Goal: Information Seeking & Learning: Learn about a topic

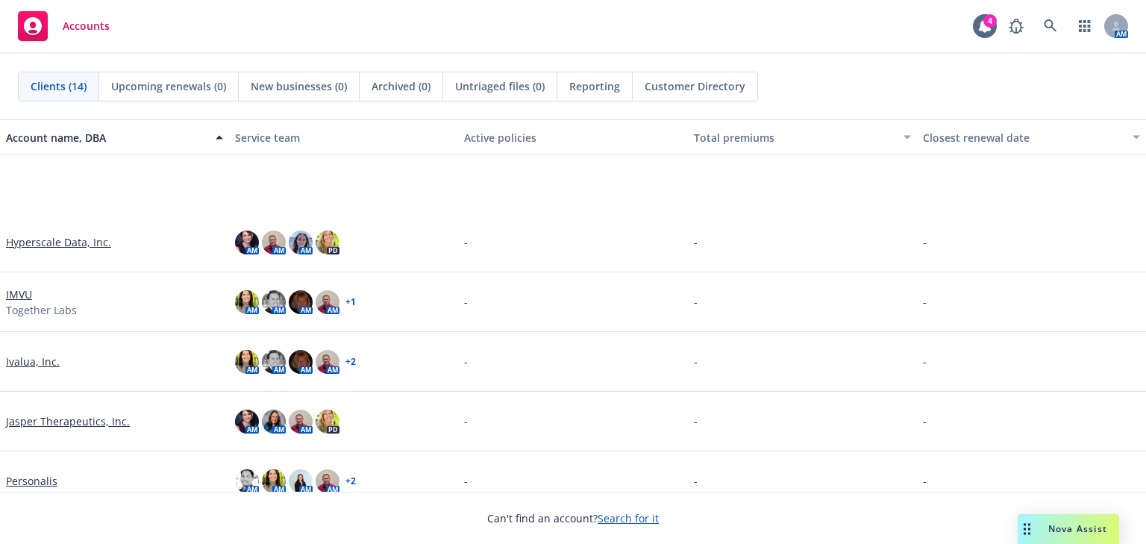
scroll to position [298, 0]
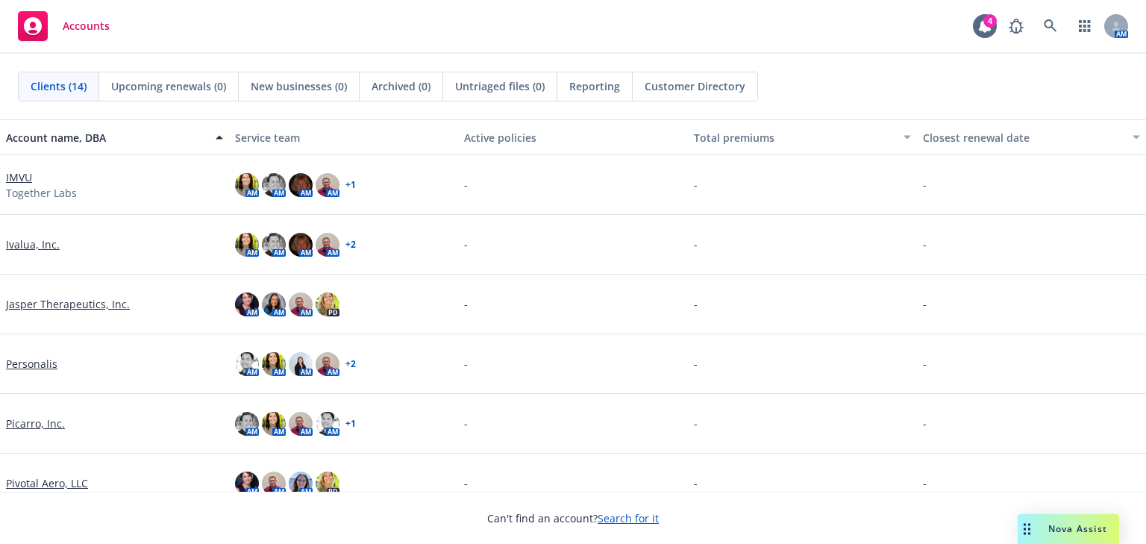
click at [46, 425] on link "Picarro, Inc." at bounding box center [35, 424] width 59 height 16
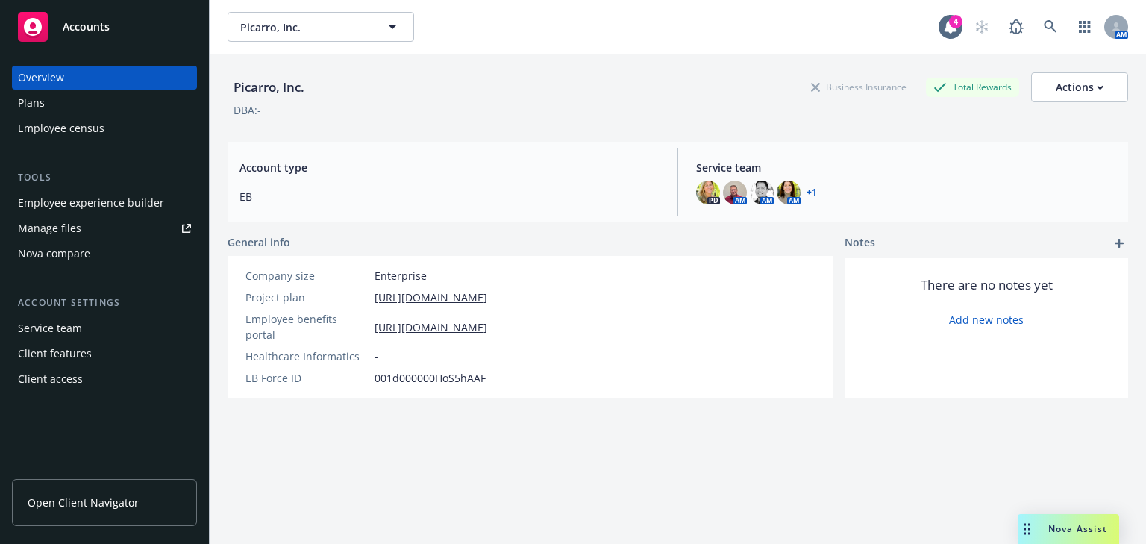
click at [75, 504] on span "Open Client Navigator" at bounding box center [83, 503] width 111 height 16
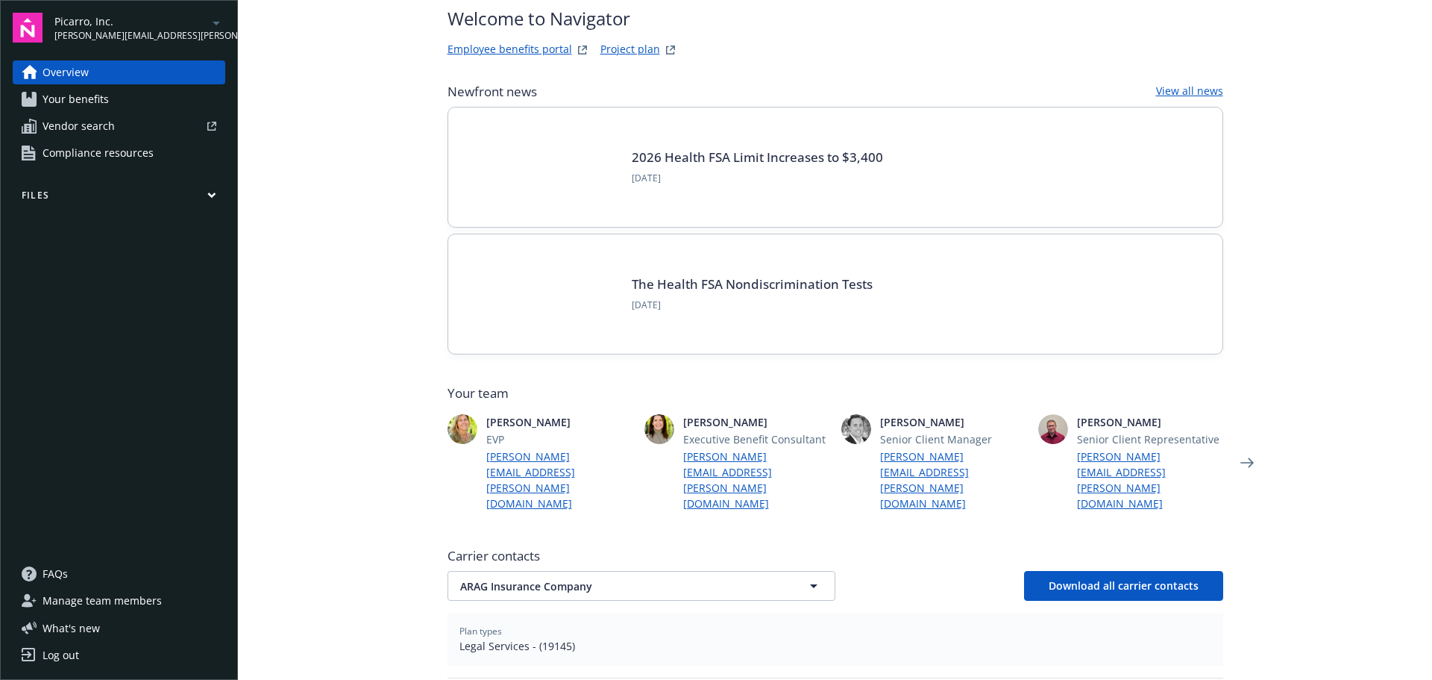
scroll to position [75, 0]
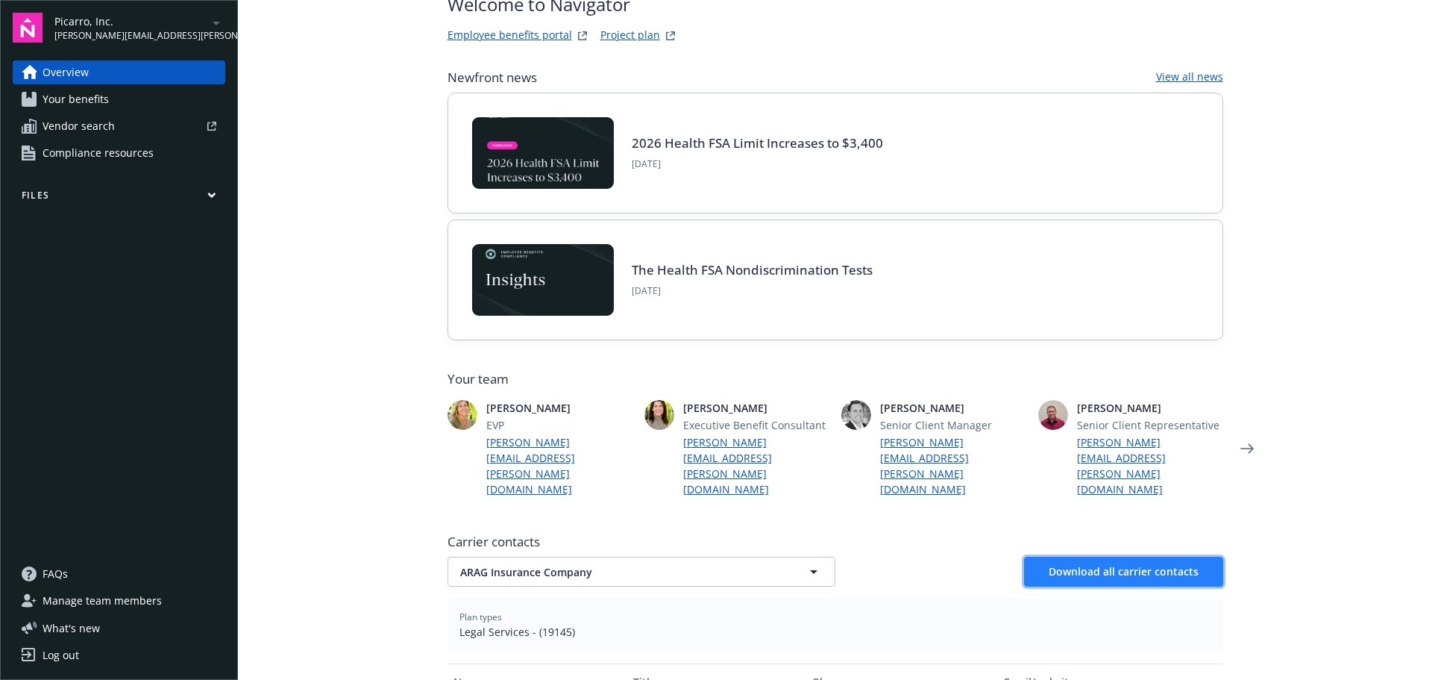
click at [1156, 557] on button "Download all carrier contacts" at bounding box center [1123, 572] width 199 height 30
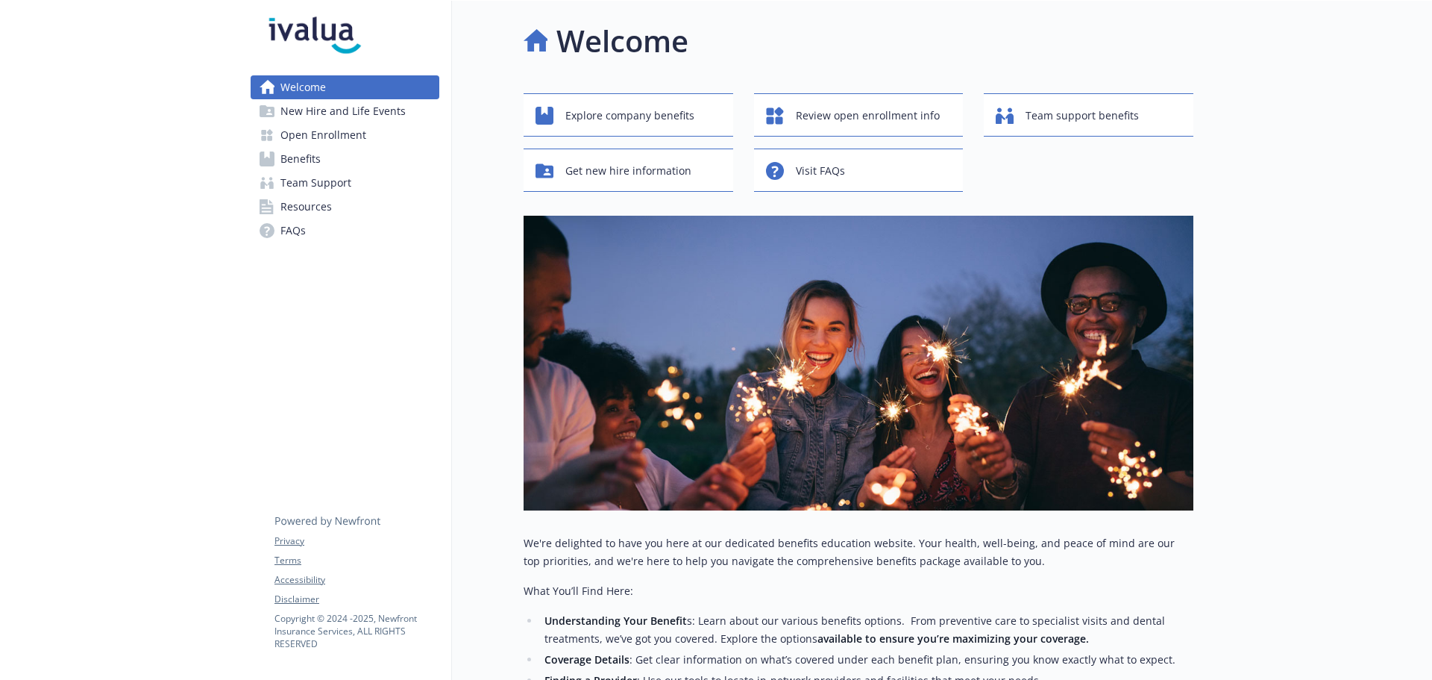
click at [304, 152] on span "Benefits" at bounding box center [301, 159] width 40 height 24
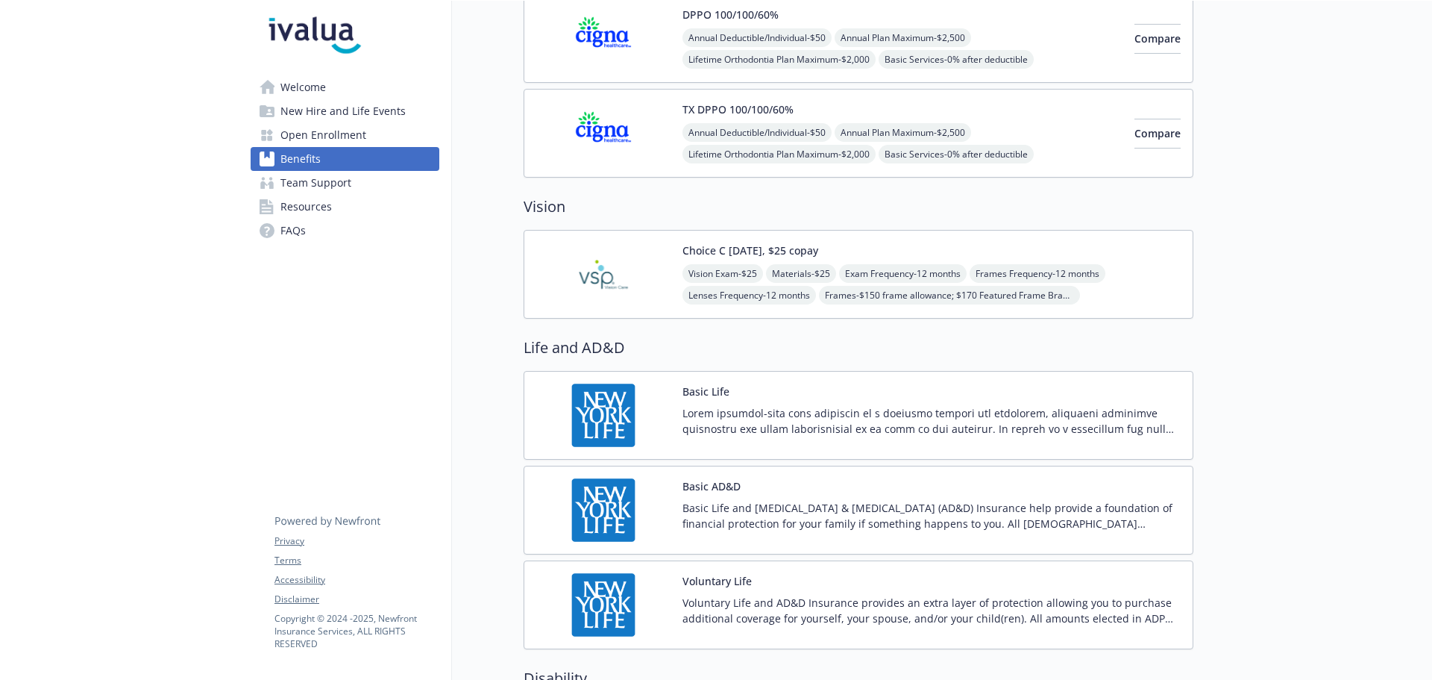
click at [945, 280] on span "Exam Frequency - 12 months" at bounding box center [903, 273] width 128 height 19
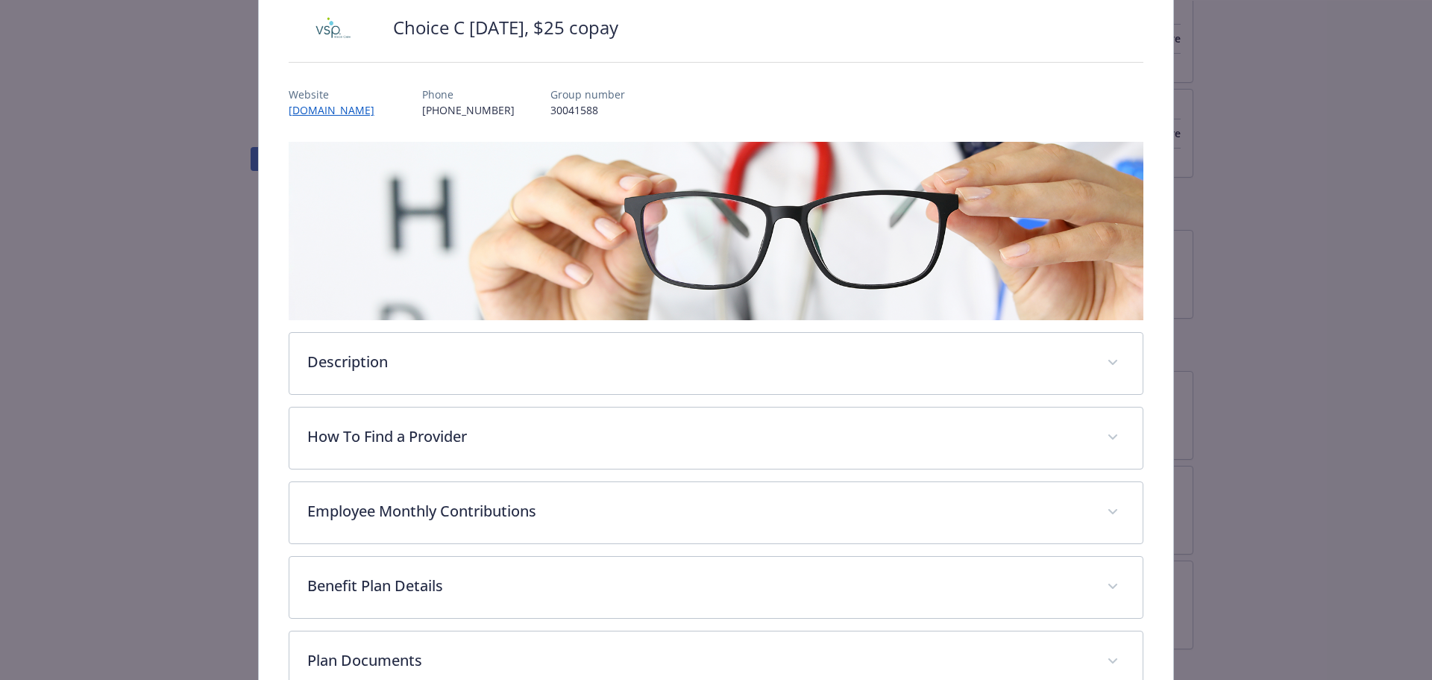
scroll to position [281, 0]
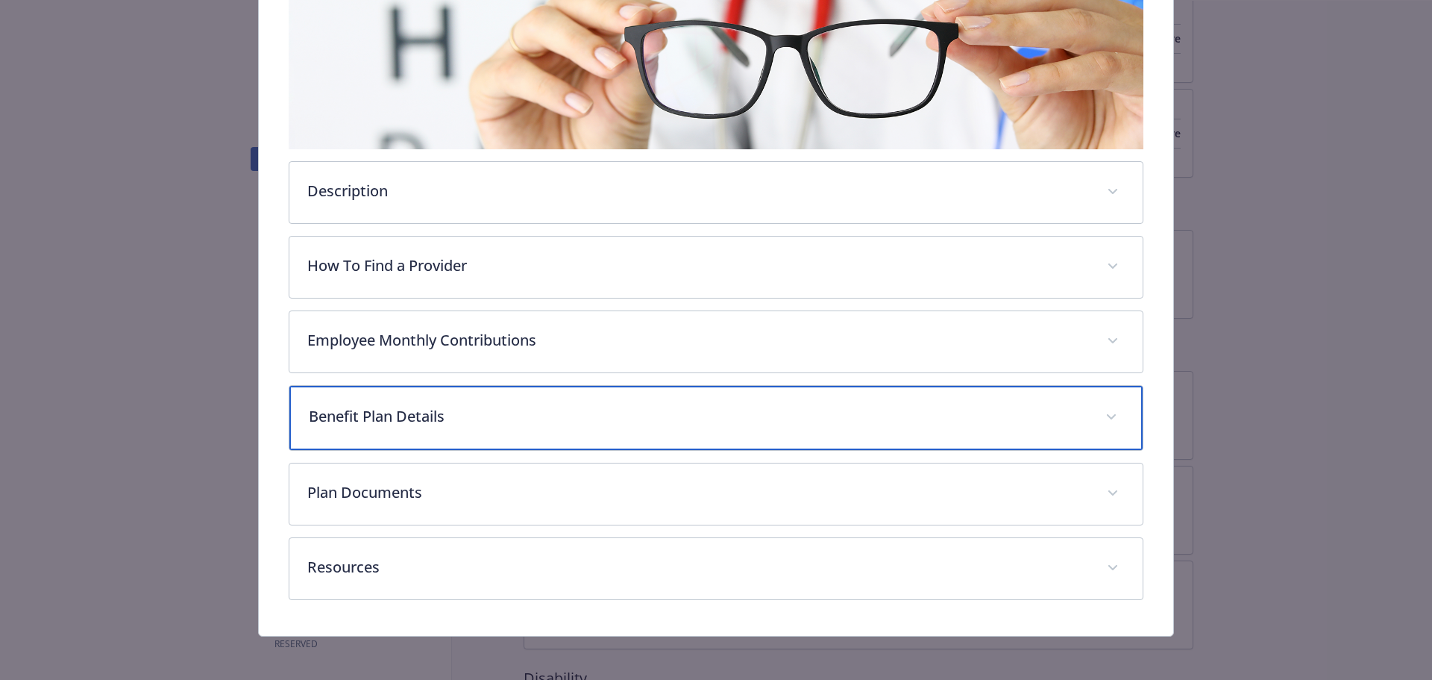
click at [449, 396] on div "Benefit Plan Details" at bounding box center [716, 418] width 854 height 64
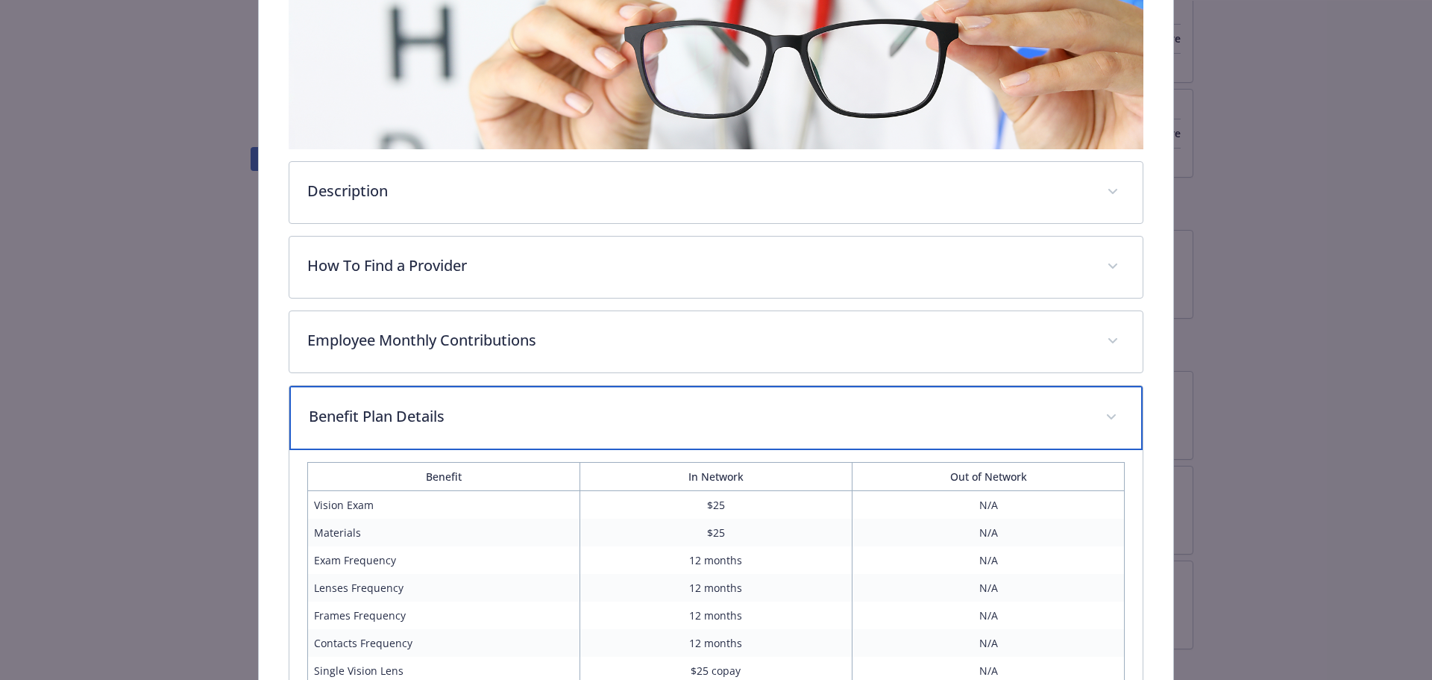
click at [427, 424] on p "Benefit Plan Details" at bounding box center [699, 416] width 780 height 22
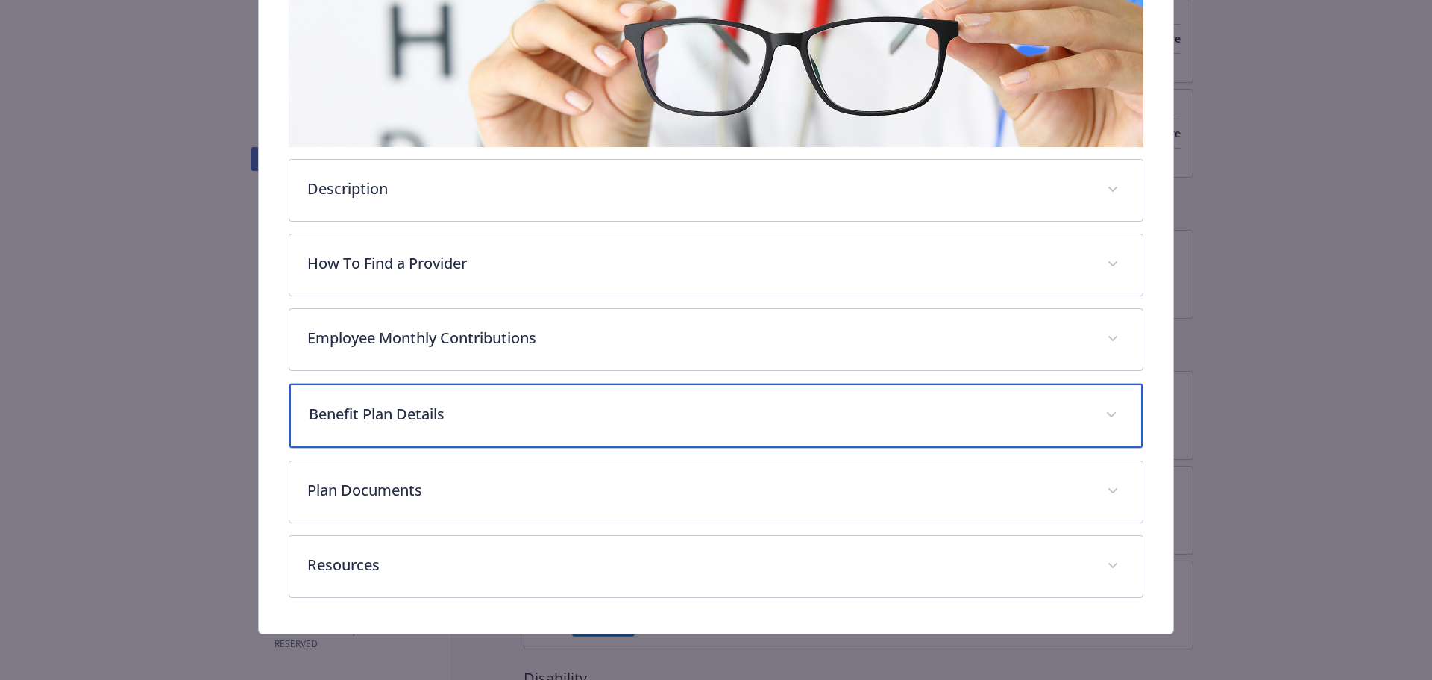
scroll to position [283, 0]
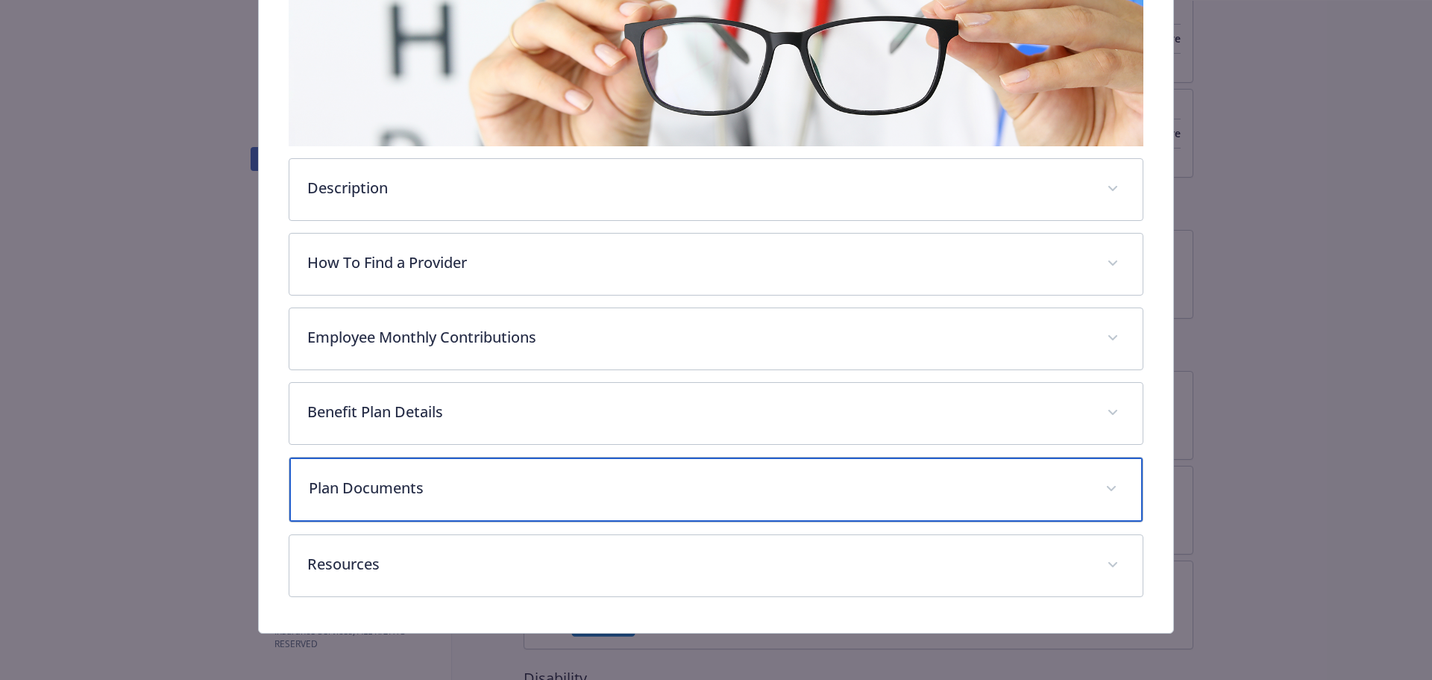
click at [392, 492] on p "Plan Documents" at bounding box center [699, 488] width 780 height 22
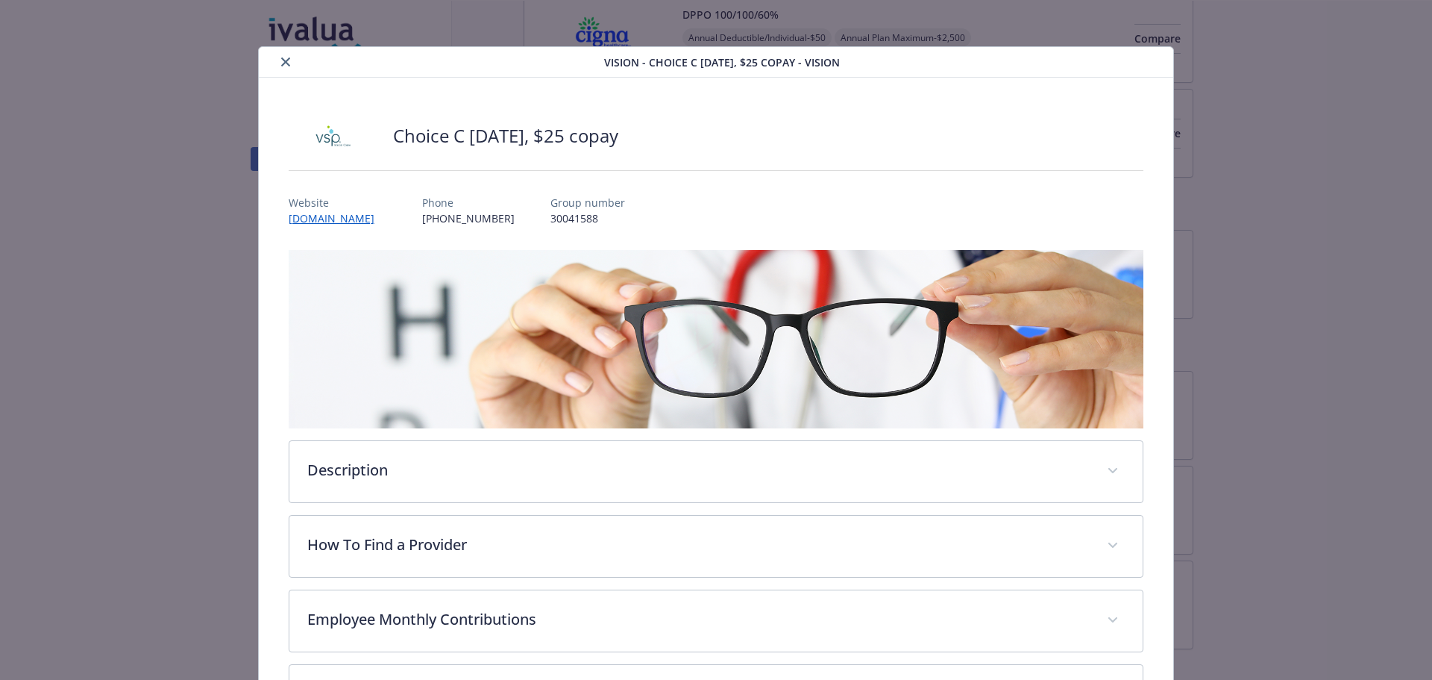
scroll to position [0, 0]
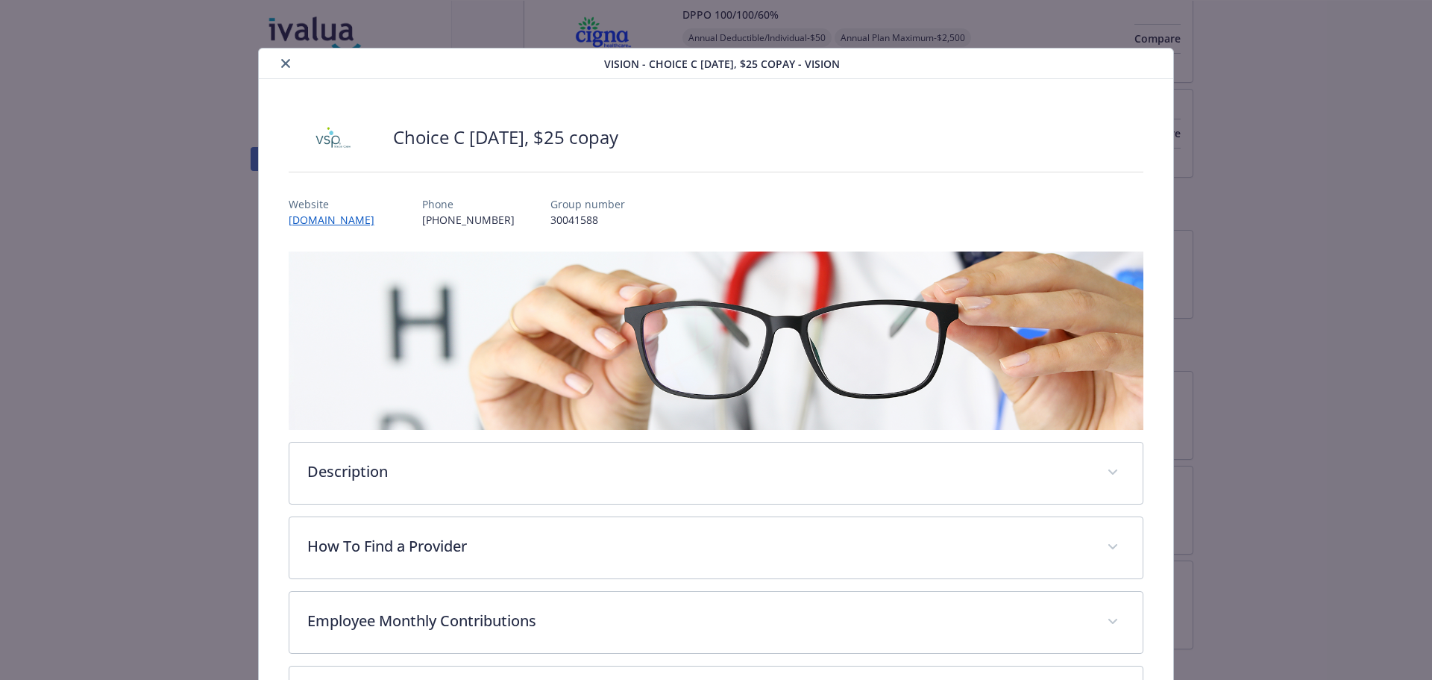
click at [281, 66] on icon "close" at bounding box center [285, 63] width 9 height 9
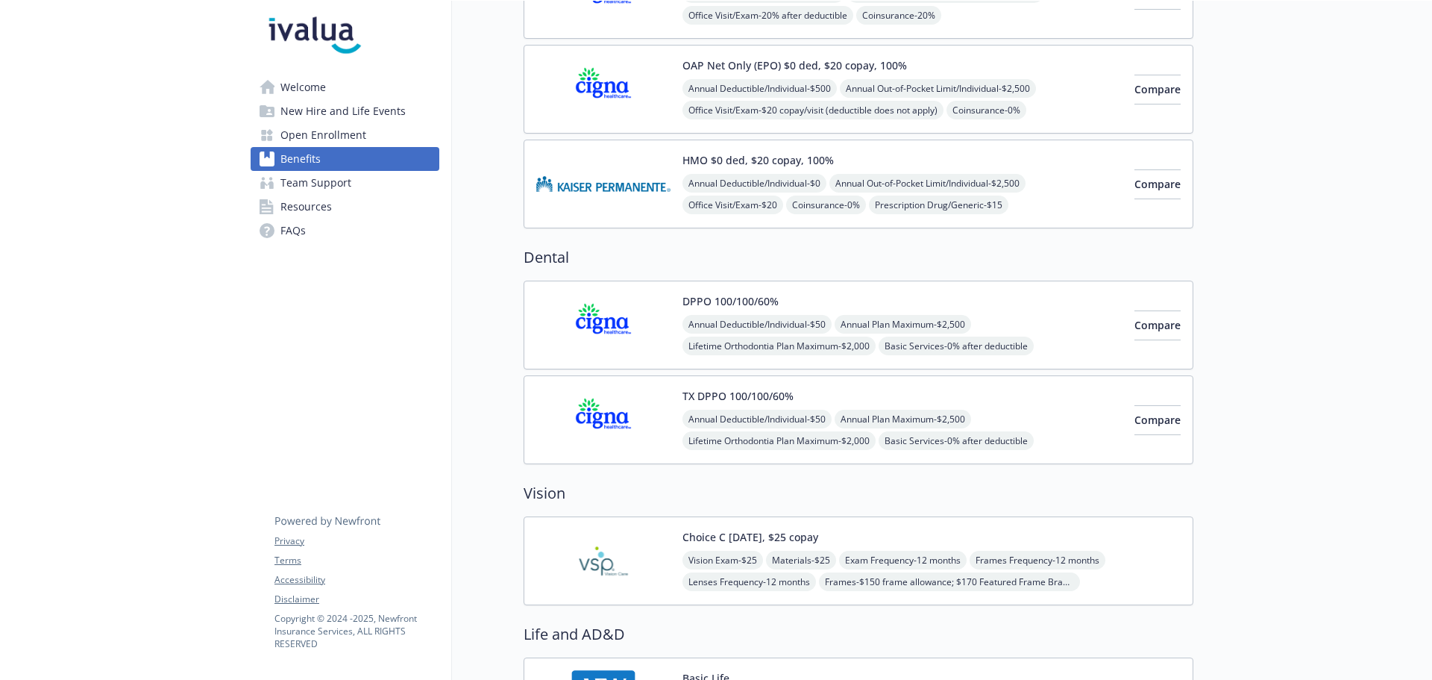
scroll to position [298, 0]
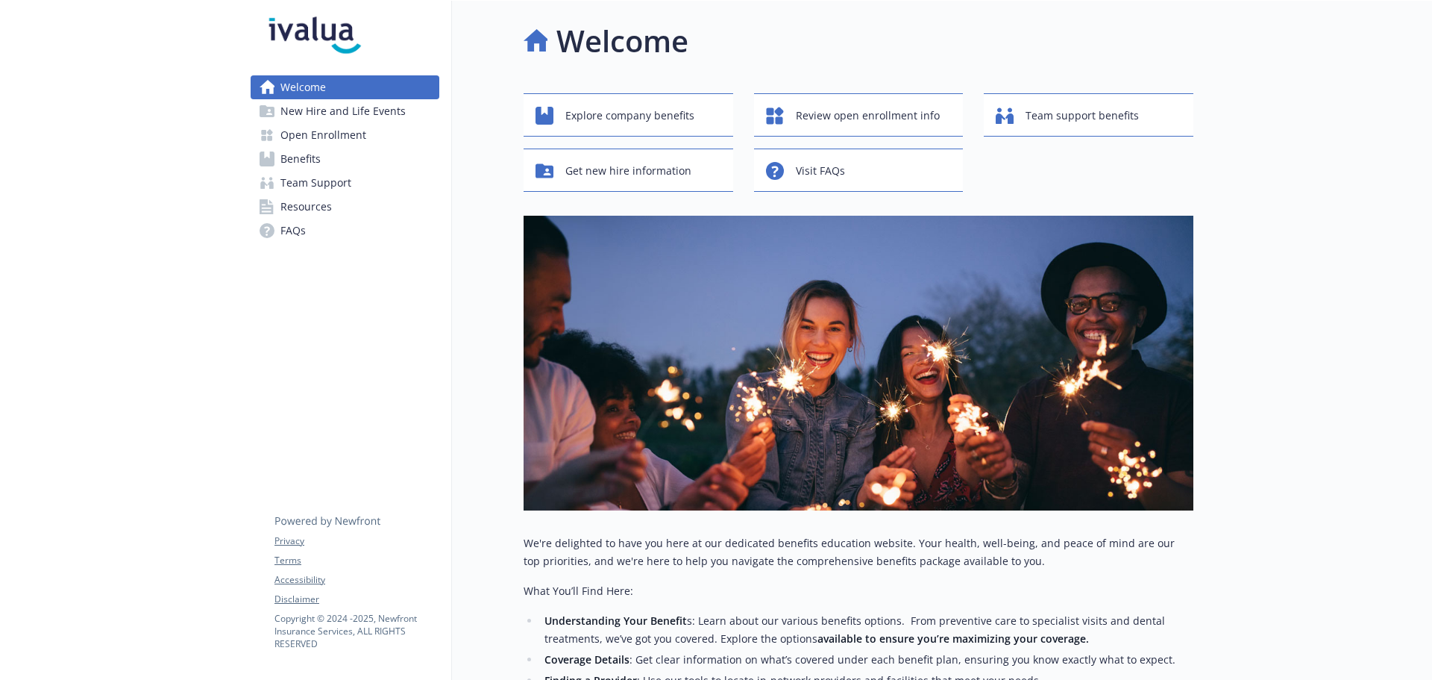
click at [304, 161] on span "Benefits" at bounding box center [301, 159] width 40 height 24
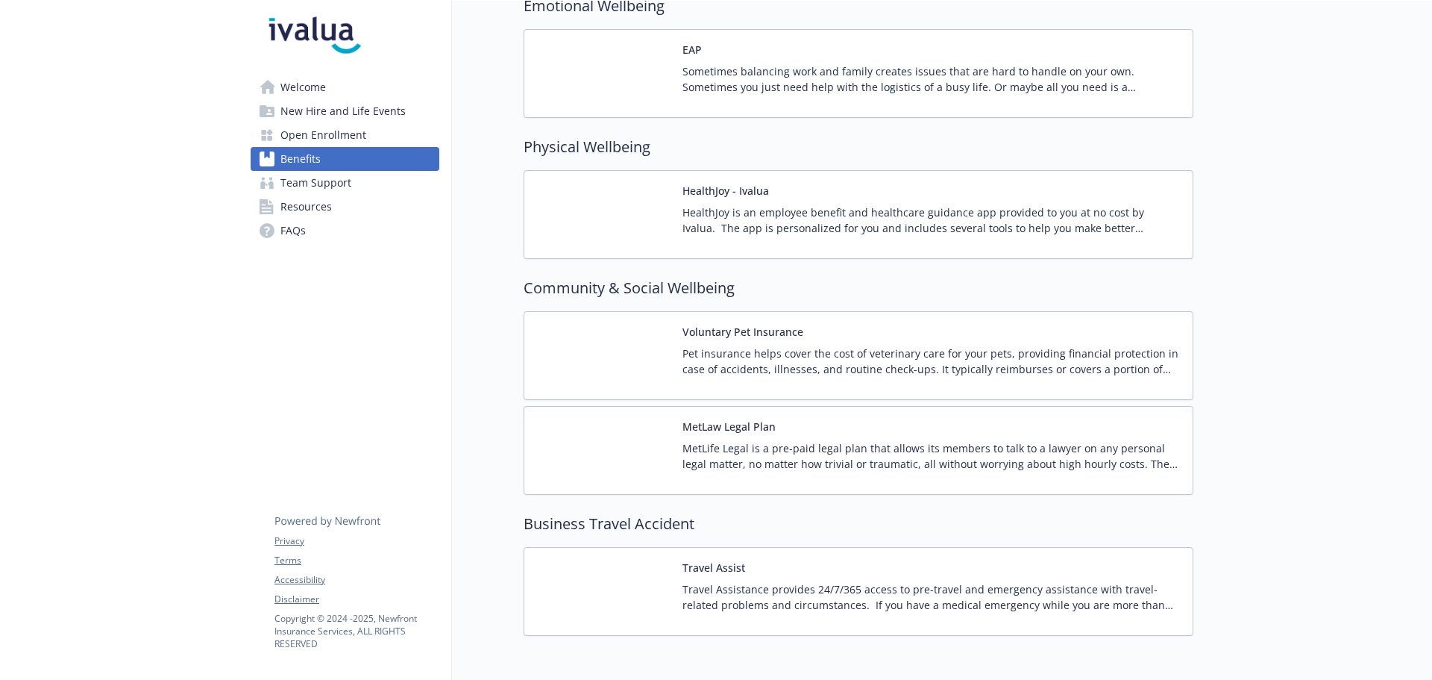
scroll to position [2335, 0]
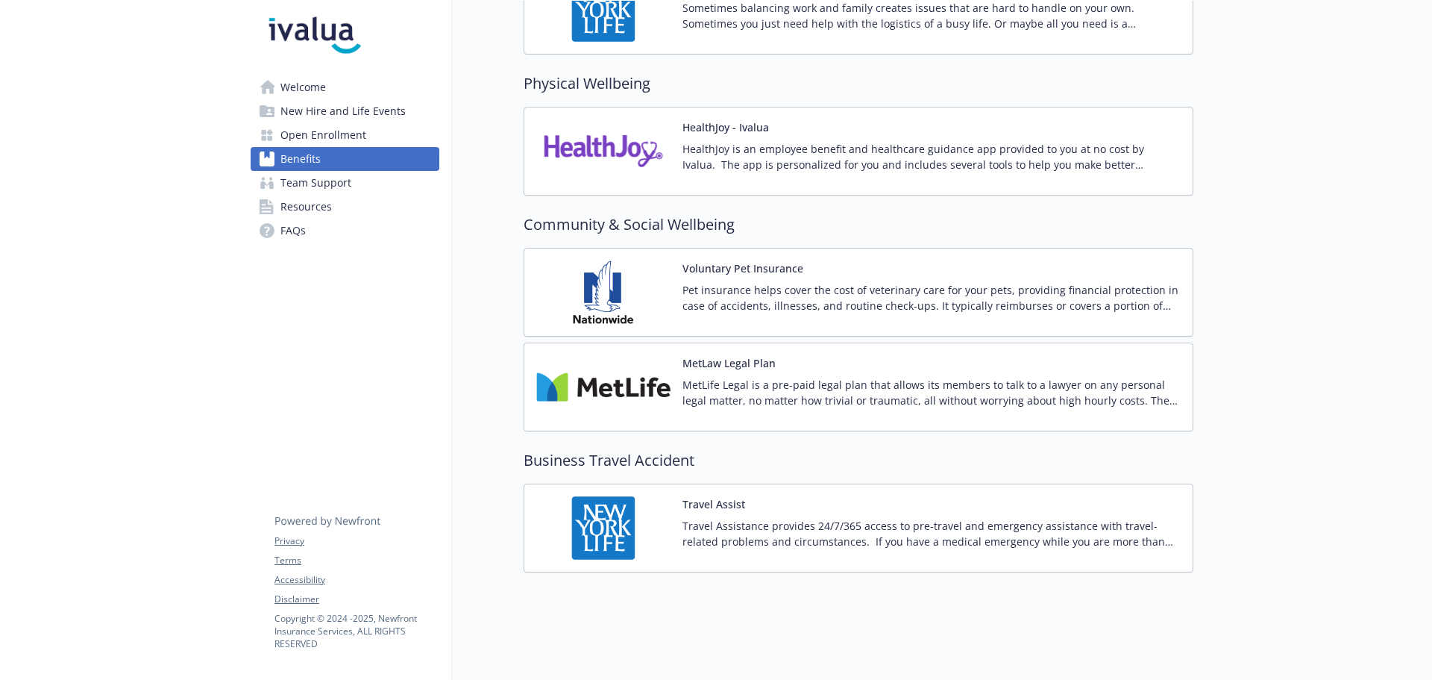
click at [720, 268] on div "Voluntary Pet Insurance Pet insurance helps cover the cost of veterinary care f…" at bounding box center [932, 291] width 498 height 63
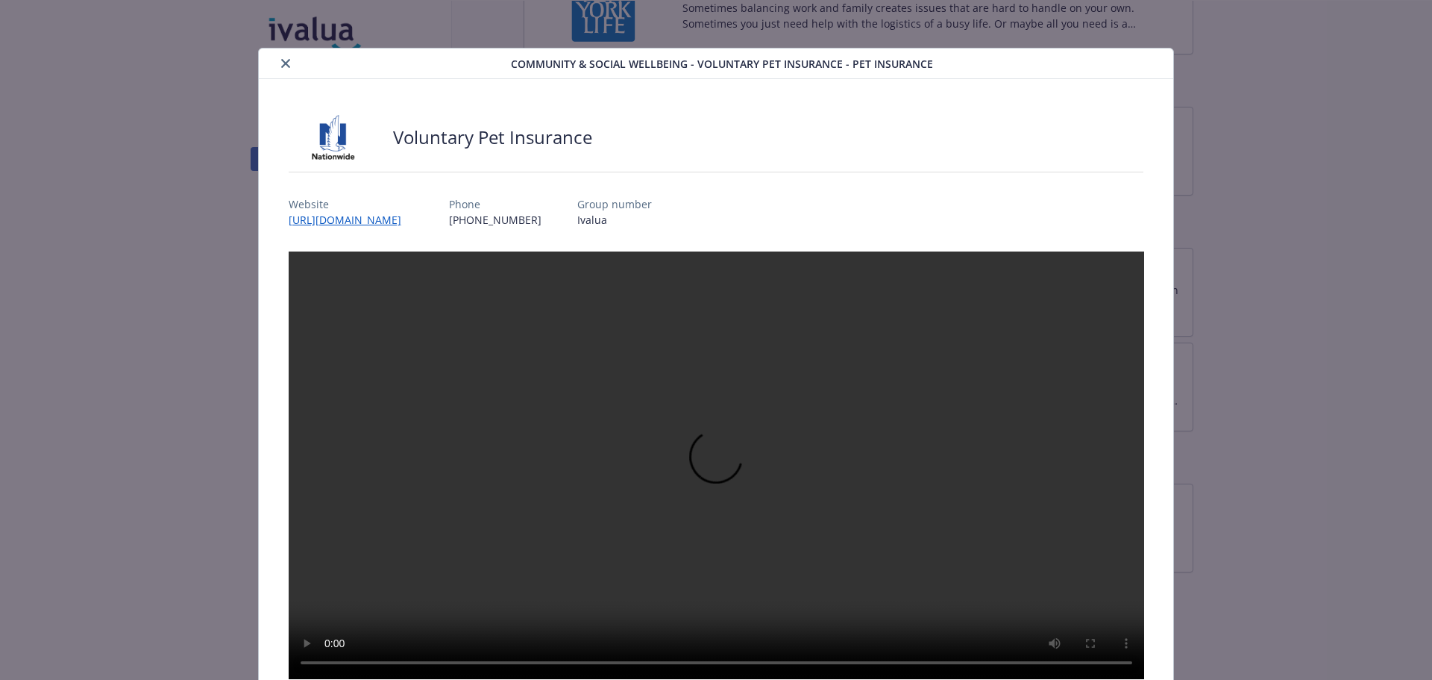
scroll to position [45, 0]
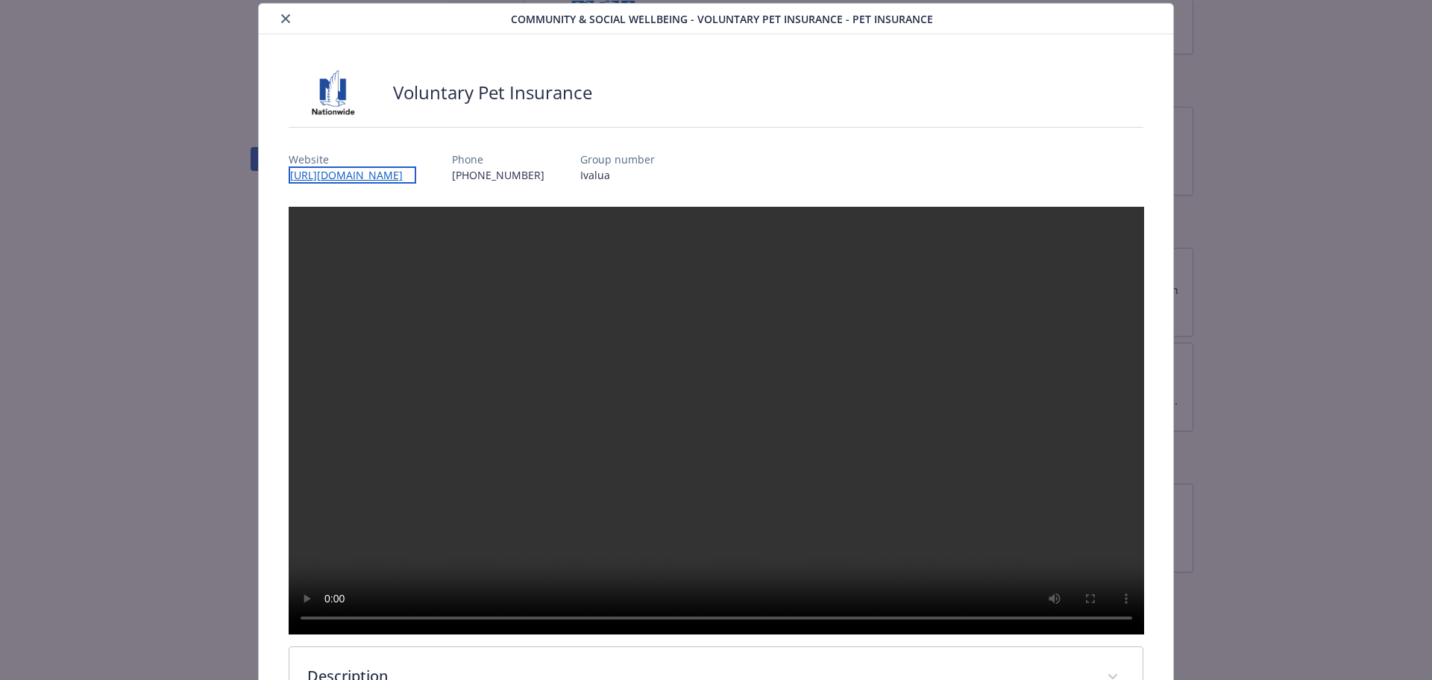
click at [411, 174] on link "https://partnersolutions.nationwide.com/pet/ivalua" at bounding box center [353, 174] width 128 height 17
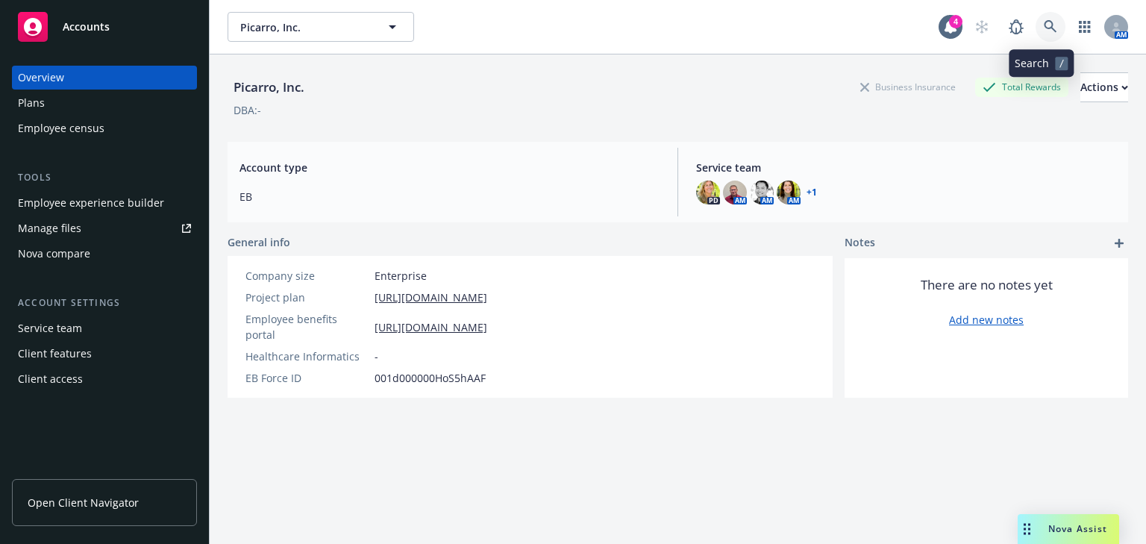
click at [1044, 27] on icon at bounding box center [1050, 26] width 13 height 13
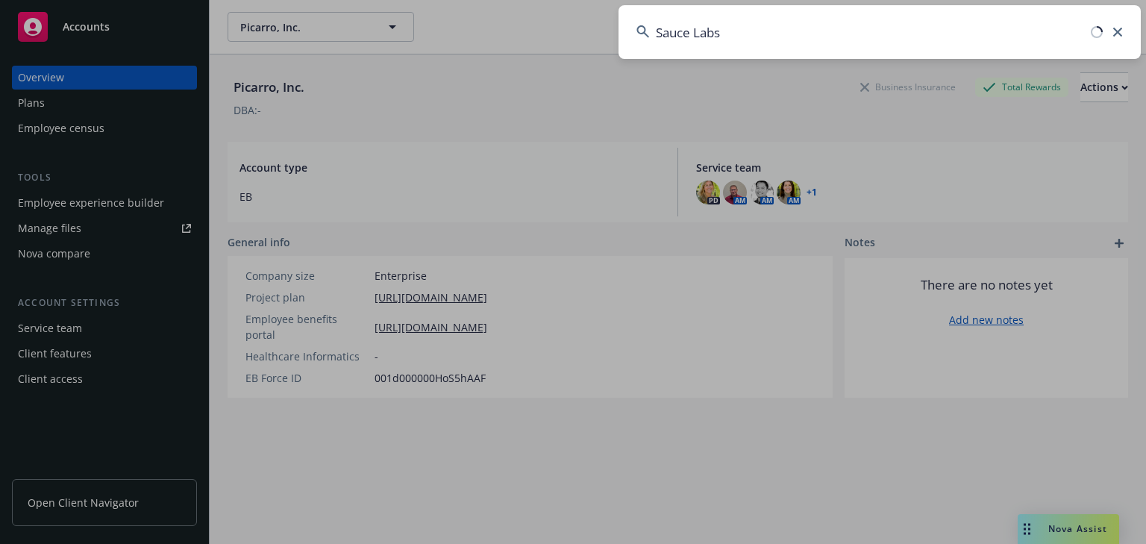
type input "Sauce Labs"
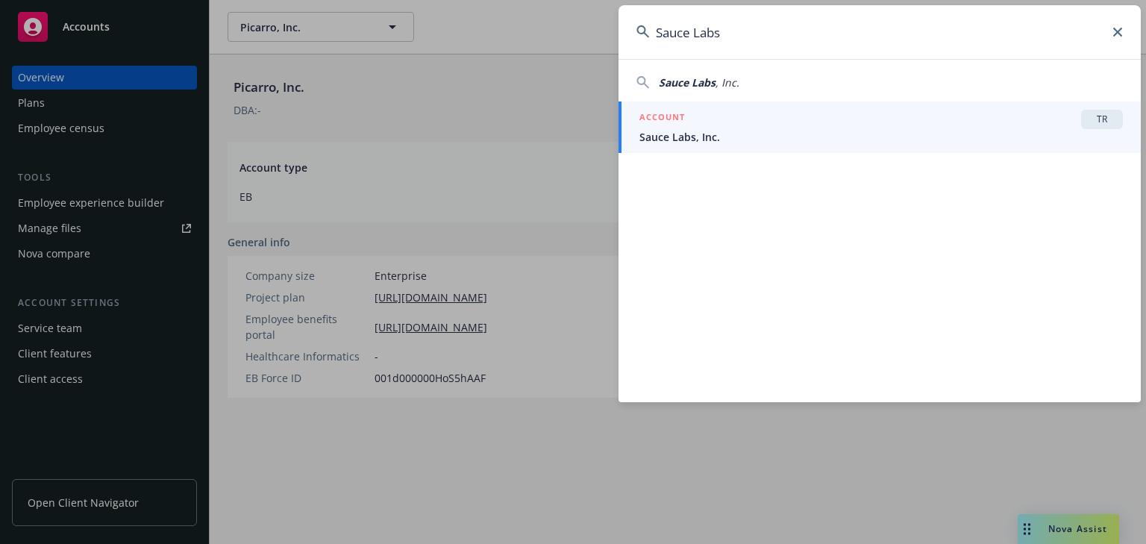
click at [677, 124] on h5 "ACCOUNT" at bounding box center [662, 119] width 46 height 18
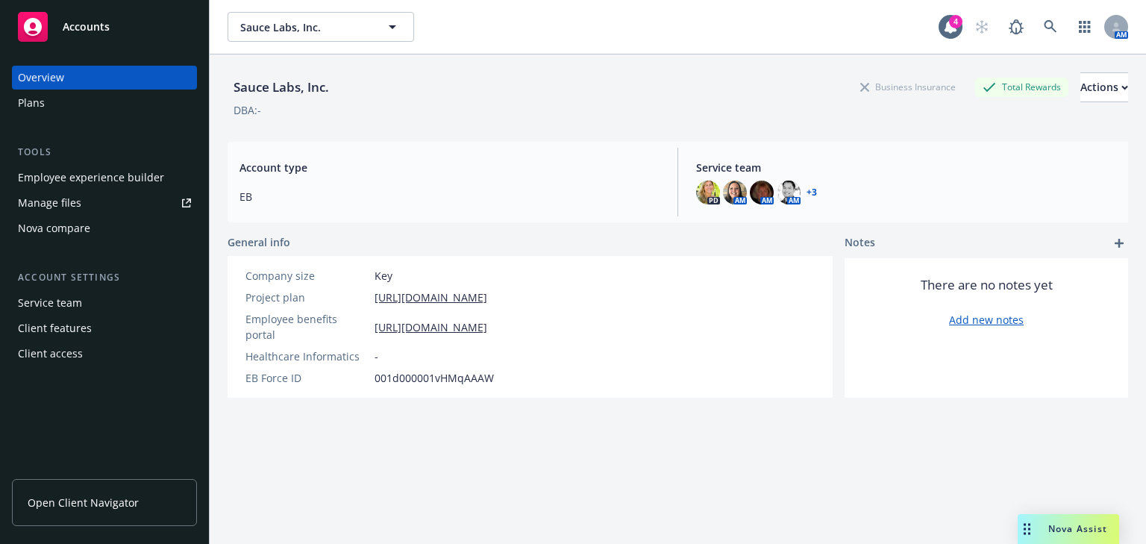
click at [65, 173] on div "Employee experience builder" at bounding box center [91, 178] width 146 height 24
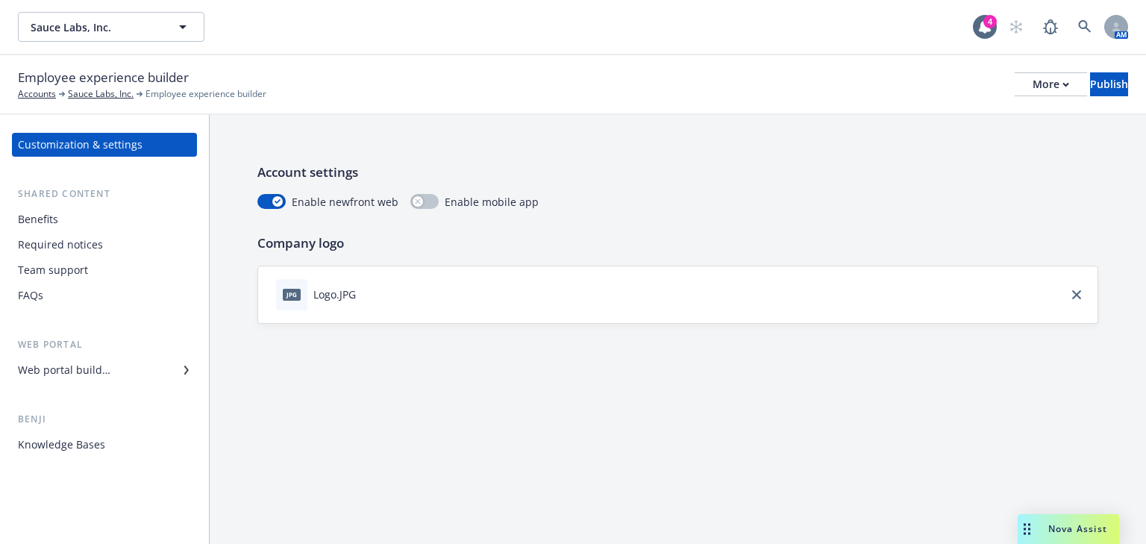
click at [45, 301] on div "FAQs" at bounding box center [104, 295] width 173 height 24
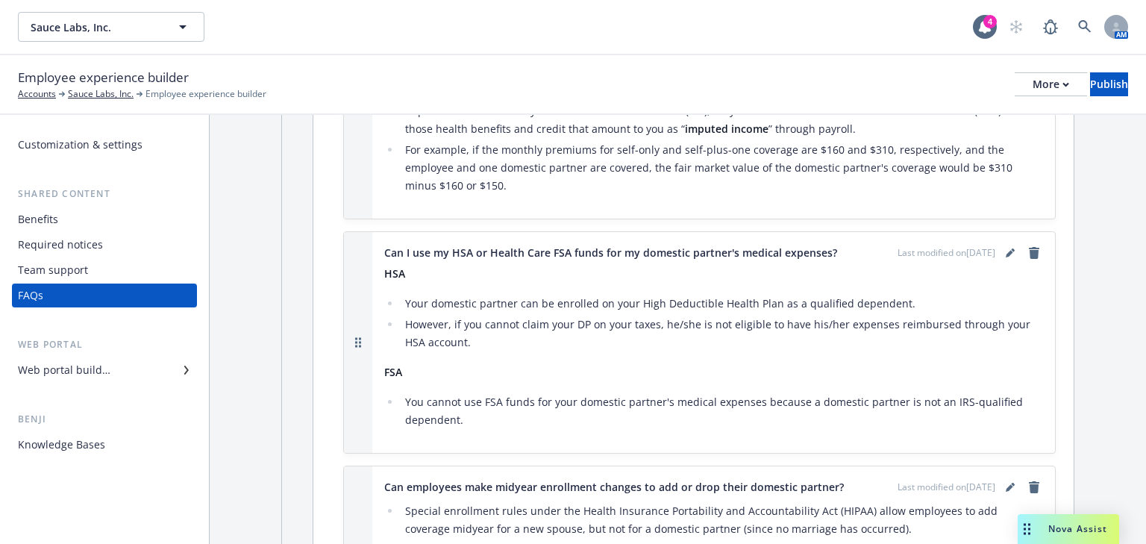
scroll to position [895, 0]
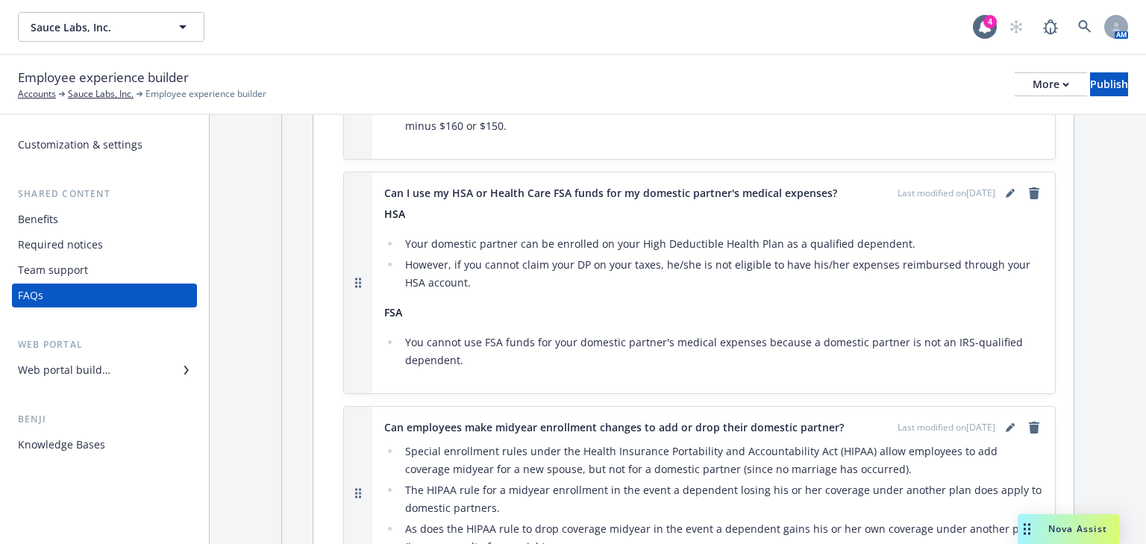
click at [443, 330] on div "HSA Your domestic partner can be enrolled on your High Deductible Health Plan a…" at bounding box center [713, 287] width 659 height 164
click at [483, 373] on div "HSA Your domestic partner can be enrolled on your High Deductible Health Plan a…" at bounding box center [713, 293] width 659 height 176
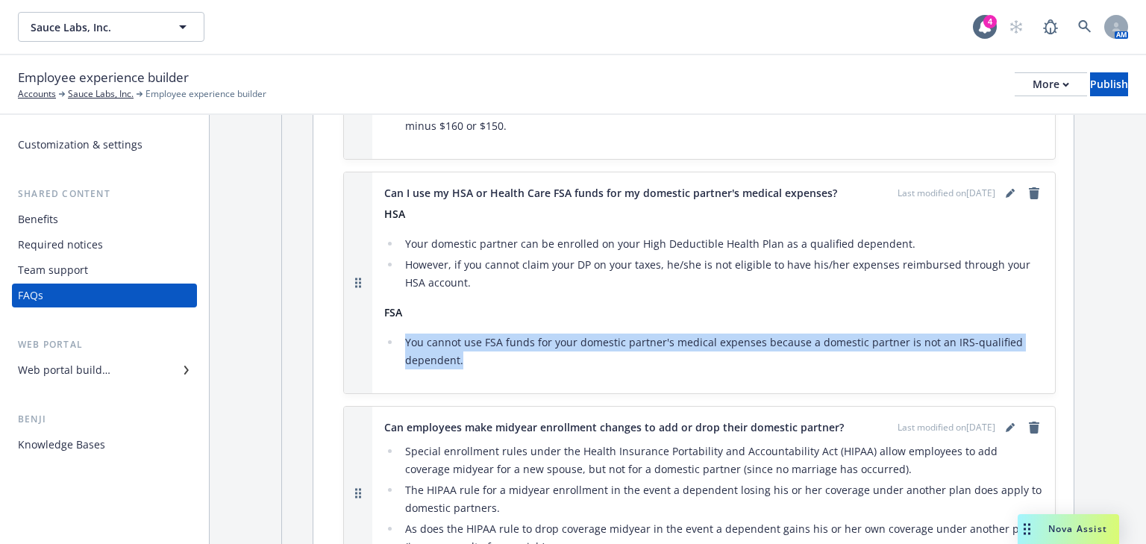
drag, startPoint x: 461, startPoint y: 363, endPoint x: 401, endPoint y: 346, distance: 62.1
click at [401, 346] on li "You cannot use FSA funds for your domestic partner's medical expenses because a…" at bounding box center [722, 351] width 642 height 36
copy li "You cannot use FSA funds for your domestic partner's medical expenses because a…"
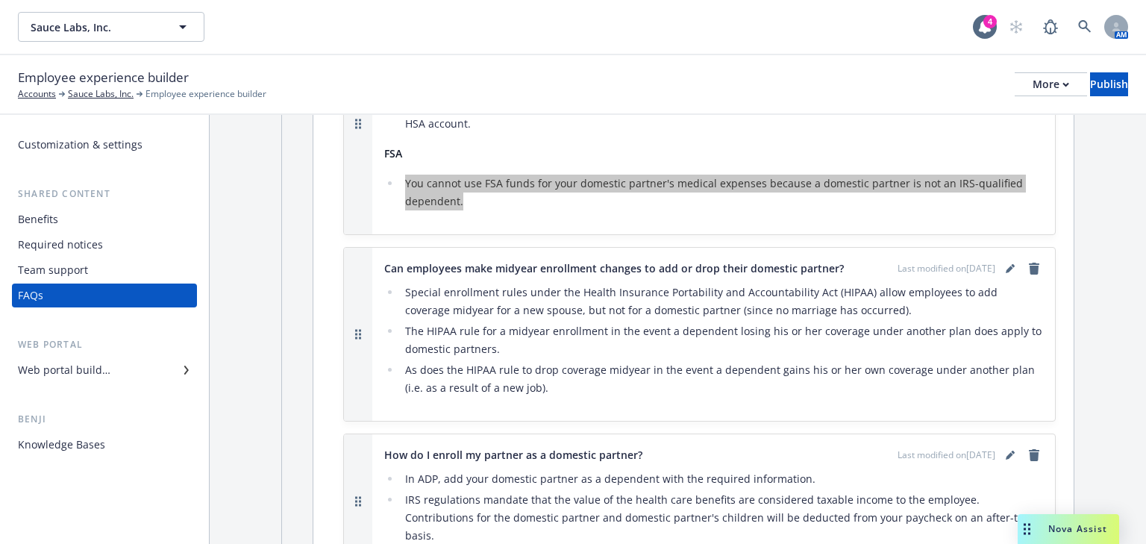
scroll to position [1074, 0]
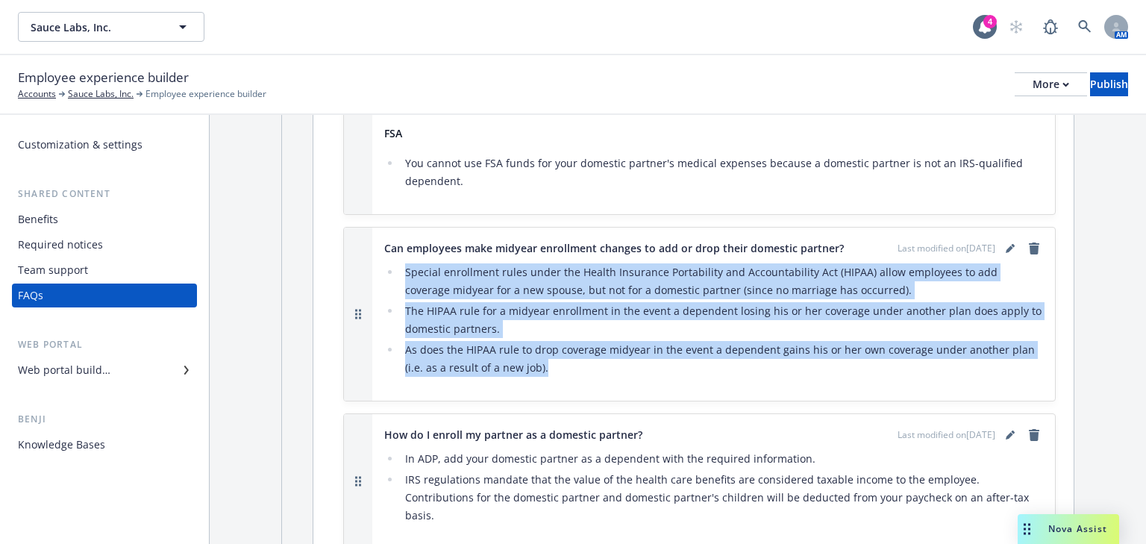
drag, startPoint x: 526, startPoint y: 372, endPoint x: 409, endPoint y: 281, distance: 148.3
click at [390, 272] on div "Special enrollment rules under the Health Insurance Portability and Accountabil…" at bounding box center [713, 324] width 659 height 128
copy ul "Special enrollment rules under the Health Insurance Portability and Accountabil…"
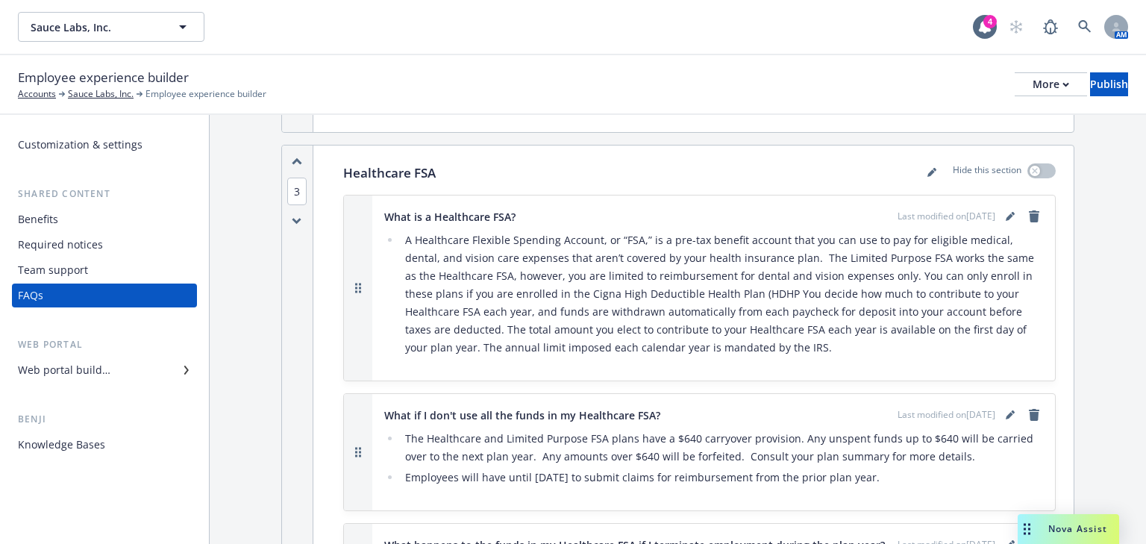
scroll to position [1552, 0]
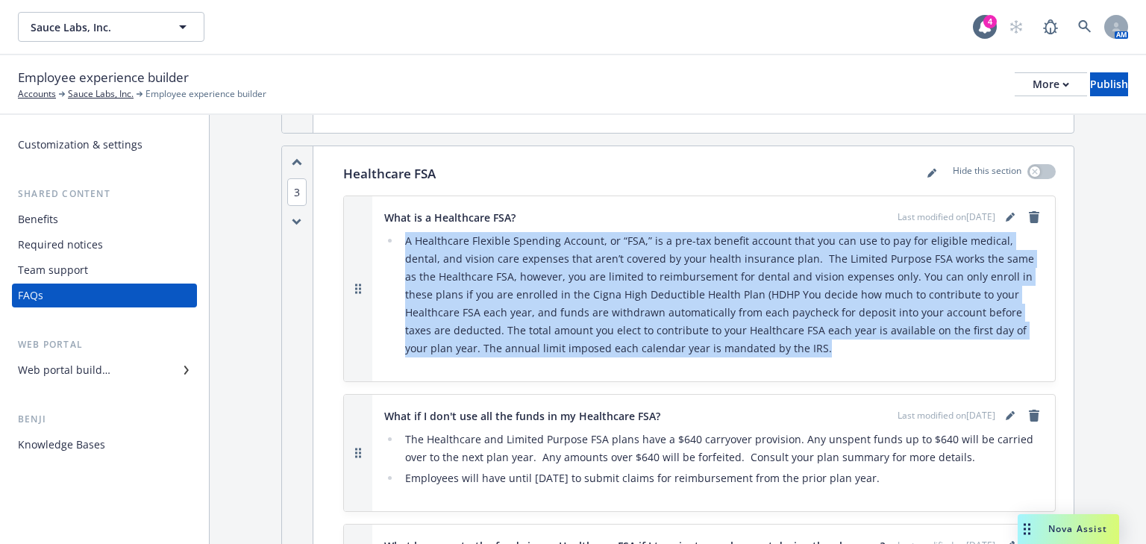
drag, startPoint x: 779, startPoint y: 329, endPoint x: 401, endPoint y: 225, distance: 392.4
click at [401, 232] on li "A Healthcare Flexible Spending Account, or “FSA,” is a pre-tax benefit account …" at bounding box center [722, 294] width 642 height 125
copy li "A Healthcare Flexible Spending Account, or “FSA,” is a pre-tax benefit account …"
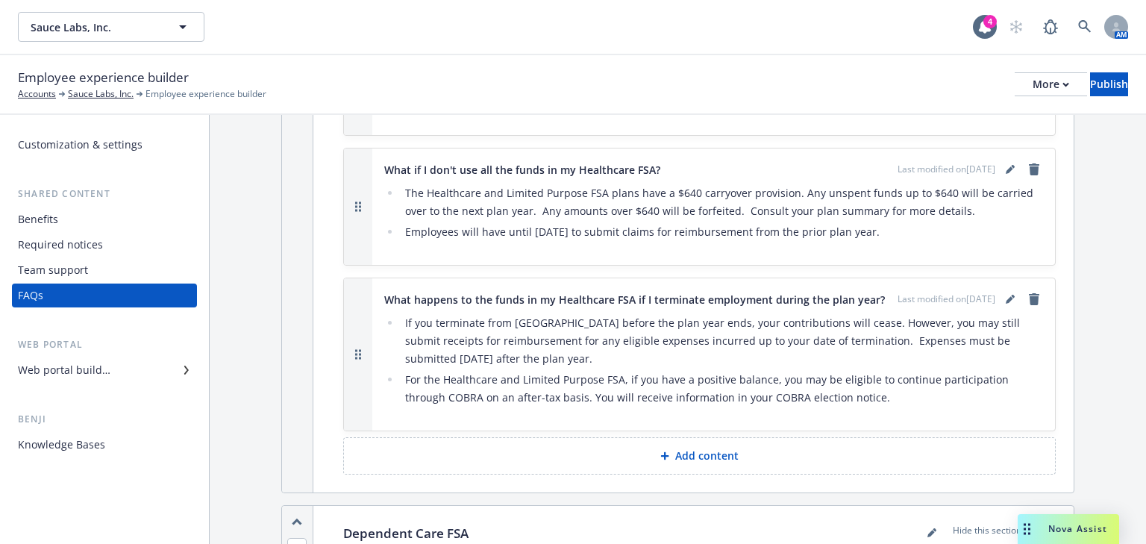
scroll to position [1850, 0]
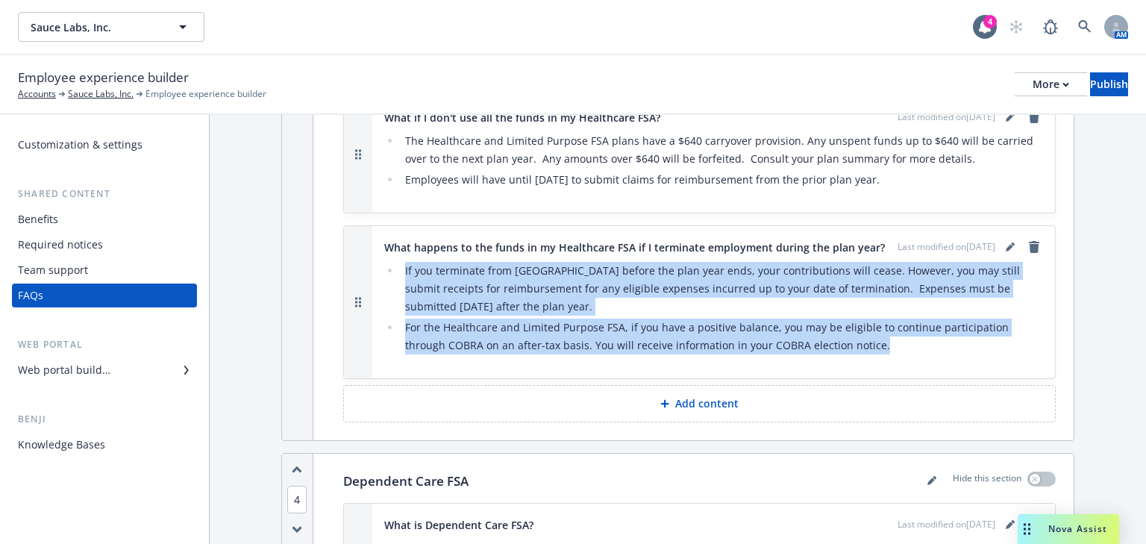
drag, startPoint x: 844, startPoint y: 337, endPoint x: 402, endPoint y: 268, distance: 447.1
click at [402, 268] on ul "If you terminate from Sauce before the plan year ends, your contributions will …" at bounding box center [713, 308] width 659 height 93
copy ul "If you terminate from Sauce before the plan year ends, your contributions will …"
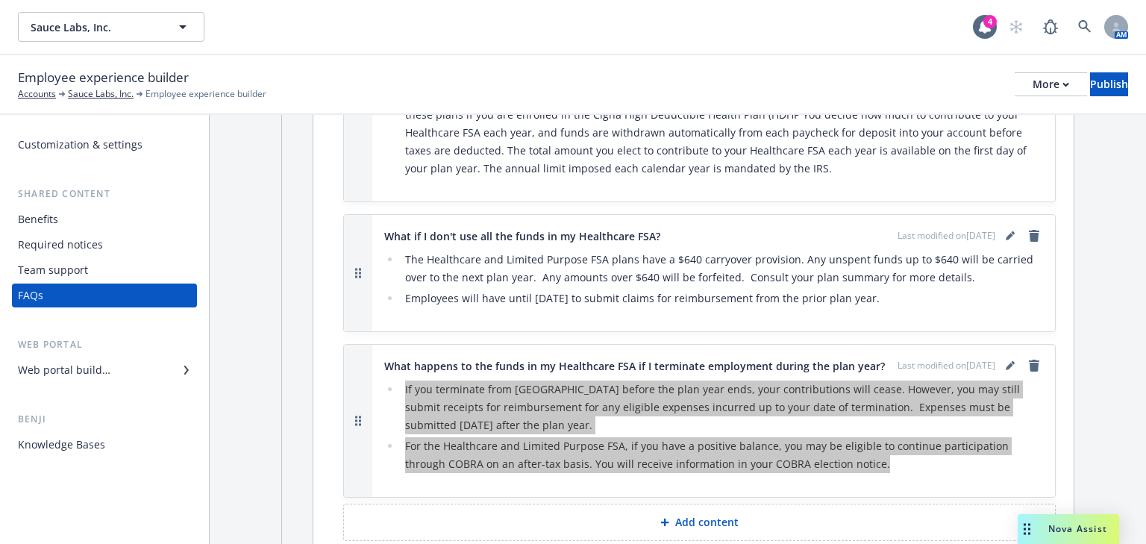
scroll to position [1731, 0]
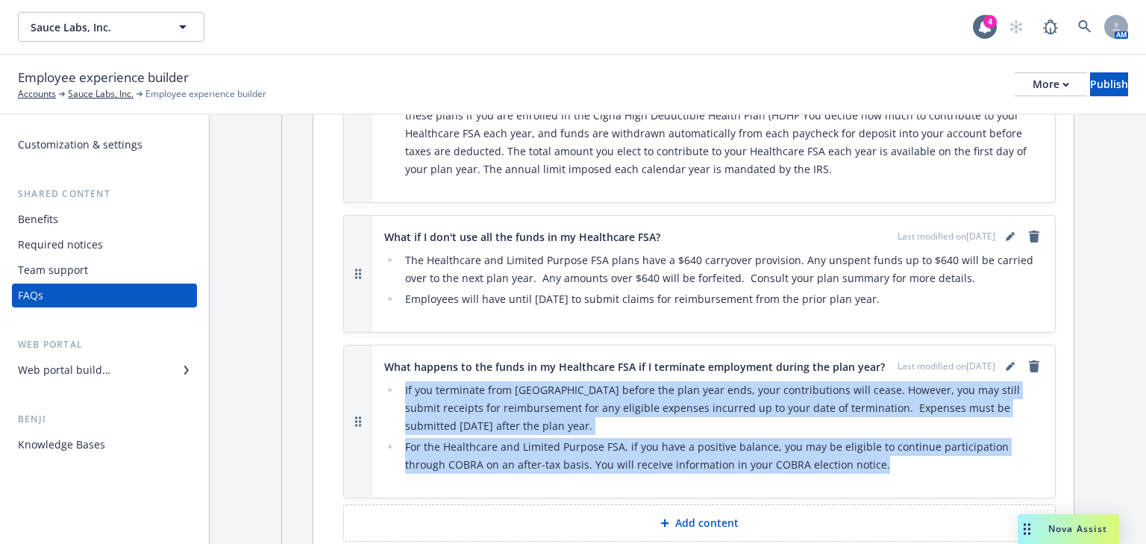
drag, startPoint x: 867, startPoint y: 277, endPoint x: 386, endPoint y: 216, distance: 485.0
click at [386, 228] on div "What if I don't use all the funds in my Healthcare FSA? Last modified on 12/02/…" at bounding box center [713, 274] width 659 height 93
click at [859, 251] on li "The Healthcare and Limited Purpose FSA plans have a $640 carryover provision. A…" at bounding box center [722, 269] width 642 height 36
click at [928, 290] on li "Employees will have until March 31st to submit claims for reimbursement from th…" at bounding box center [722, 299] width 642 height 18
click at [926, 290] on li "Employees will have until March 31st to submit claims for reimbursement from th…" at bounding box center [722, 299] width 642 height 18
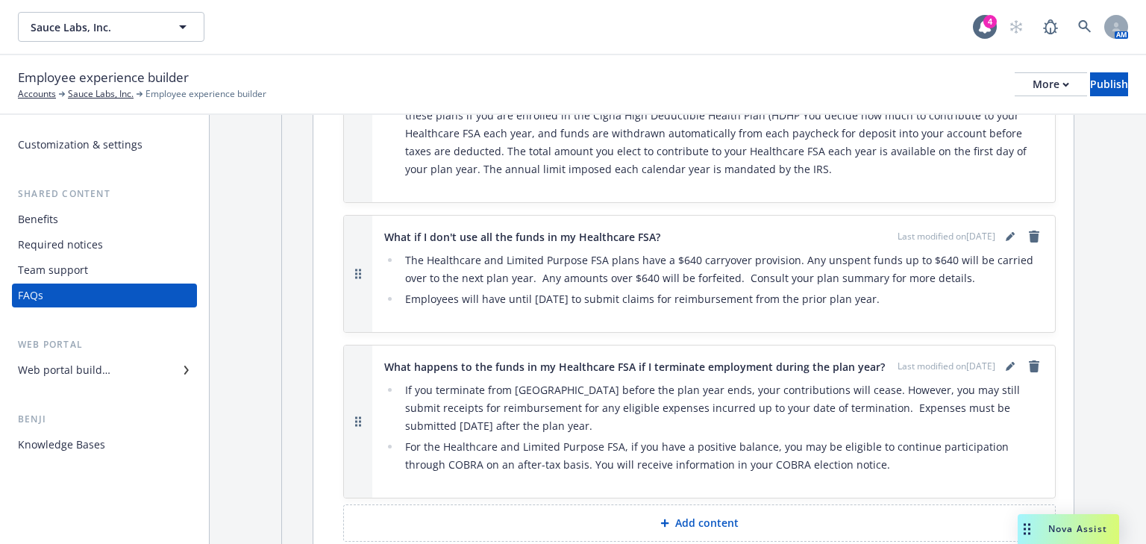
drag, startPoint x: 833, startPoint y: 270, endPoint x: 383, endPoint y: 212, distance: 452.9
click at [384, 228] on div "What if I don't use all the funds in my Healthcare FSA? Last modified on 12/02/…" at bounding box center [713, 274] width 659 height 93
copy div "What if I don't use all the funds in my Healthcare FSA? Last modified on 12/02/…"
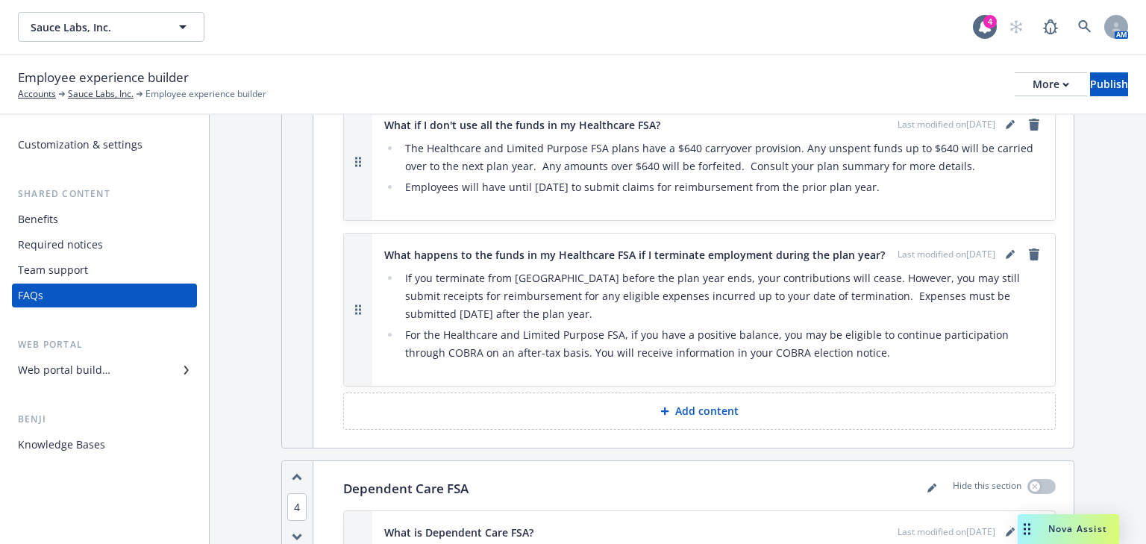
scroll to position [1850, 0]
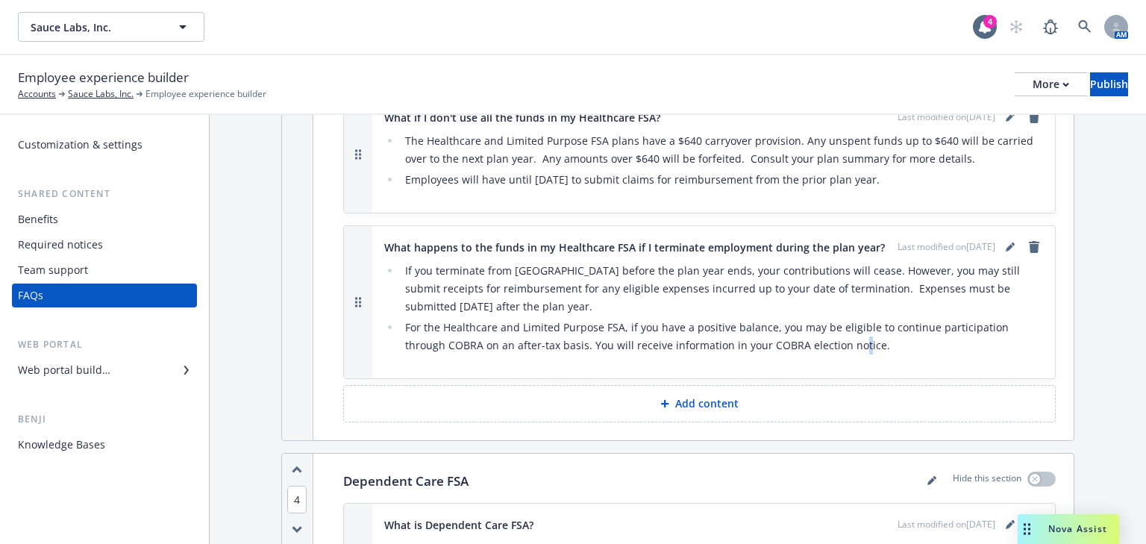
click at [816, 331] on li "For the Healthcare and Limited Purpose FSA, if you have a positive balance, you…" at bounding box center [722, 337] width 642 height 36
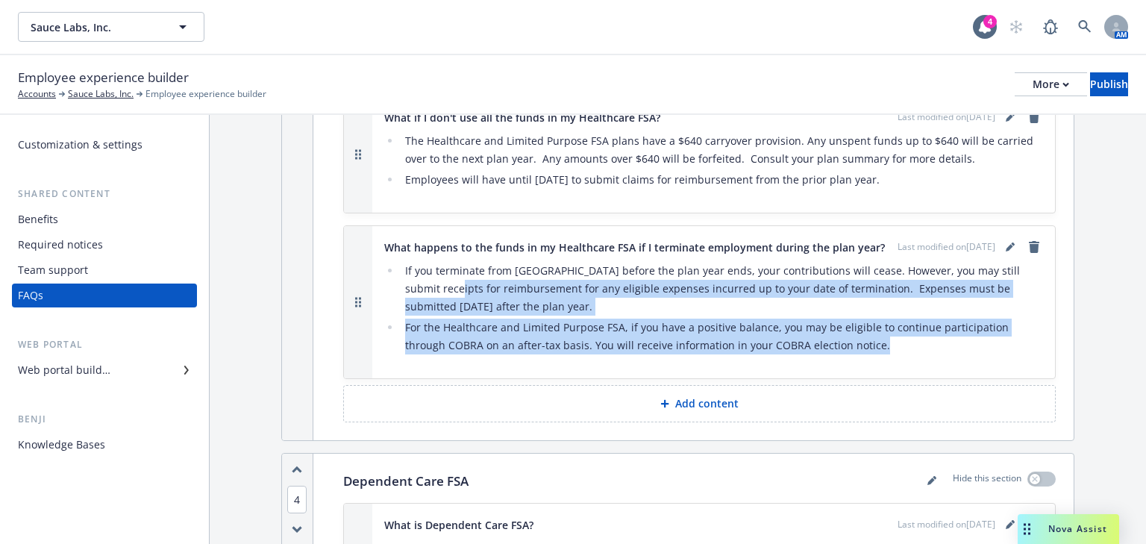
drag, startPoint x: 853, startPoint y: 339, endPoint x: 609, endPoint y: 269, distance: 254.0
click at [430, 278] on ul "If you terminate from Sauce before the plan year ends, your contributions will …" at bounding box center [713, 308] width 659 height 93
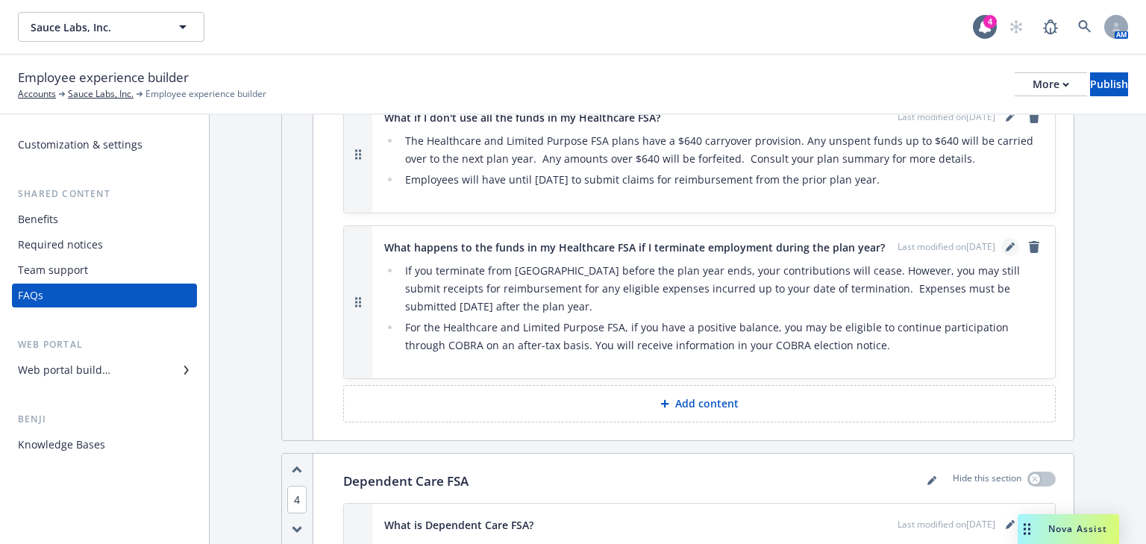
click at [1001, 238] on link "editPencil" at bounding box center [1010, 247] width 18 height 18
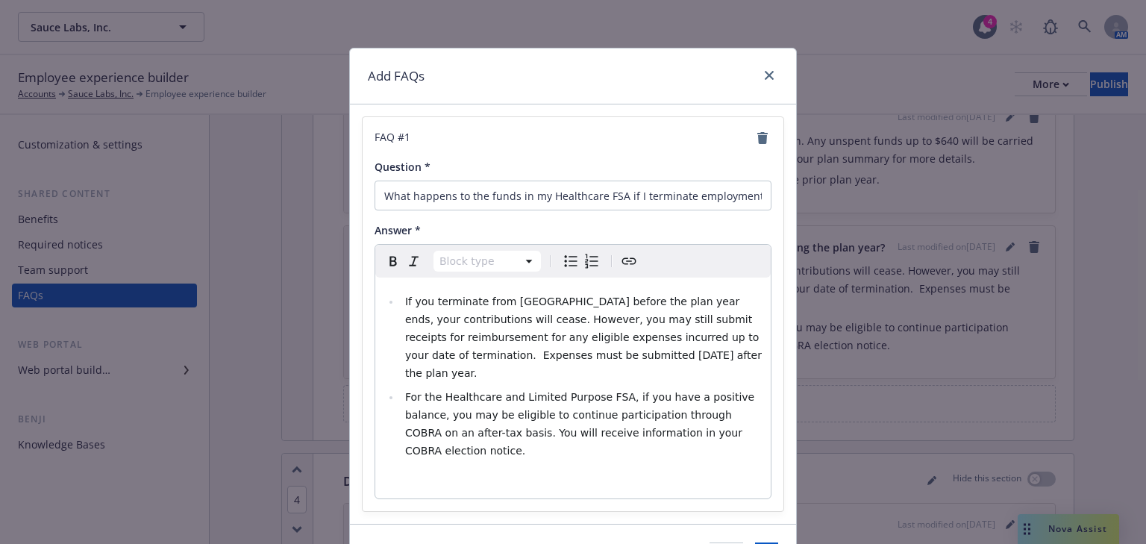
select select
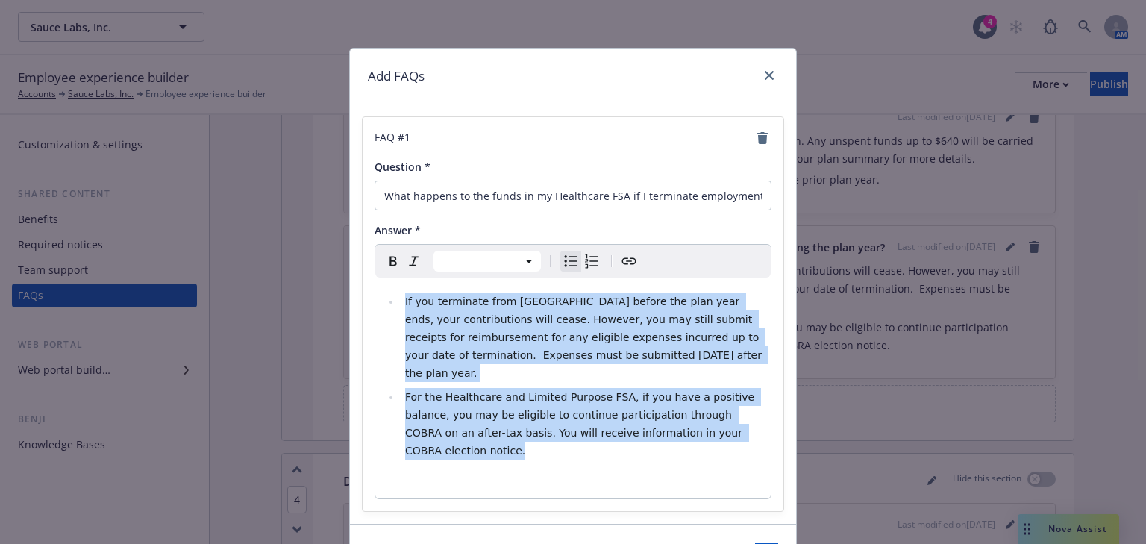
drag, startPoint x: 651, startPoint y: 417, endPoint x: 379, endPoint y: 307, distance: 292.9
click at [384, 307] on ul "If you terminate from Sauce before the plan year ends, your contributions will …" at bounding box center [572, 375] width 377 height 167
copy ul "If you terminate from Sauce before the plan year ends, your contributions will …"
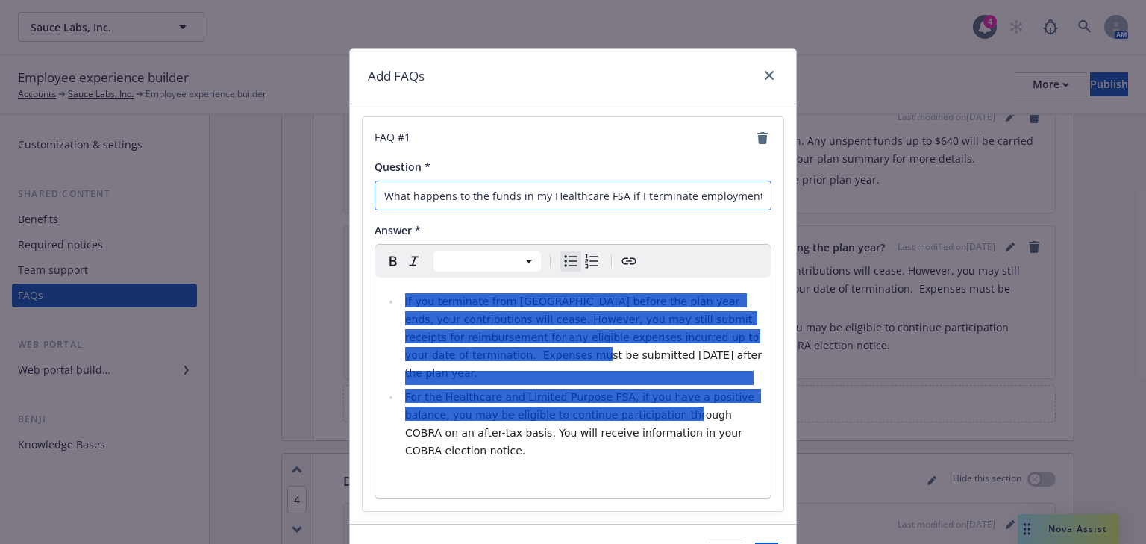
scroll to position [0, 95]
drag, startPoint x: 376, startPoint y: 193, endPoint x: 800, endPoint y: 230, distance: 425.3
click at [871, 229] on div "Add FAQs FAQ # 1 Question * What happens to the funds in my Healthcare FSA if I…" at bounding box center [573, 272] width 1146 height 544
click at [765, 75] on icon "close" at bounding box center [769, 75] width 9 height 9
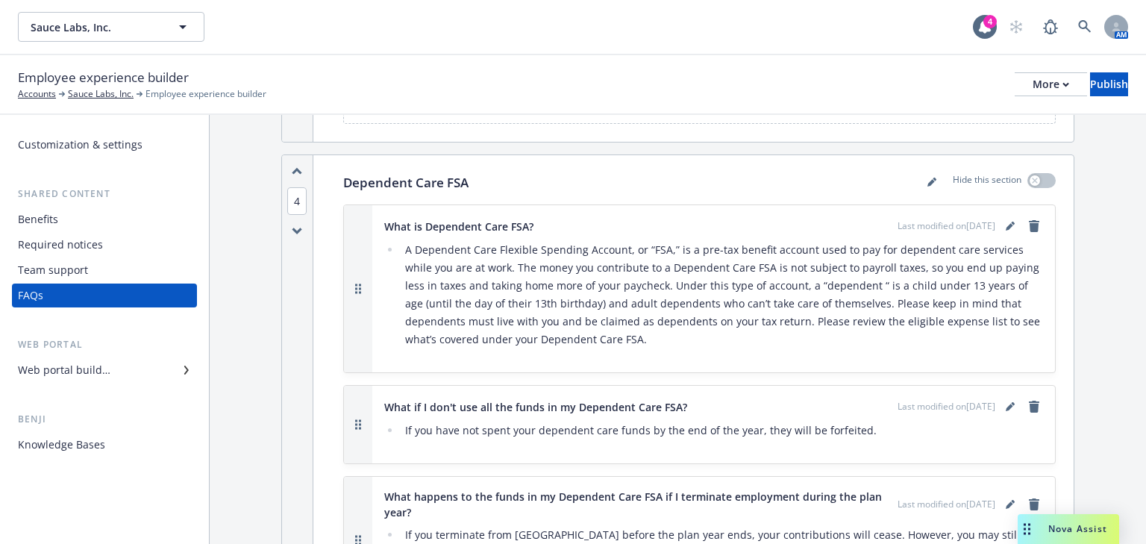
scroll to position [2208, 0]
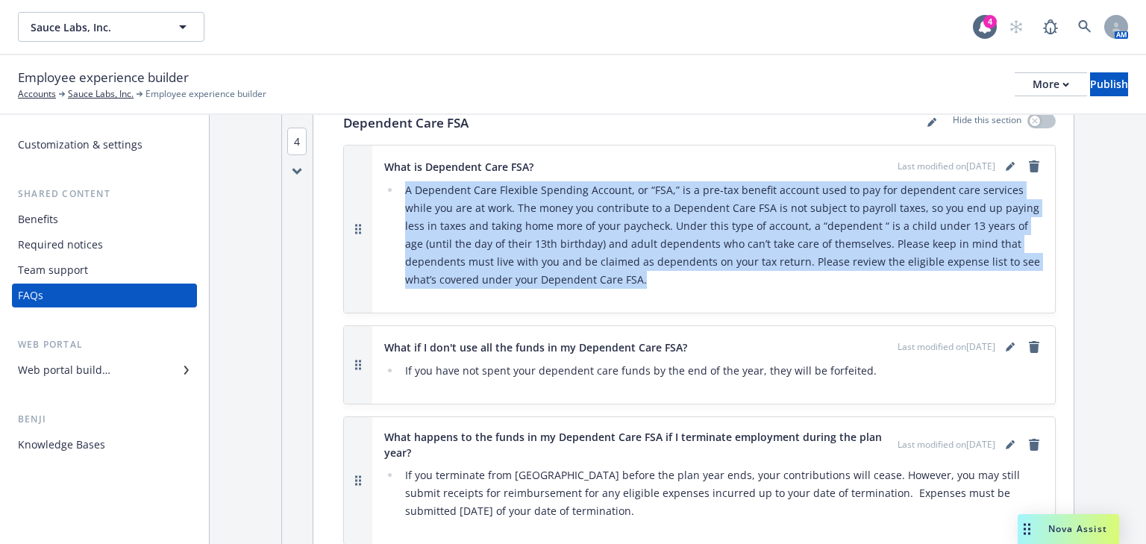
drag, startPoint x: 592, startPoint y: 271, endPoint x: 386, endPoint y: 183, distance: 223.3
click at [386, 183] on ul "A Dependent Care Flexible Spending Account, or “FSA,” is a pre-tax benefit acco…" at bounding box center [713, 234] width 659 height 107
copy li "A Dependent Care Flexible Spending Account, or “FSA,” is a pre-tax benefit acco…"
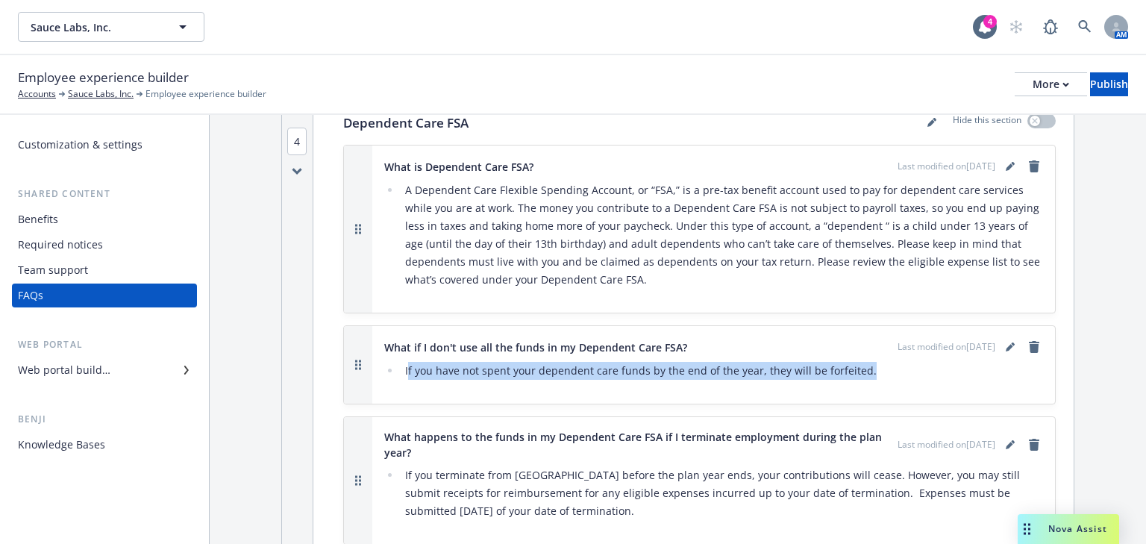
drag, startPoint x: 856, startPoint y: 364, endPoint x: 406, endPoint y: 367, distance: 450.6
click at [406, 367] on li "If you have not spent your dependent care funds by the end of the year, they wi…" at bounding box center [722, 371] width 642 height 18
click at [412, 364] on li "If you have not spent your dependent care funds by the end of the year, they wi…" at bounding box center [722, 371] width 642 height 18
drag, startPoint x: 865, startPoint y: 364, endPoint x: 403, endPoint y: 357, distance: 462.6
click at [403, 362] on li "If you have not spent your dependent care funds by the end of the year, they wi…" at bounding box center [722, 371] width 642 height 18
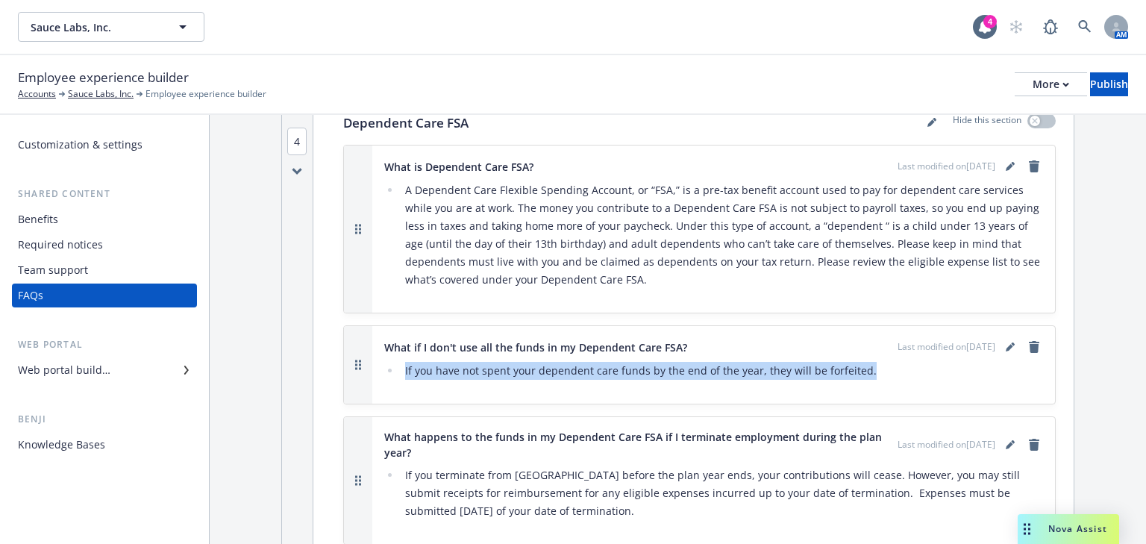
copy li "If you have not spent your dependent care funds by the end of the year, they wi…"
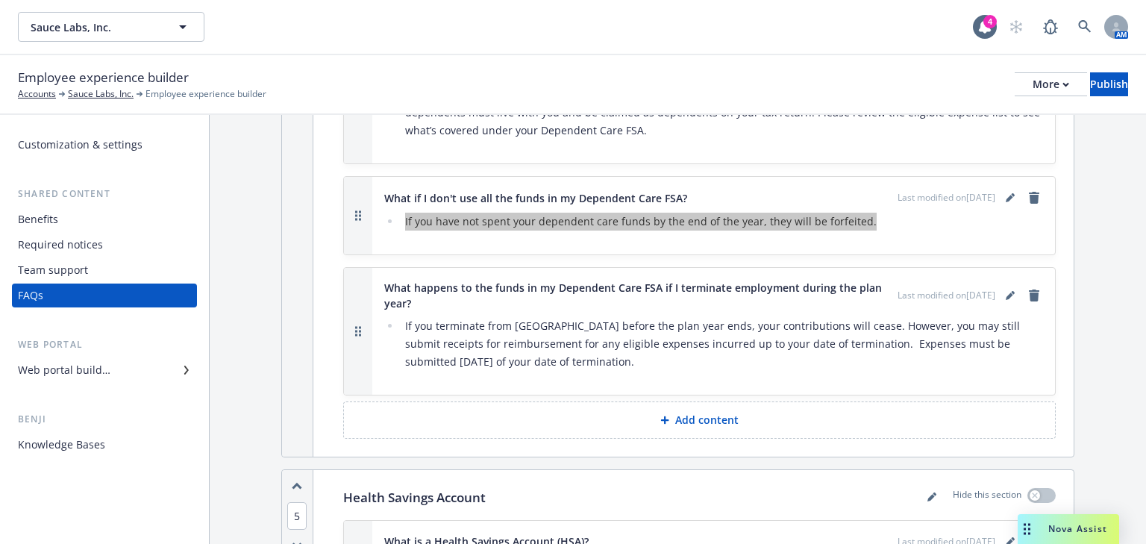
scroll to position [2387, 0]
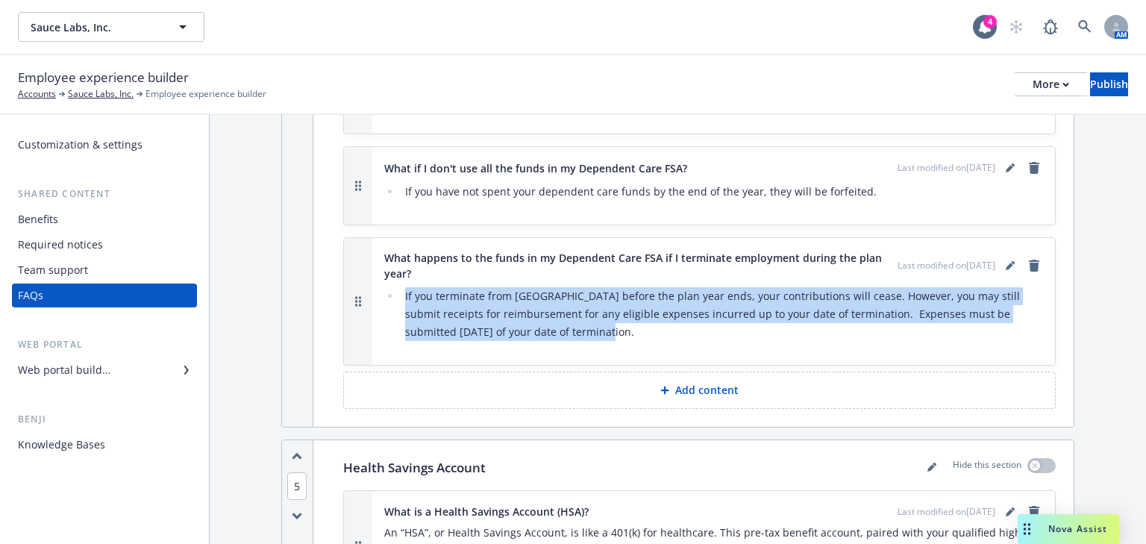
drag, startPoint x: 536, startPoint y: 328, endPoint x: 380, endPoint y: 288, distance: 160.1
click at [380, 288] on div "What happens to the funds in my Dependent Care FSA if I terminate employment du…" at bounding box center [713, 301] width 683 height 127
copy li "If you terminate from Sauce before the plan year ends, your contributions will …"
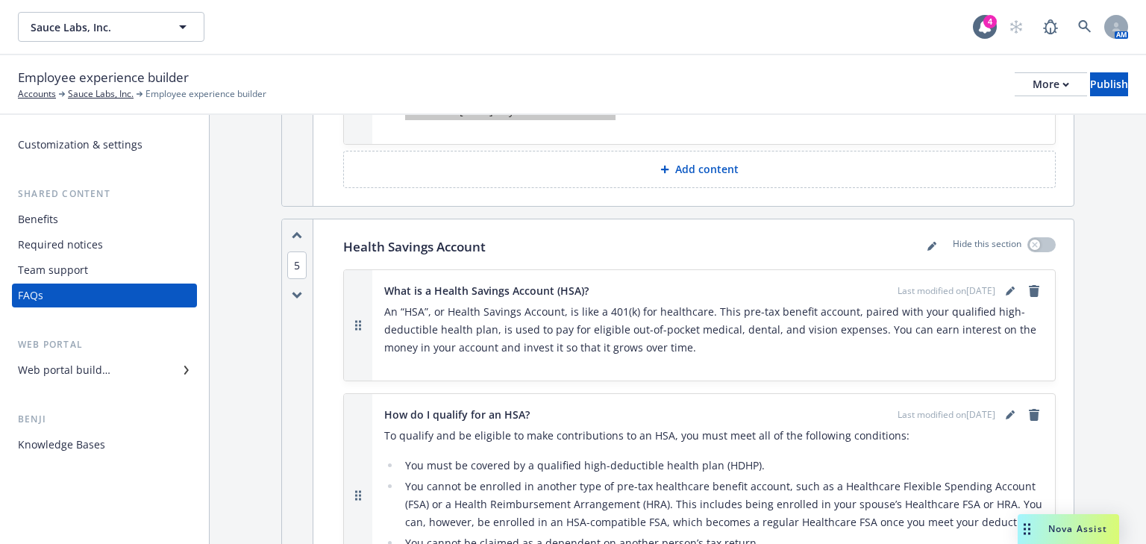
scroll to position [2626, 0]
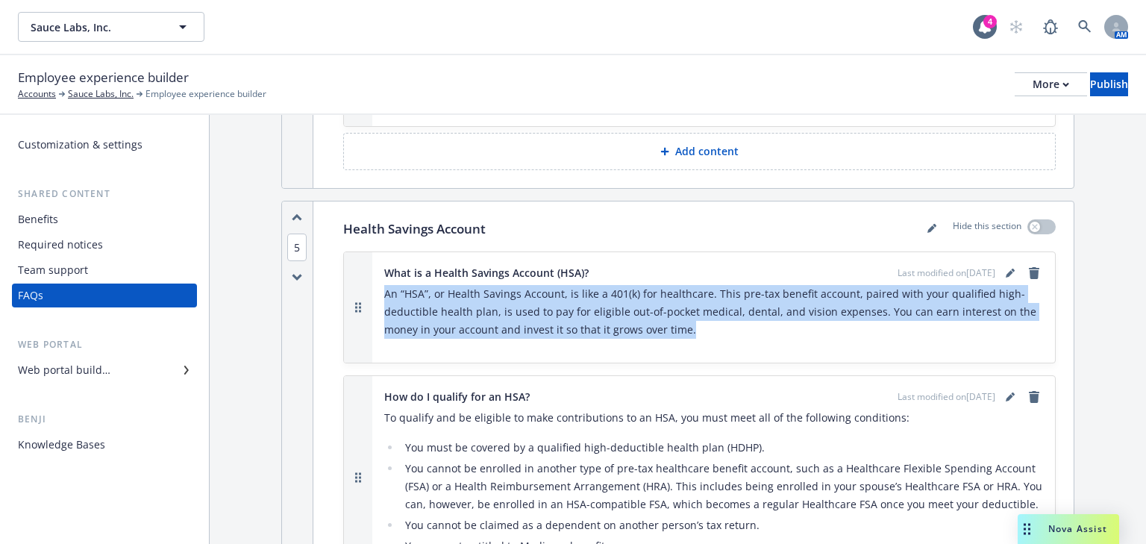
drag, startPoint x: 618, startPoint y: 324, endPoint x: 395, endPoint y: 289, distance: 225.8
click at [384, 286] on div "An “HSA”, or Health Savings Account, is like a 401(k) for healthcare. This pre-…" at bounding box center [713, 318] width 659 height 66
copy p "An “HSA”, or Health Savings Account, is like a 401(k) for healthcare. This pre-…"
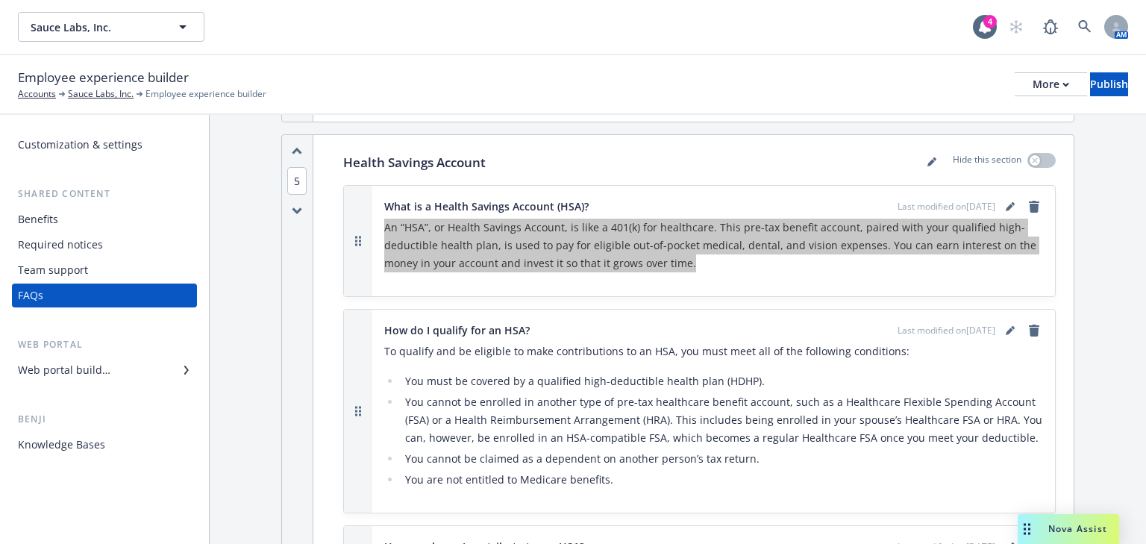
scroll to position [2805, 0]
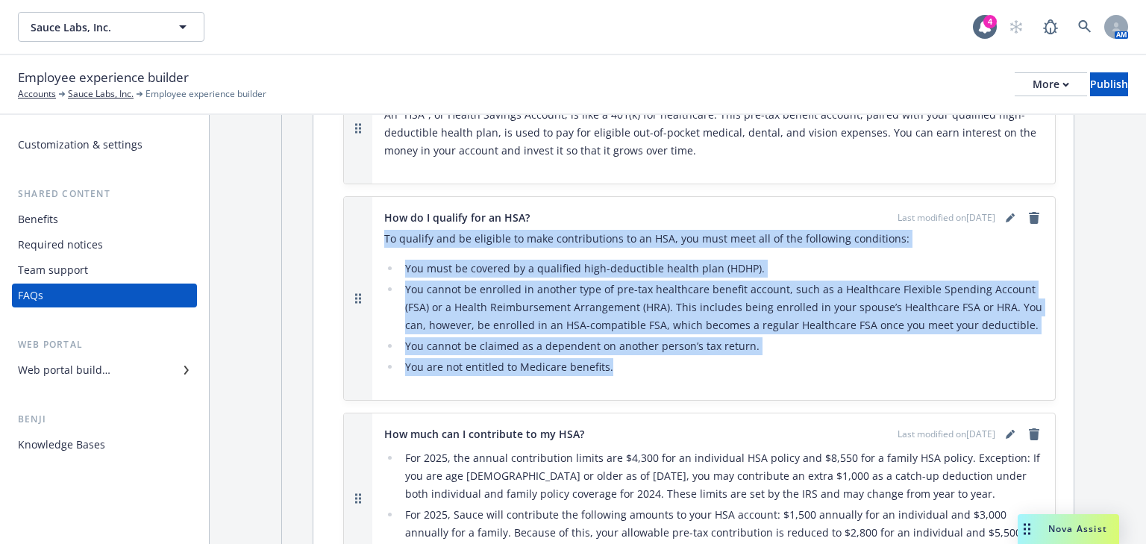
drag, startPoint x: 640, startPoint y: 364, endPoint x: 371, endPoint y: 233, distance: 299.6
click at [372, 233] on div "How do I qualify for an HSA? Last modified on 10/01/2024 To qualify and be elig…" at bounding box center [713, 298] width 683 height 203
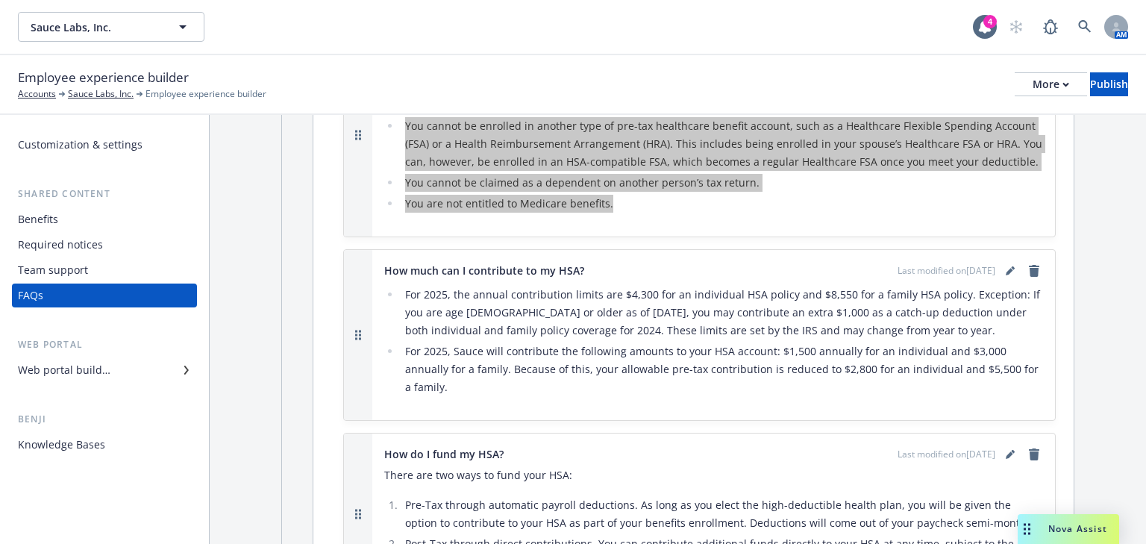
scroll to position [2984, 0]
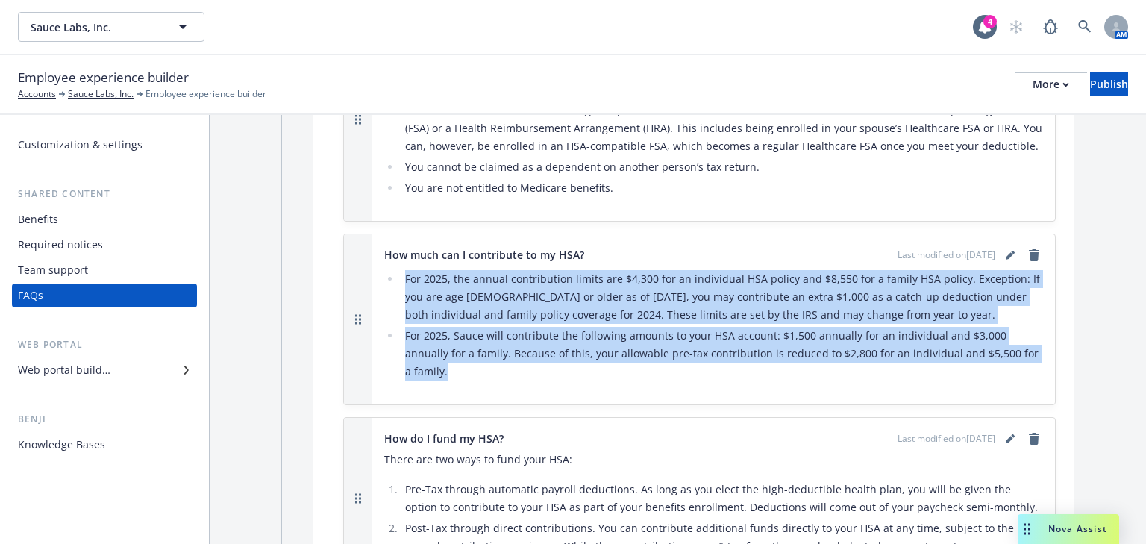
drag, startPoint x: 1002, startPoint y: 340, endPoint x: 401, endPoint y: 262, distance: 605.7
click at [401, 270] on ul "For 2025, the annual contribution limits are $4,300 for an individual HSA polic…" at bounding box center [713, 325] width 659 height 110
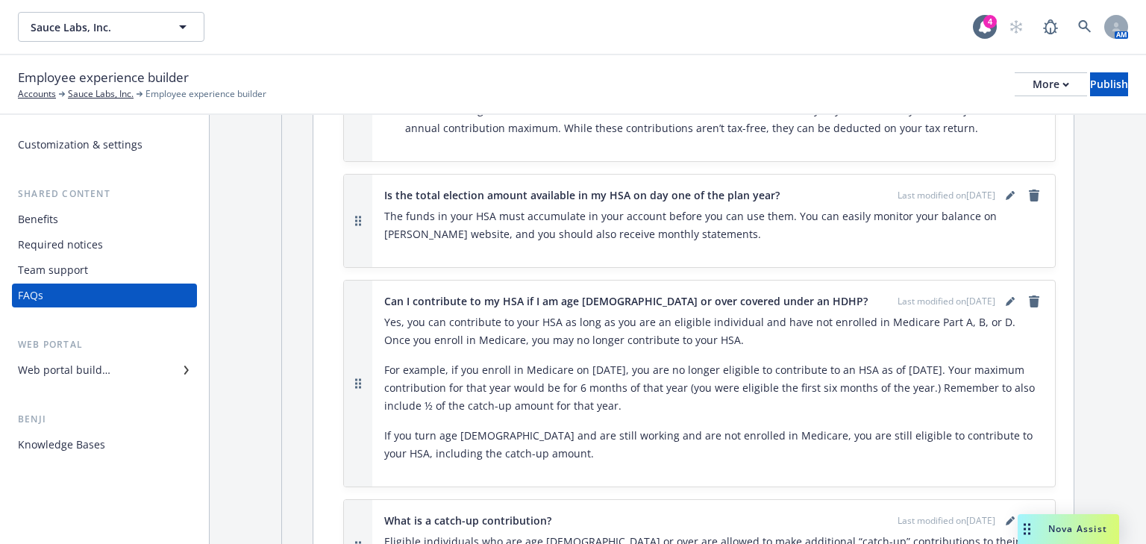
scroll to position [3462, 0]
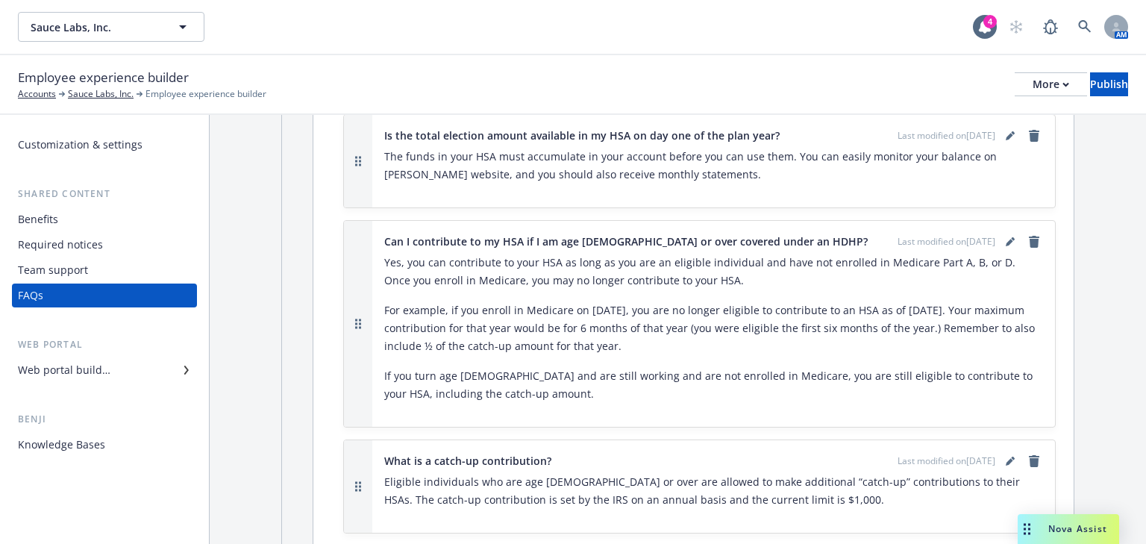
click at [467, 367] on p "If you turn age 65 and are still working and are not enrolled in Medicare, you …" at bounding box center [713, 385] width 659 height 36
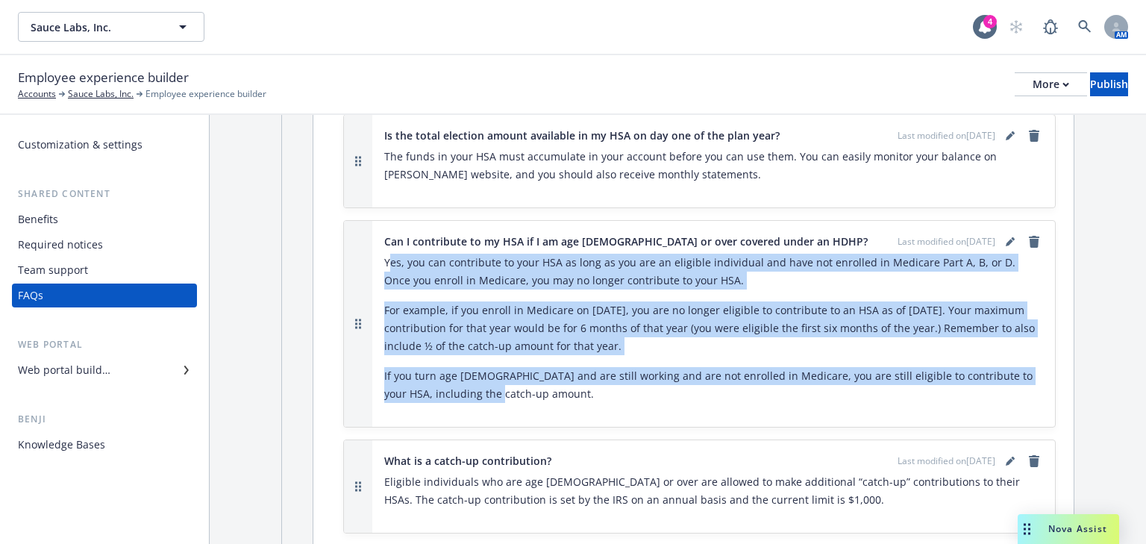
drag, startPoint x: 478, startPoint y: 363, endPoint x: 387, endPoint y: 237, distance: 154.9
click at [387, 254] on div "Yes, you can contribute to your HSA as long as you are an eligible individual a…" at bounding box center [713, 328] width 659 height 149
drag, startPoint x: 507, startPoint y: 362, endPoint x: 469, endPoint y: 384, distance: 44.8
click at [507, 367] on p "If you turn age 65 and are still working and are not enrolled in Medicare, you …" at bounding box center [713, 385] width 659 height 36
click at [500, 382] on div "Yes, you can contribute to your HSA as long as you are an eligible individual a…" at bounding box center [713, 334] width 659 height 161
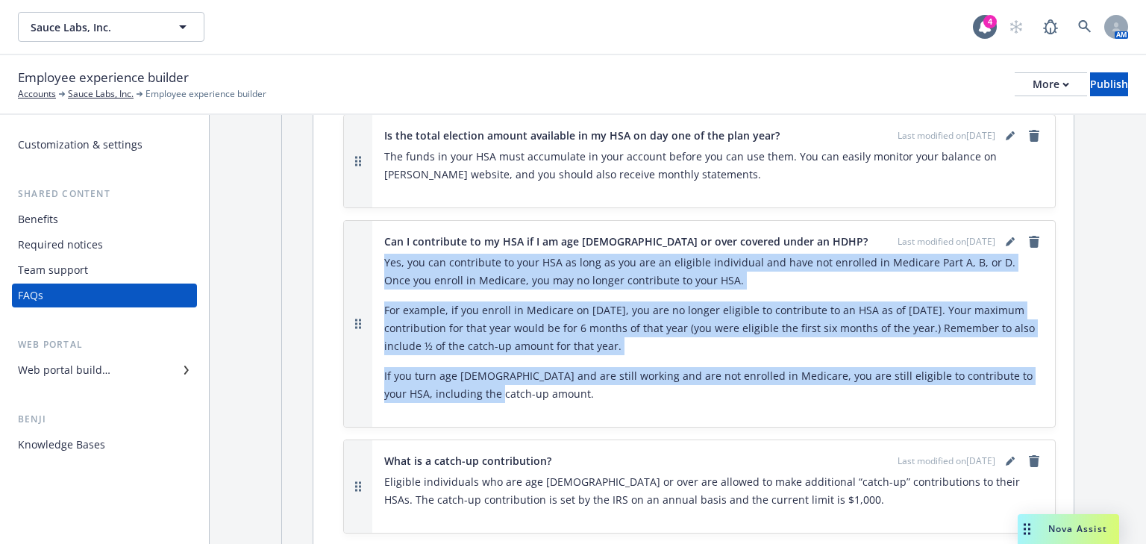
drag, startPoint x: 486, startPoint y: 364, endPoint x: 383, endPoint y: 236, distance: 164.5
click at [384, 254] on div "Yes, you can contribute to your HSA as long as you are an eligible individual a…" at bounding box center [713, 328] width 659 height 149
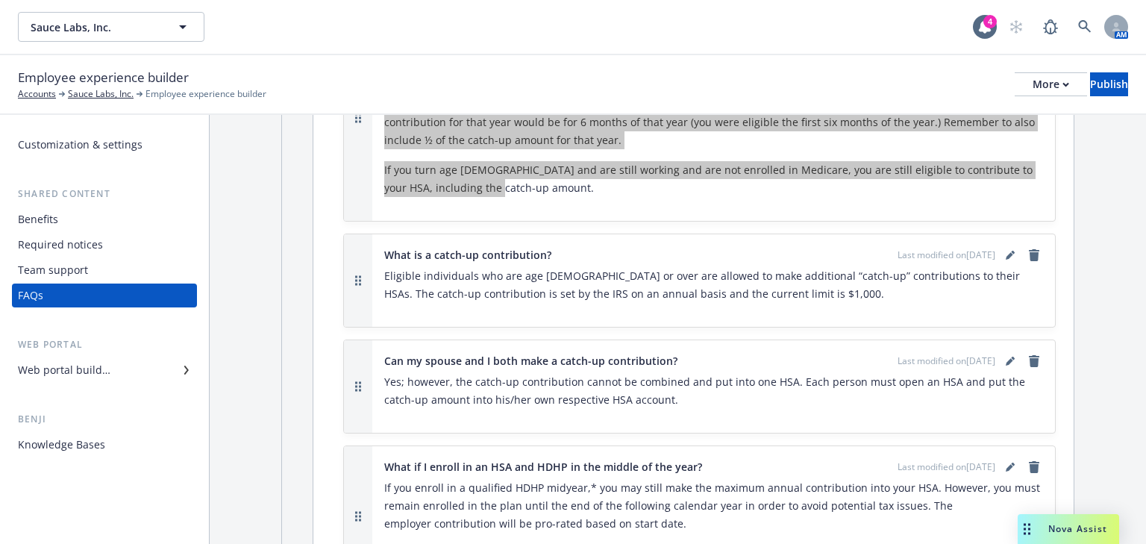
scroll to position [3700, 0]
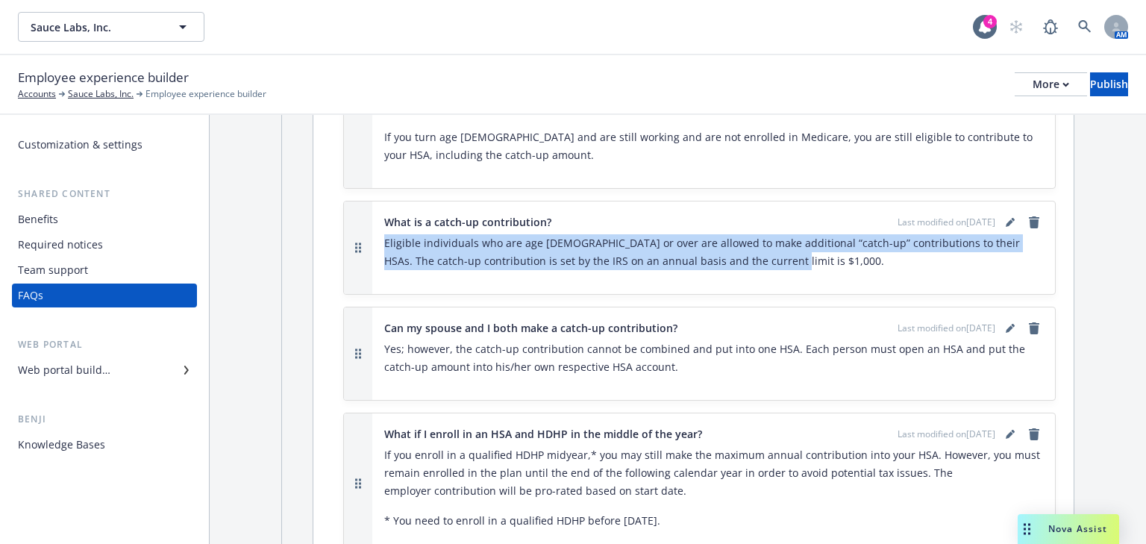
drag, startPoint x: 795, startPoint y: 242, endPoint x: 381, endPoint y: 221, distance: 413.9
click at [380, 221] on div "What is a catch-up contribution? Last modified on 10/01/2024 Eligible individua…" at bounding box center [713, 247] width 683 height 93
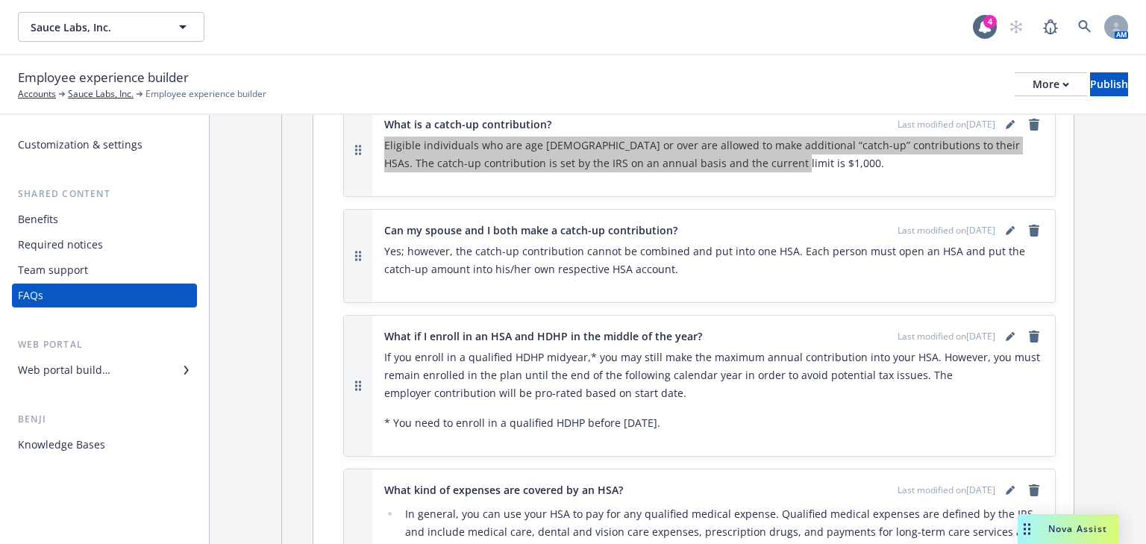
scroll to position [3820, 0]
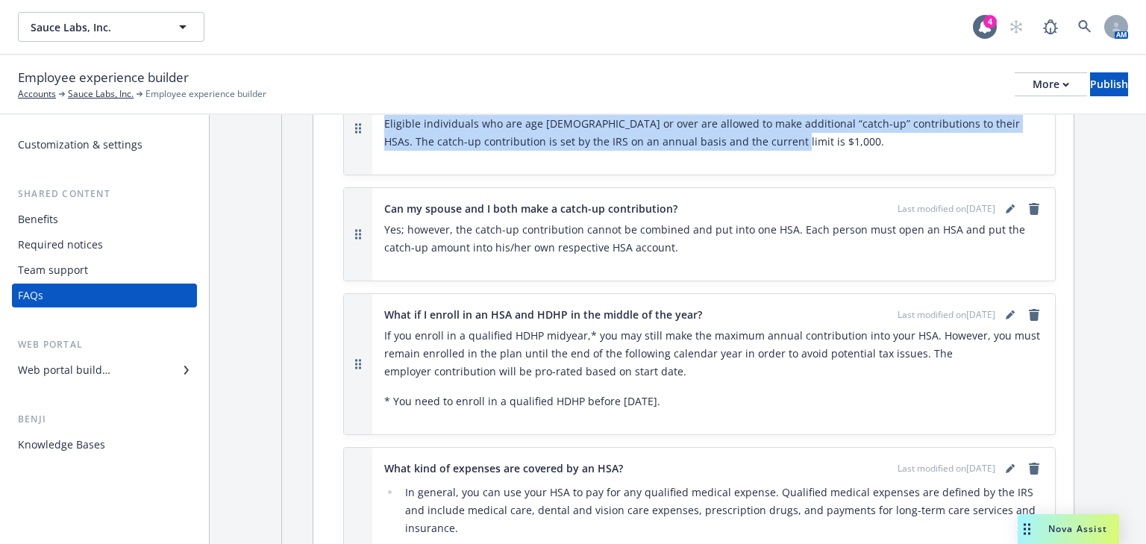
drag, startPoint x: 691, startPoint y: 370, endPoint x: 376, endPoint y: 306, distance: 321.3
click at [376, 306] on div "What if I enroll in an HSA and HDHP in the middle of the year? Last modified on…" at bounding box center [713, 364] width 683 height 140
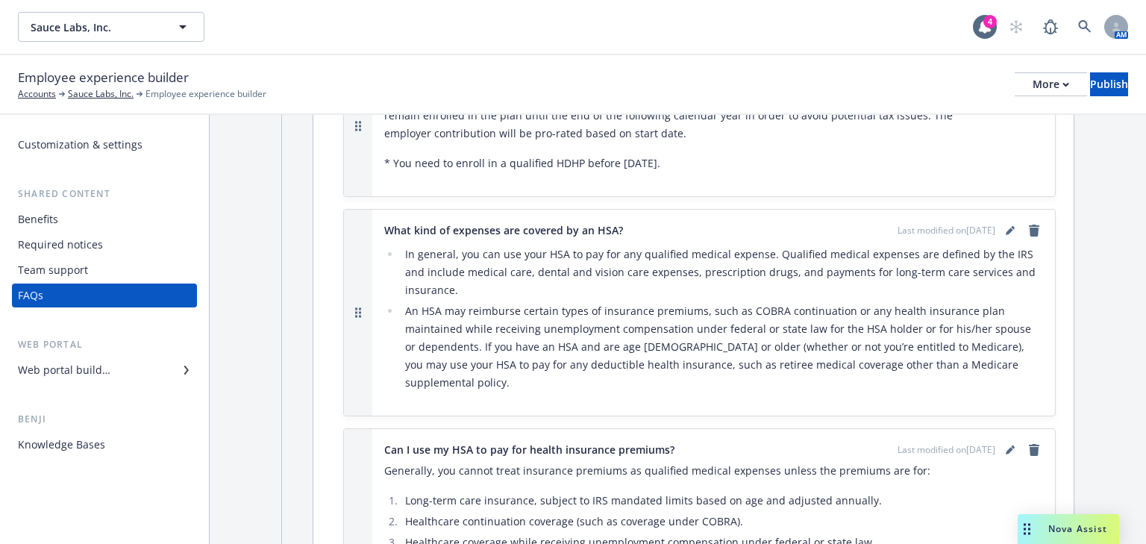
scroll to position [4058, 0]
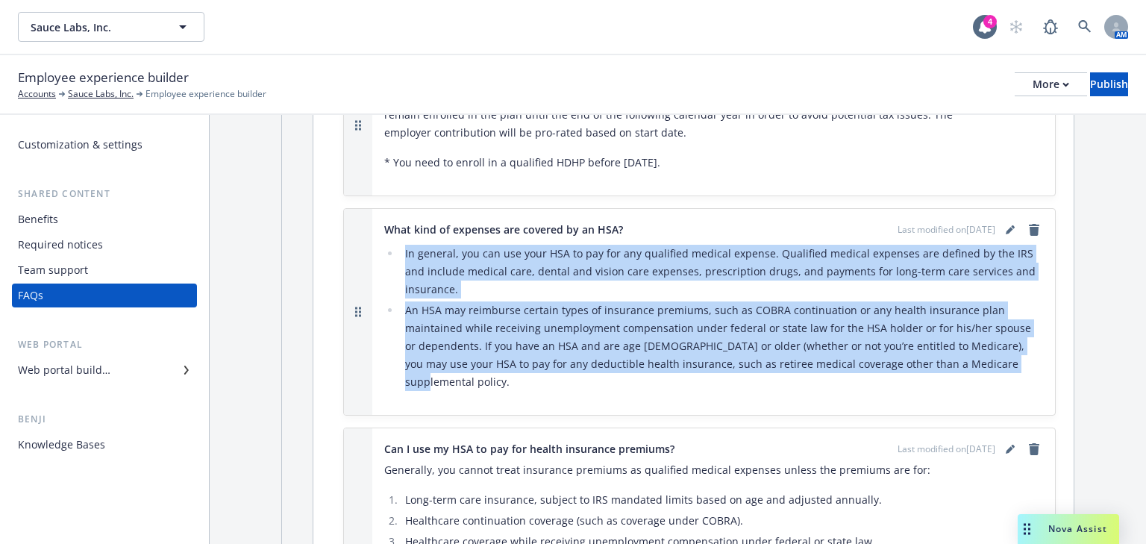
drag, startPoint x: 978, startPoint y: 335, endPoint x: 384, endPoint y: 219, distance: 605.0
click at [384, 245] on ul "In general, you can use your HSA to pay for any qualified medical expense. Qual…" at bounding box center [713, 318] width 659 height 146
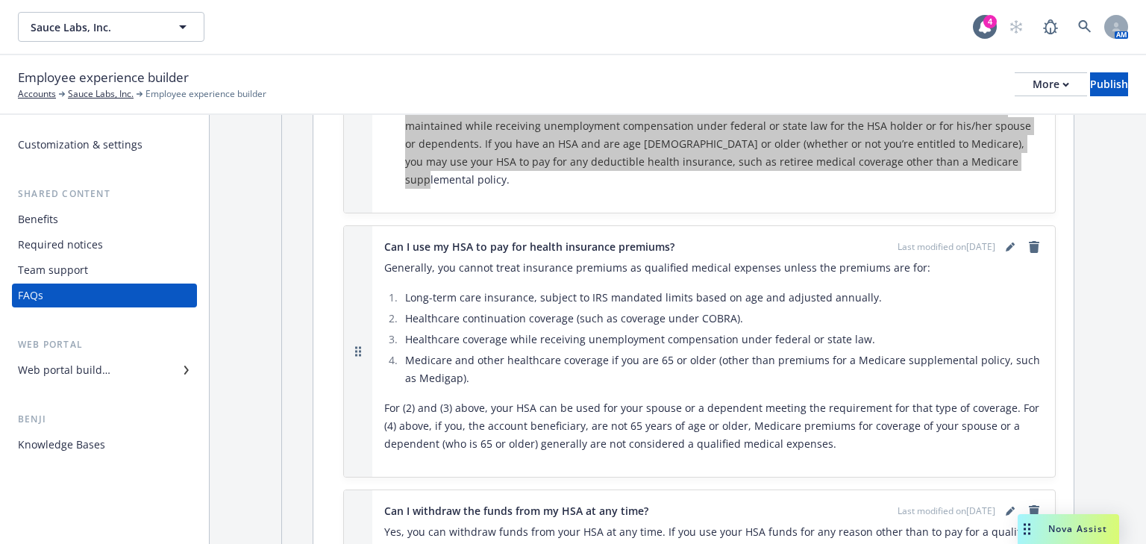
scroll to position [4297, 0]
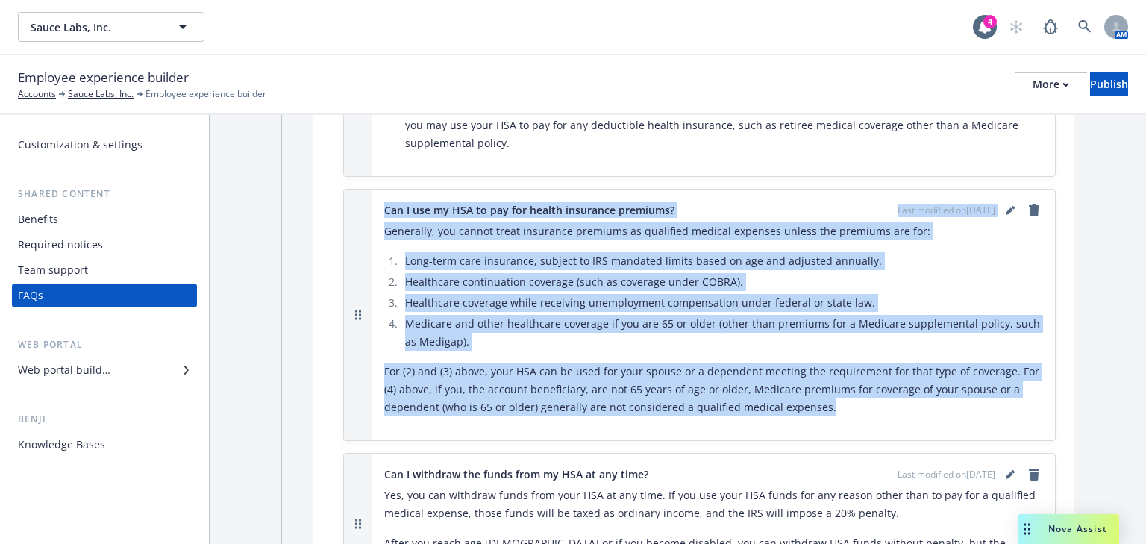
drag, startPoint x: 824, startPoint y: 358, endPoint x: 367, endPoint y: 188, distance: 487.2
click at [367, 189] on div "Can I use my HSA to pay for health insurance premiums? Last modified on 10/01/2…" at bounding box center [699, 314] width 711 height 251
click at [406, 222] on div "Generally, you cannot treat insurance premiums as qualified medical expenses un…" at bounding box center [713, 319] width 659 height 194
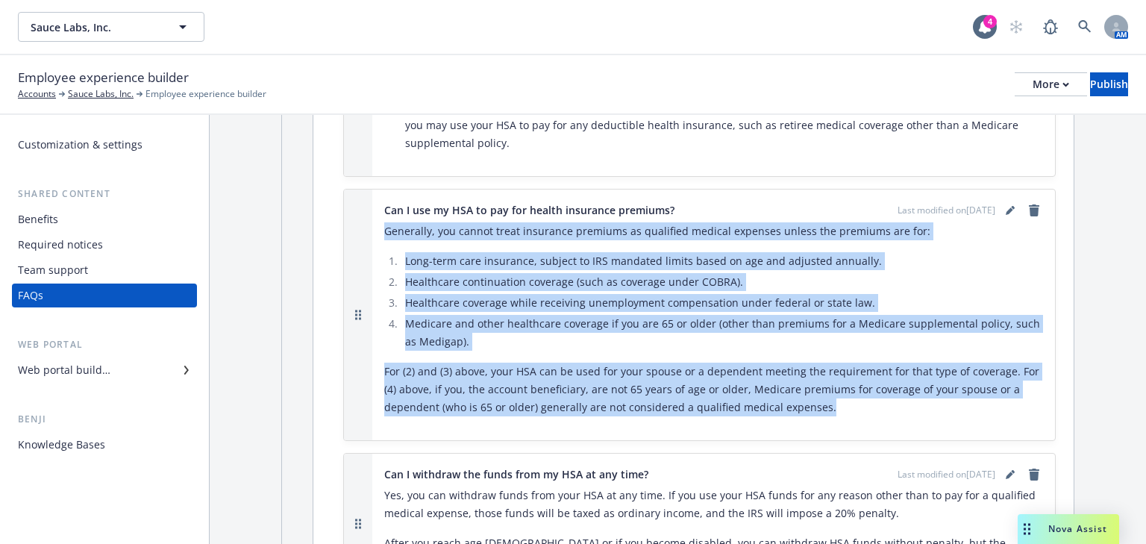
drag, startPoint x: 825, startPoint y: 363, endPoint x: 376, endPoint y: 188, distance: 481.9
click at [376, 189] on div "Can I use my HSA to pay for health insurance premiums? Last modified on 10/01/2…" at bounding box center [713, 314] width 683 height 251
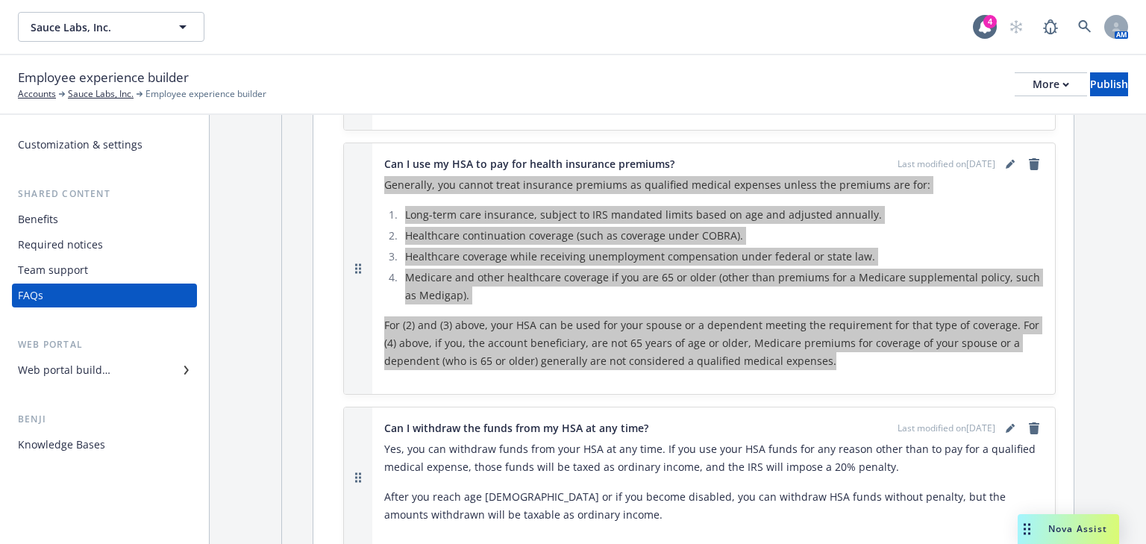
scroll to position [4476, 0]
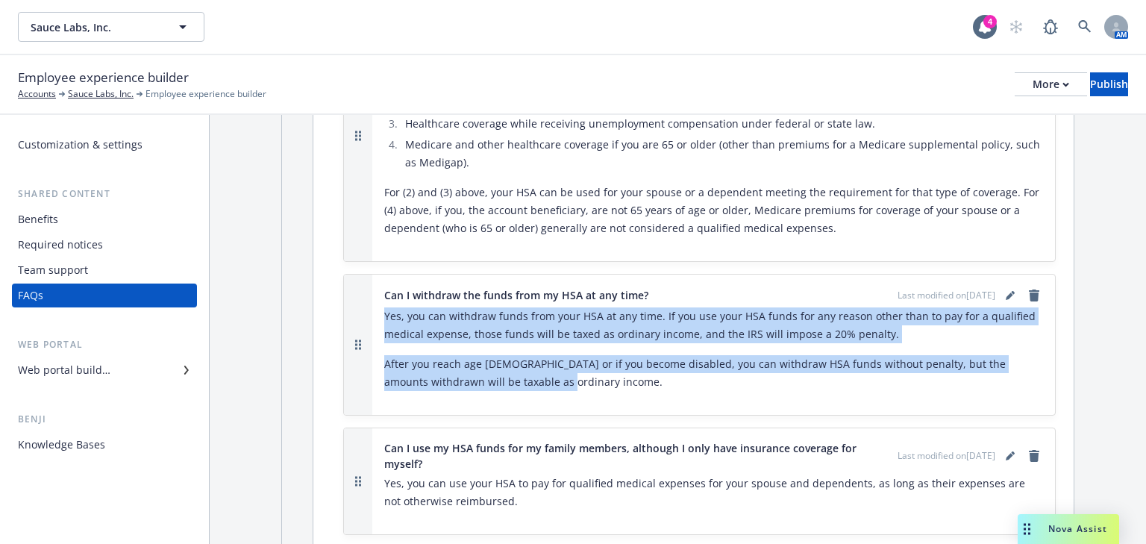
drag, startPoint x: 539, startPoint y: 339, endPoint x: 379, endPoint y: 269, distance: 174.7
click at [379, 275] on div "Can I withdraw the funds from my HSA at any time? Last modified on 10/01/2024 Y…" at bounding box center [713, 345] width 683 height 140
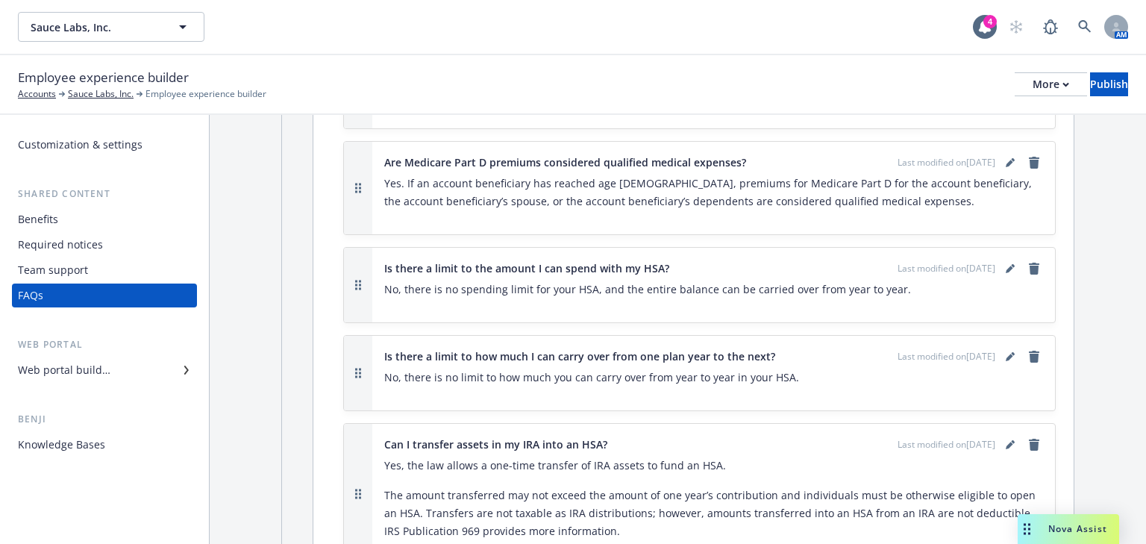
scroll to position [4894, 0]
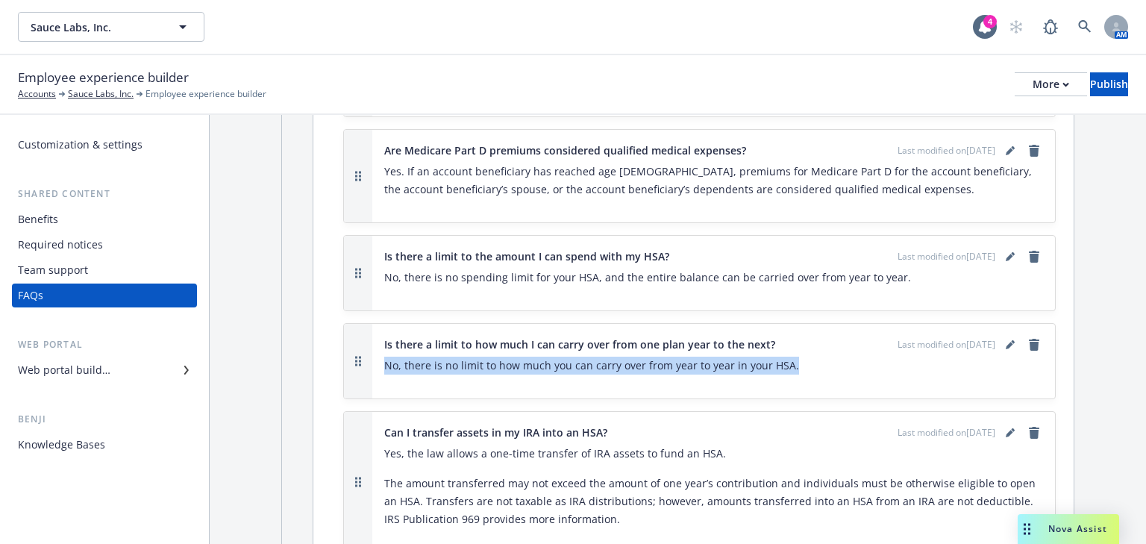
drag, startPoint x: 787, startPoint y: 319, endPoint x: 398, endPoint y: 318, distance: 388.7
click at [385, 357] on p "No, there is no limit to how much you can carry over from year to year in your …" at bounding box center [713, 366] width 659 height 18
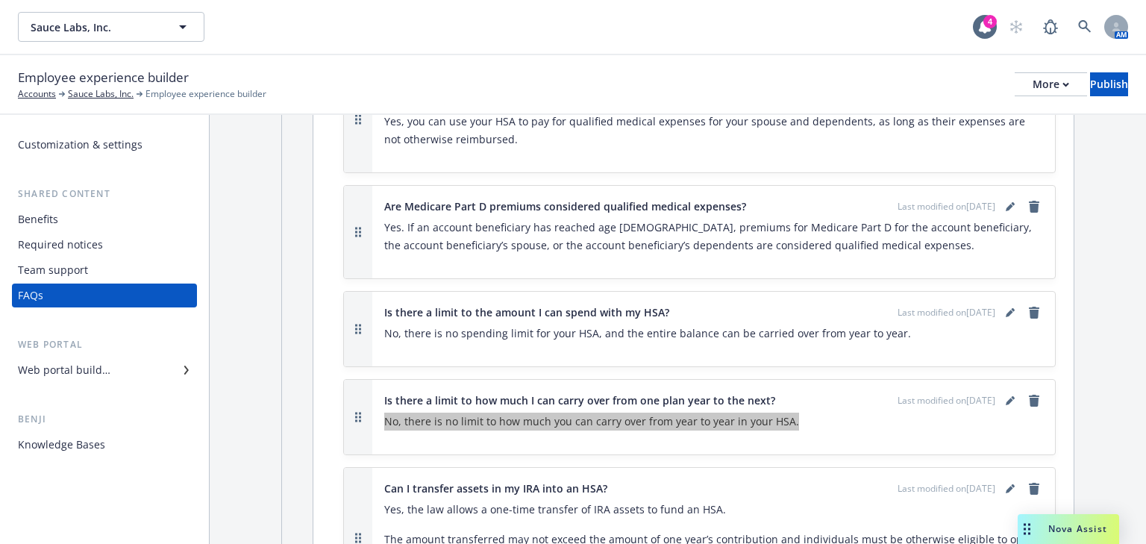
scroll to position [4834, 0]
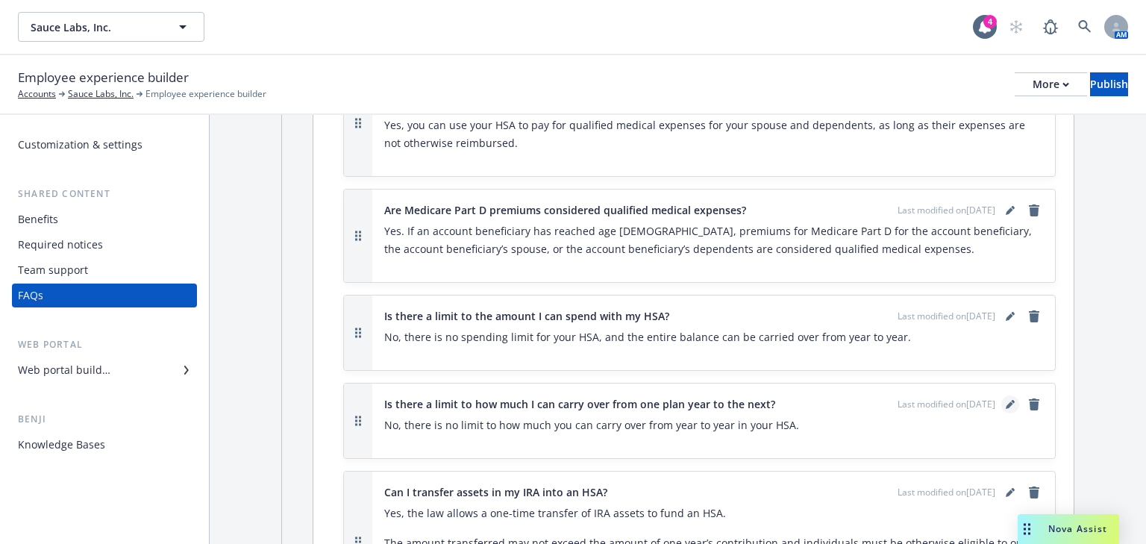
click at [1006, 400] on icon "editPencil" at bounding box center [1010, 404] width 9 height 9
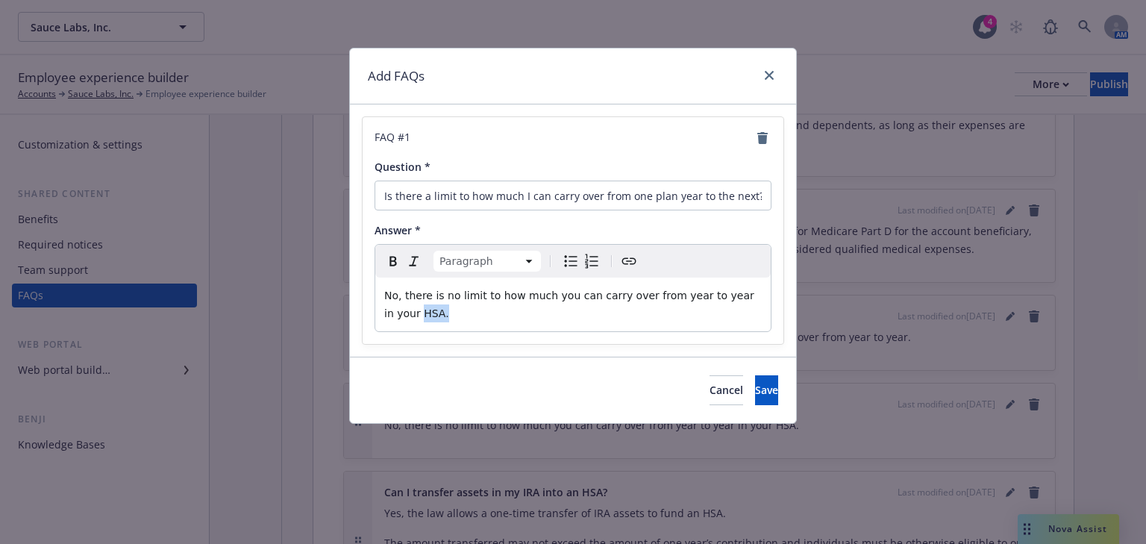
drag, startPoint x: 458, startPoint y: 319, endPoint x: 382, endPoint y: 304, distance: 77.5
click at [382, 304] on div "No, there is no limit to how much you can carry over from year to year in your …" at bounding box center [572, 305] width 395 height 54
click at [709, 389] on button "Cancel" at bounding box center [726, 390] width 34 height 30
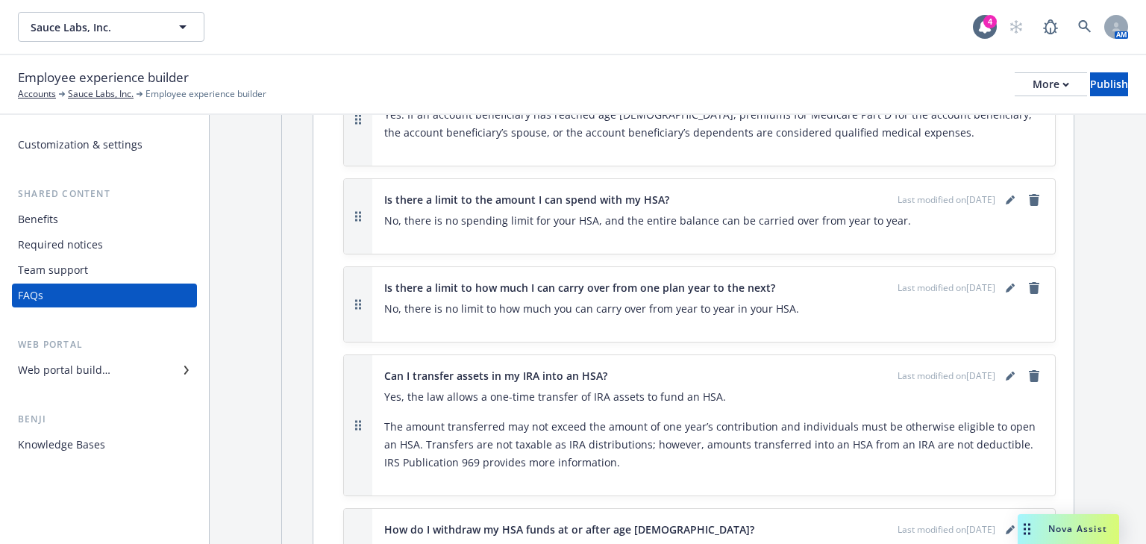
scroll to position [5013, 0]
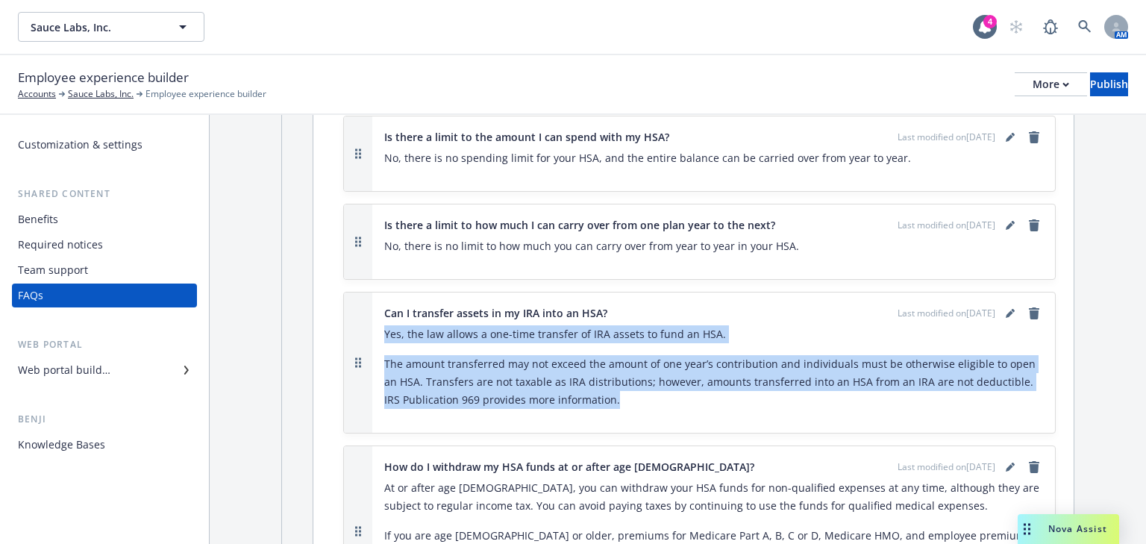
drag, startPoint x: 626, startPoint y: 348, endPoint x: 383, endPoint y: 285, distance: 251.3
click at [384, 325] on div "Yes, the law allows a one-time transfer of IRA assets to fund an HSA. The amoun…" at bounding box center [713, 367] width 659 height 84
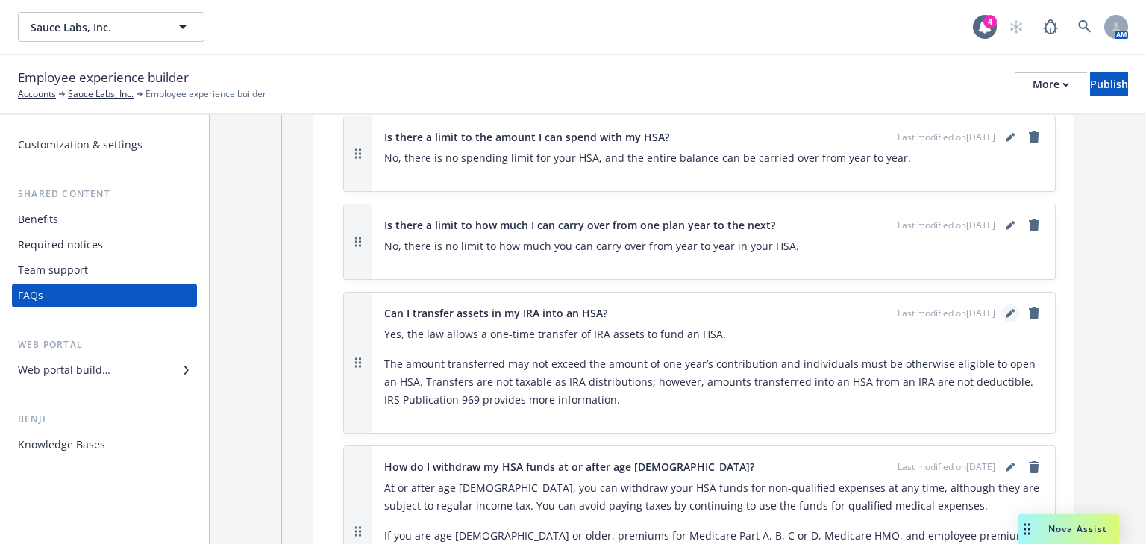
drag, startPoint x: 425, startPoint y: 295, endPoint x: 995, endPoint y: 261, distance: 571.0
click at [1001, 304] on link "editPencil" at bounding box center [1010, 313] width 18 height 18
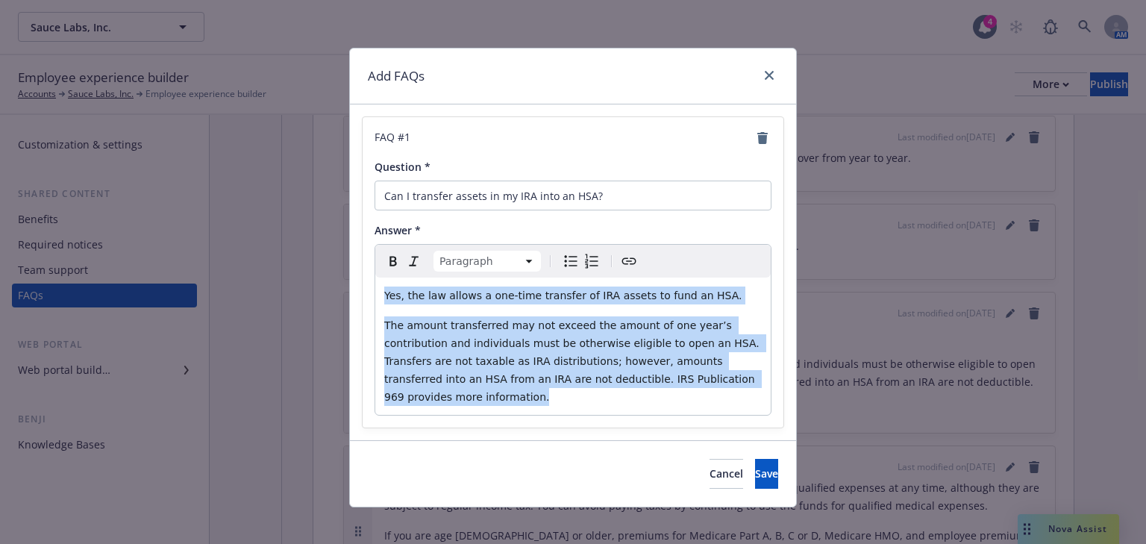
drag, startPoint x: 723, startPoint y: 385, endPoint x: 401, endPoint y: 309, distance: 330.4
click at [364, 301] on div "FAQ # 1 Question * Can I transfer assets in my IRA into an HSA? Answer * Paragr…" at bounding box center [573, 272] width 421 height 310
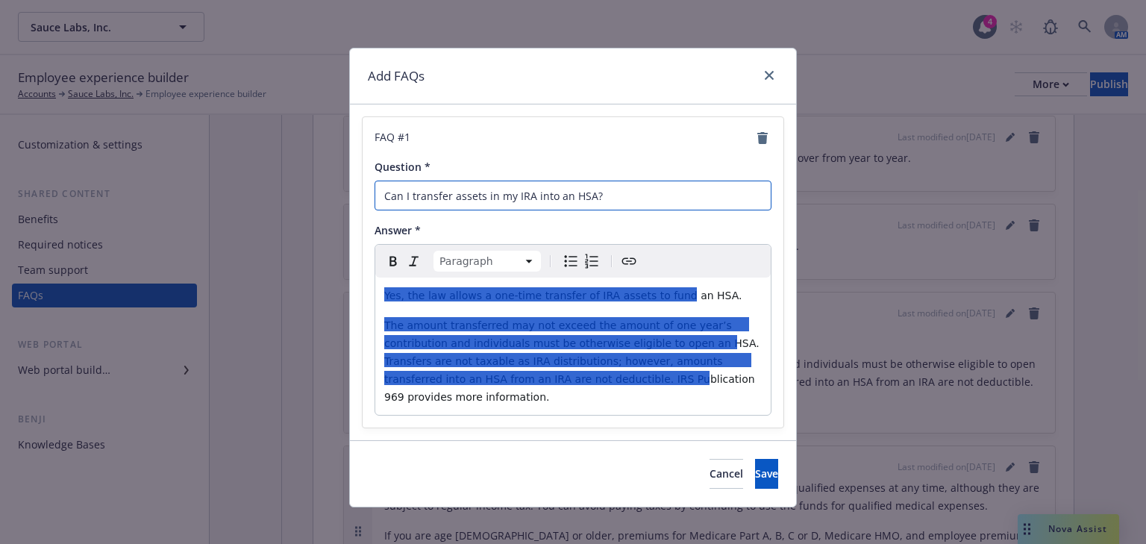
drag, startPoint x: 607, startPoint y: 200, endPoint x: 345, endPoint y: 188, distance: 262.1
click at [345, 188] on div "Add FAQs FAQ # 1 Question * Can I transfer assets in my IRA into an HSA? Answer…" at bounding box center [573, 272] width 1146 height 544
click at [709, 459] on button "Cancel" at bounding box center [726, 474] width 34 height 30
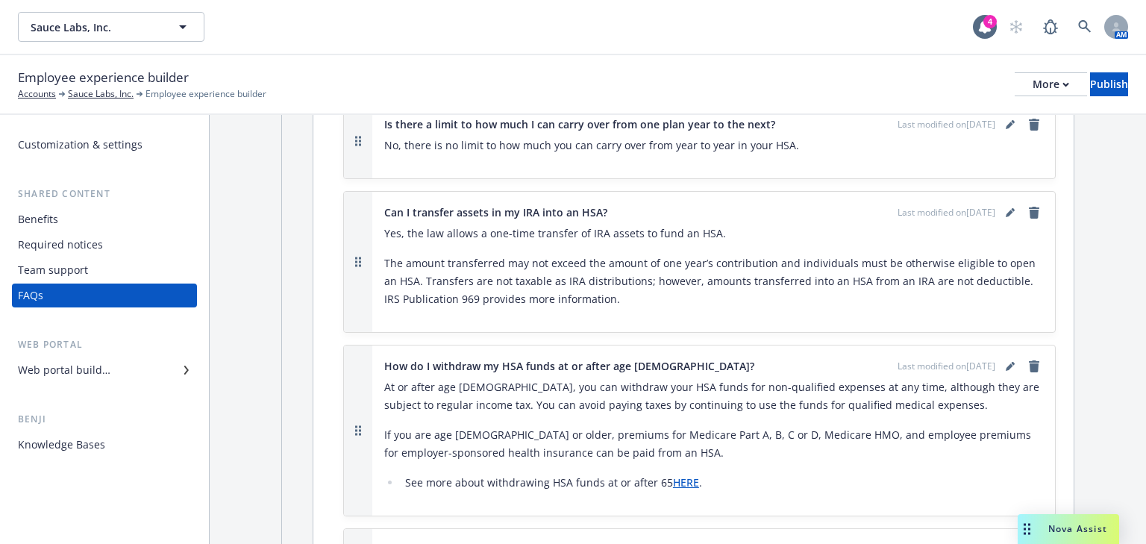
scroll to position [5133, 0]
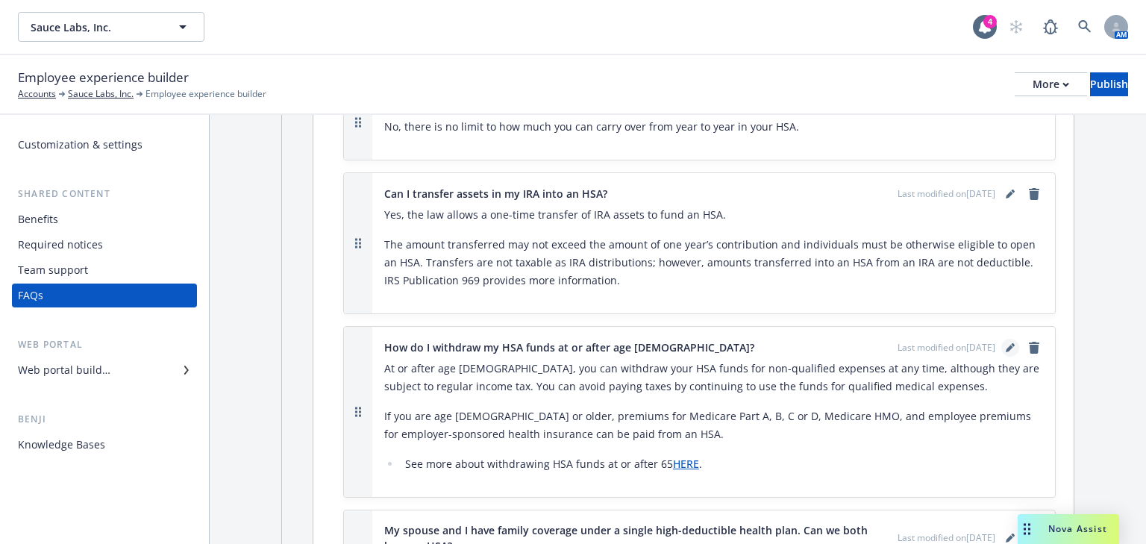
click at [1006, 343] on icon "editPencil" at bounding box center [1010, 347] width 9 height 9
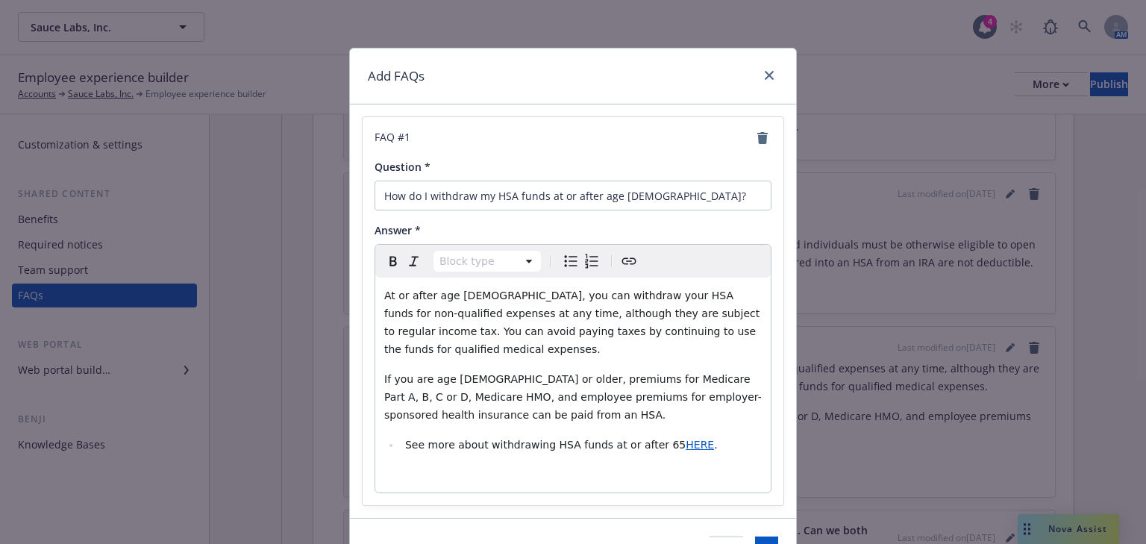
select select
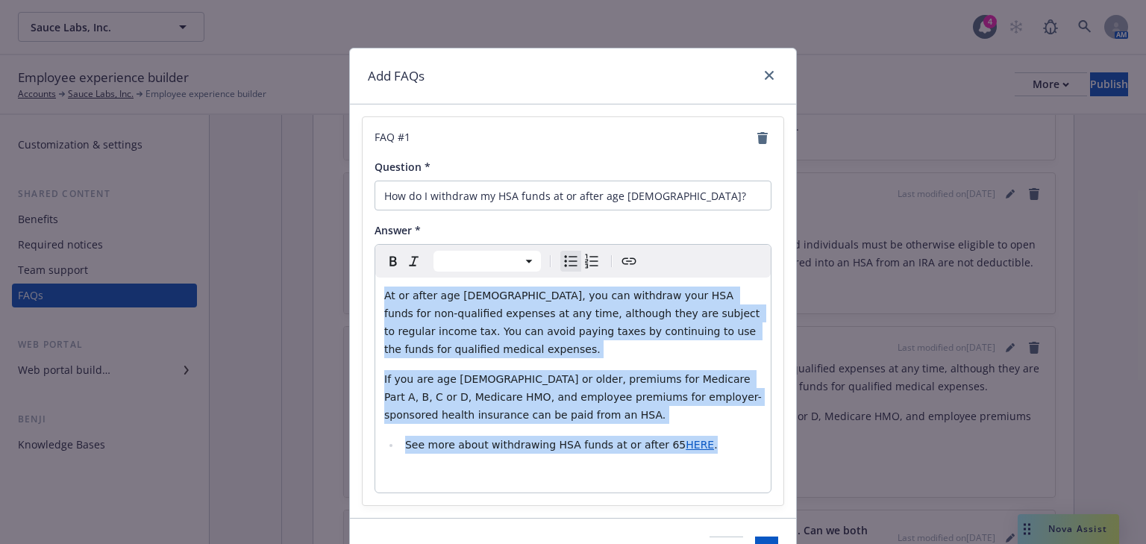
drag, startPoint x: 699, startPoint y: 428, endPoint x: 382, endPoint y: 301, distance: 341.8
click at [382, 301] on div "At or after age 65, you can withdraw your HSA funds for non-qualified expenses …" at bounding box center [572, 385] width 395 height 215
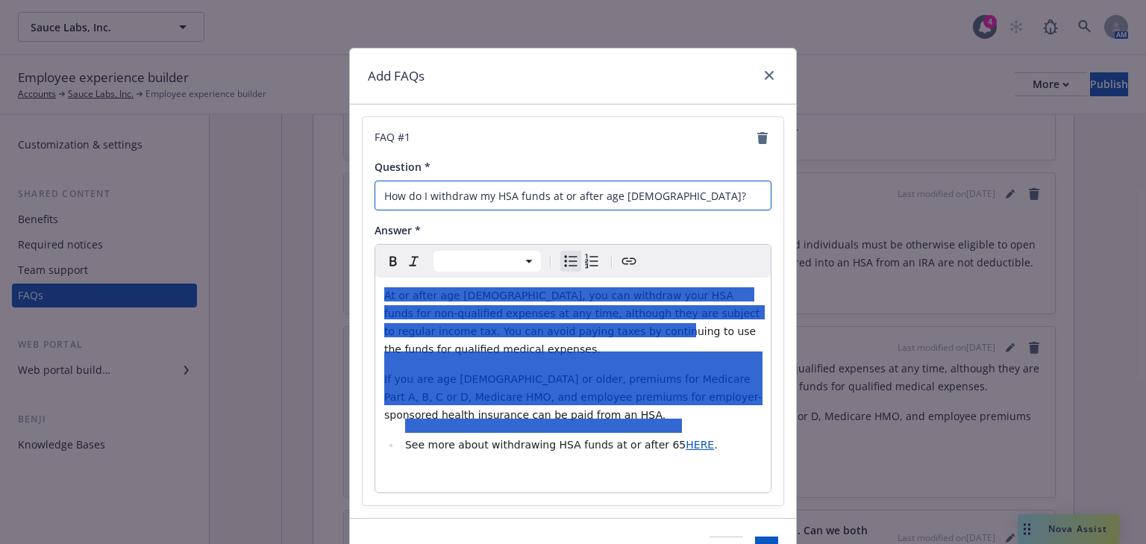
drag, startPoint x: 639, startPoint y: 201, endPoint x: 367, endPoint y: 192, distance: 271.7
click at [350, 185] on div "FAQ # 1 Question * How do I withdraw my HSA funds at or after age 65? Answer * …" at bounding box center [573, 310] width 446 height 413
click at [766, 79] on icon "close" at bounding box center [769, 75] width 9 height 9
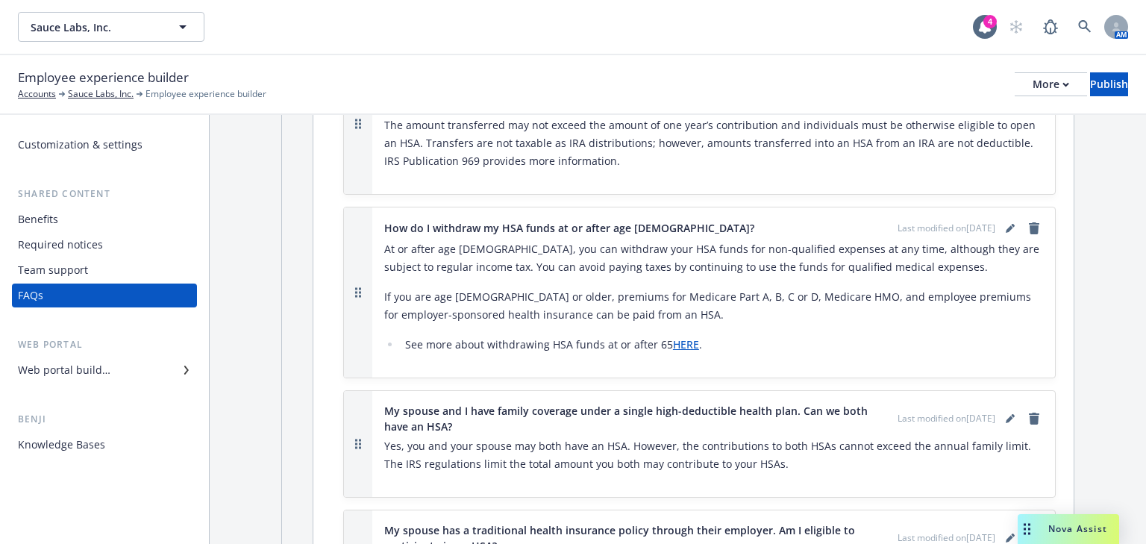
scroll to position [5312, 0]
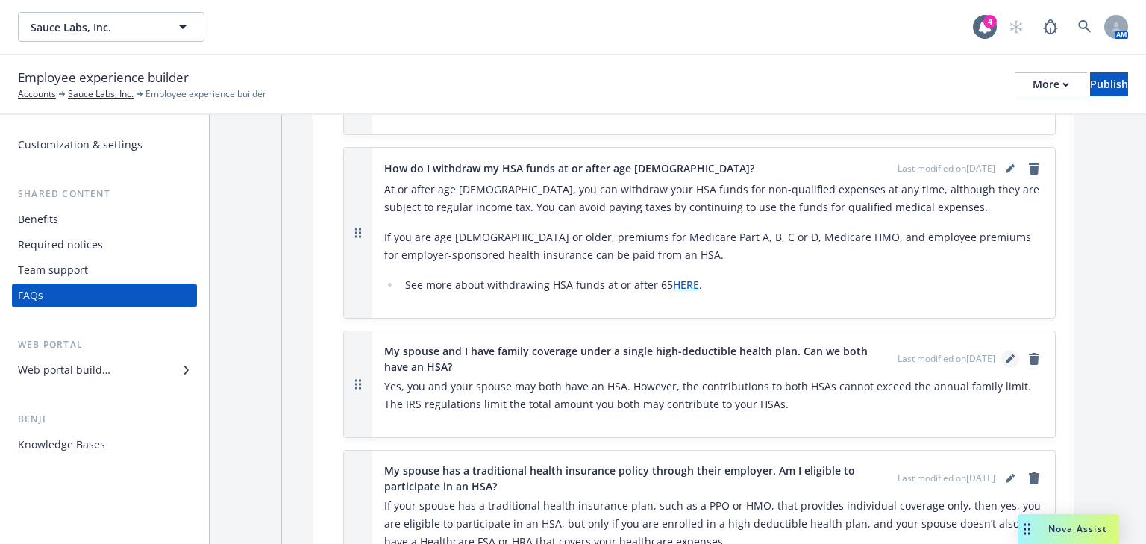
click at [1001, 350] on link "editPencil" at bounding box center [1010, 359] width 18 height 18
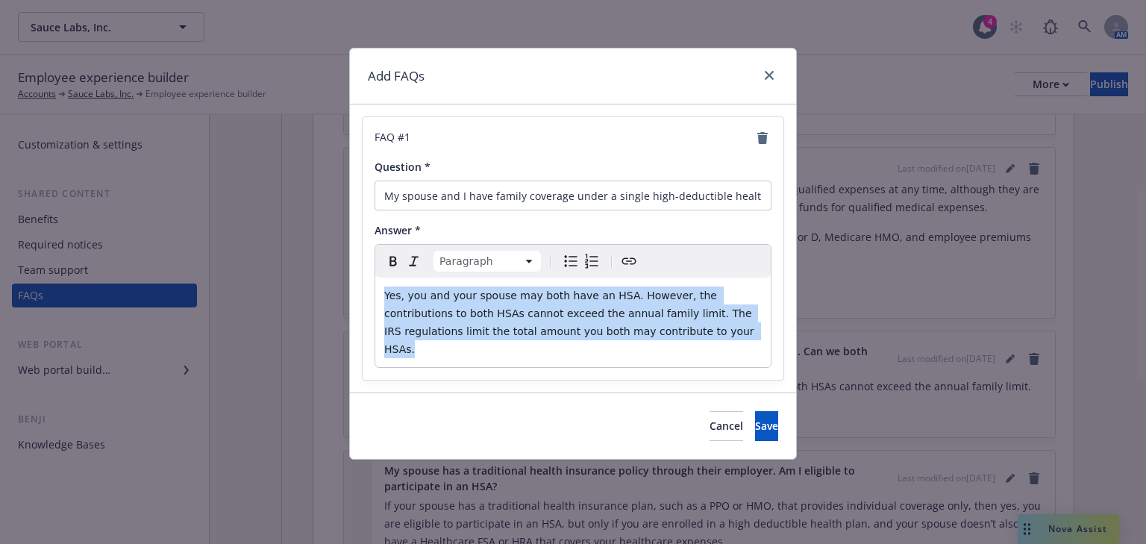
drag, startPoint x: 636, startPoint y: 337, endPoint x: 384, endPoint y: 296, distance: 254.7
click at [384, 296] on p "Yes, you and your spouse may both have an HSA. However, the contributions to bo…" at bounding box center [572, 322] width 377 height 72
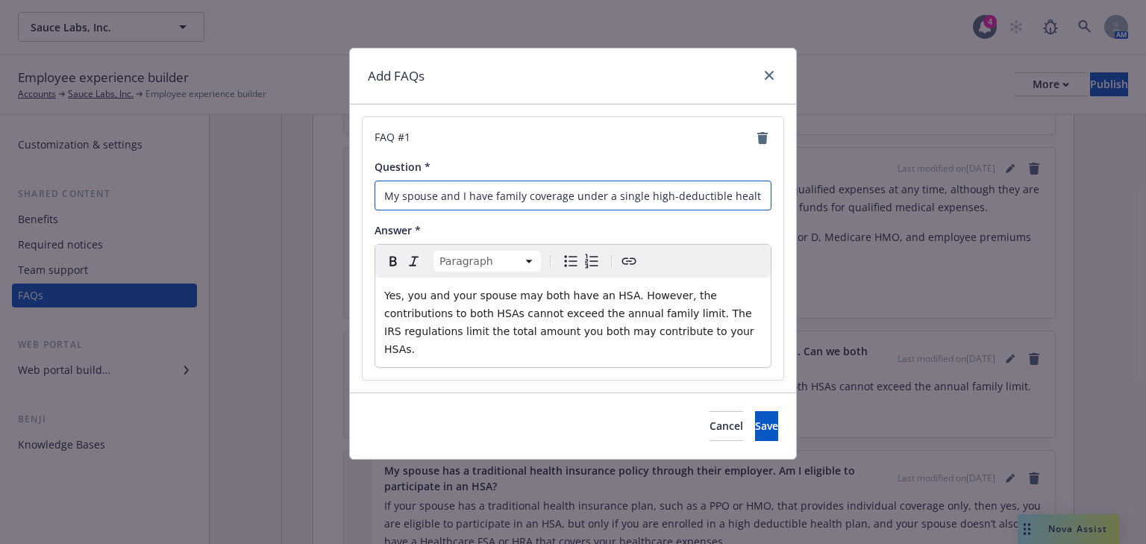
scroll to position [0, 148]
drag, startPoint x: 385, startPoint y: 198, endPoint x: 904, endPoint y: 206, distance: 519.3
click at [904, 206] on div "Add FAQs FAQ # 1 Question * My spouse and I have family coverage under a single…" at bounding box center [573, 272] width 1146 height 544
drag, startPoint x: 695, startPoint y: 409, endPoint x: 679, endPoint y: 405, distance: 16.1
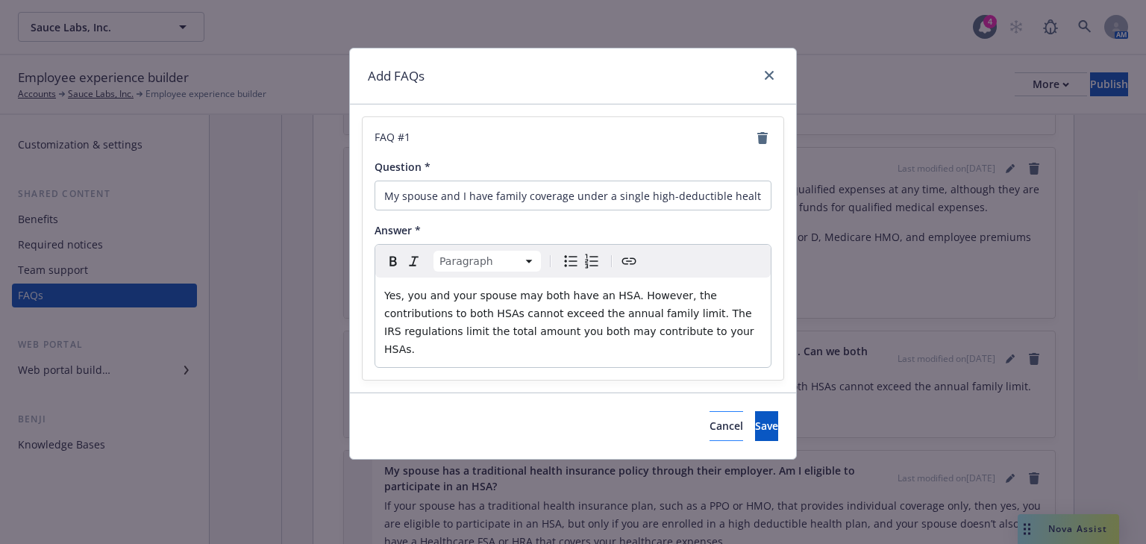
click at [709, 411] on div "Cancel Save" at bounding box center [743, 426] width 69 height 30
click at [709, 411] on button "Cancel" at bounding box center [726, 426] width 34 height 30
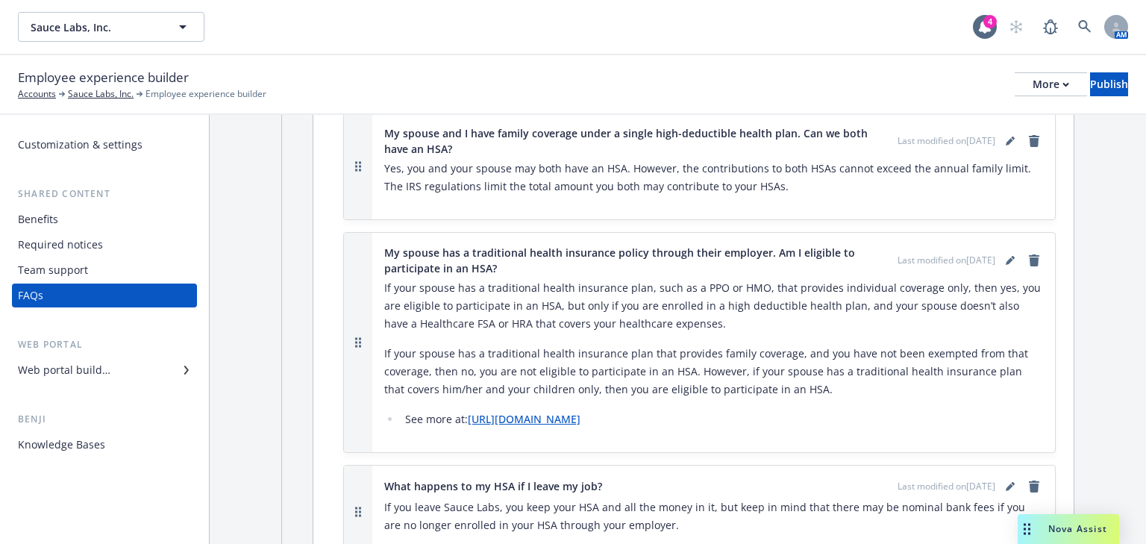
scroll to position [5551, 0]
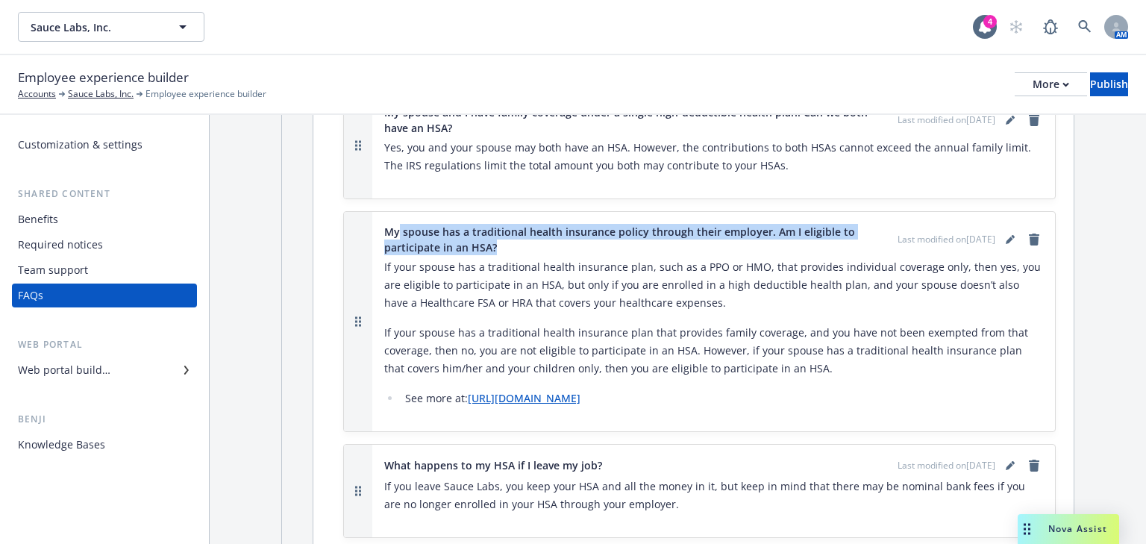
drag, startPoint x: 500, startPoint y: 199, endPoint x: 412, endPoint y: 201, distance: 88.1
click at [396, 224] on span "My spouse has a traditional health insurance policy through their employer. Am …" at bounding box center [637, 239] width 507 height 31
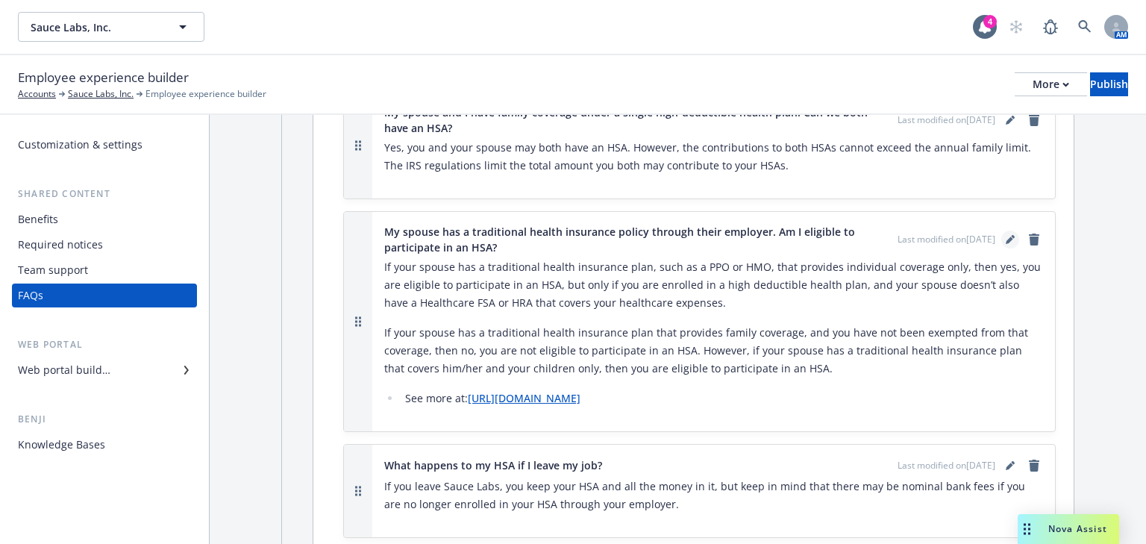
click at [1006, 236] on icon "editPencil" at bounding box center [1009, 239] width 7 height 7
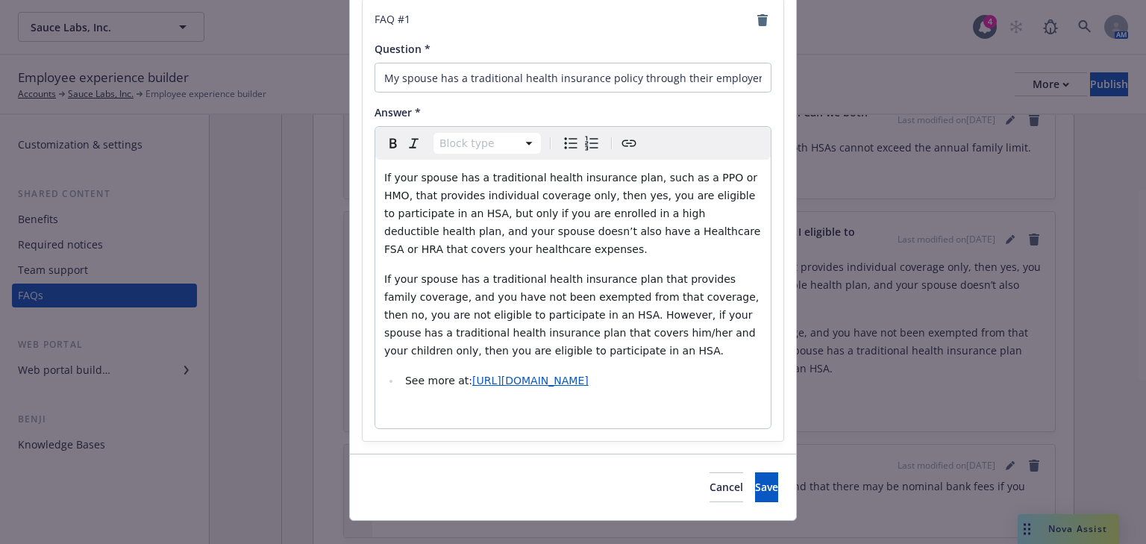
scroll to position [119, 0]
select select
drag, startPoint x: 579, startPoint y: 381, endPoint x: 366, endPoint y: 178, distance: 295.0
click at [366, 178] on div "FAQ # 1 Question * My spouse has a traditional health insurance policy through …" at bounding box center [573, 219] width 421 height 442
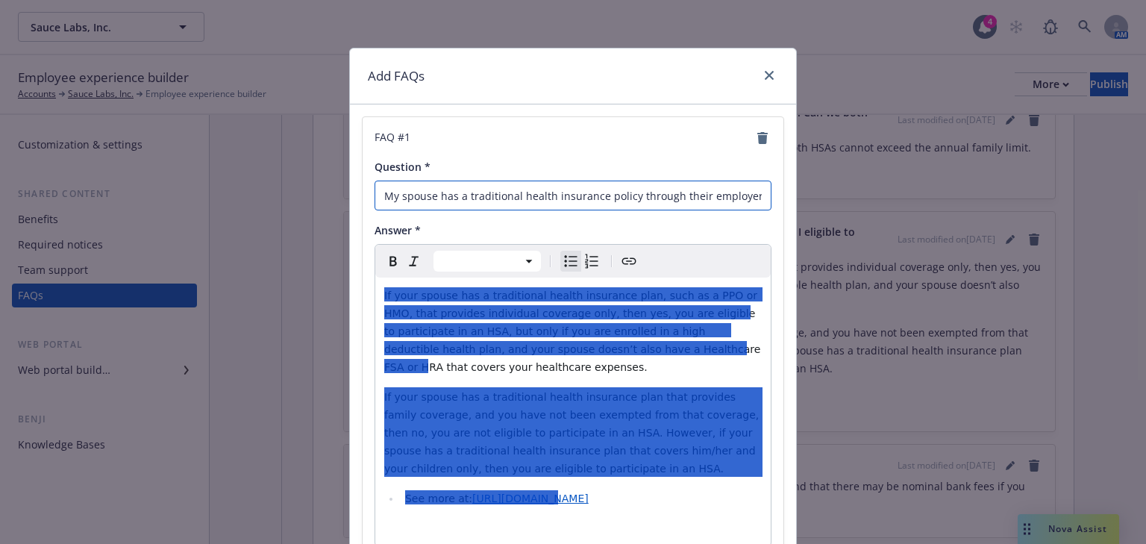
scroll to position [0, 172]
drag, startPoint x: 379, startPoint y: 197, endPoint x: 733, endPoint y: 226, distance: 355.6
click at [962, 233] on div "Add FAQs FAQ # 1 Question * My spouse has a traditional health insurance policy…" at bounding box center [573, 272] width 1146 height 544
click at [765, 78] on icon "close" at bounding box center [769, 75] width 9 height 9
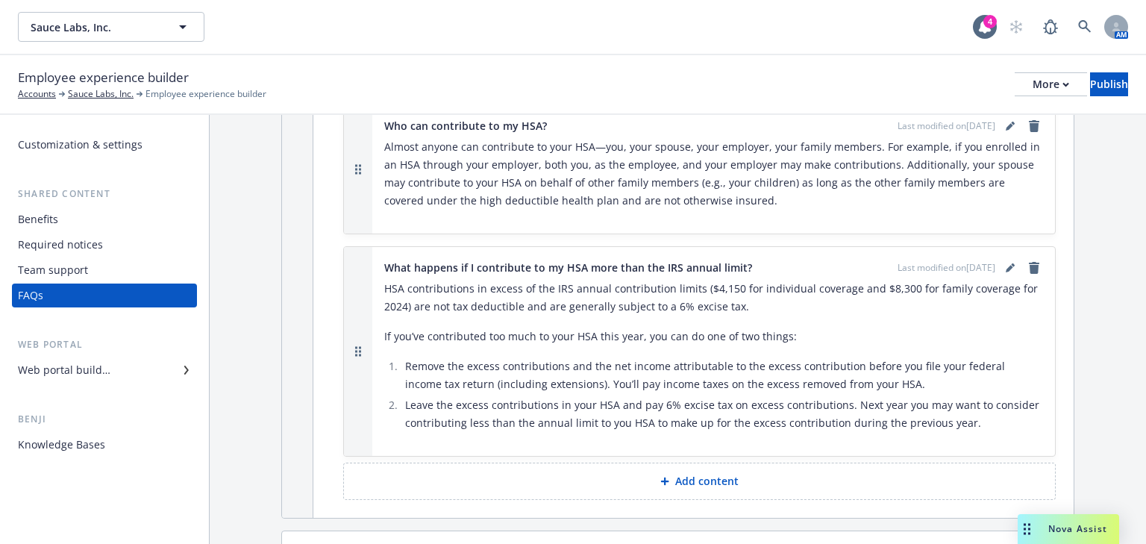
scroll to position [5963, 0]
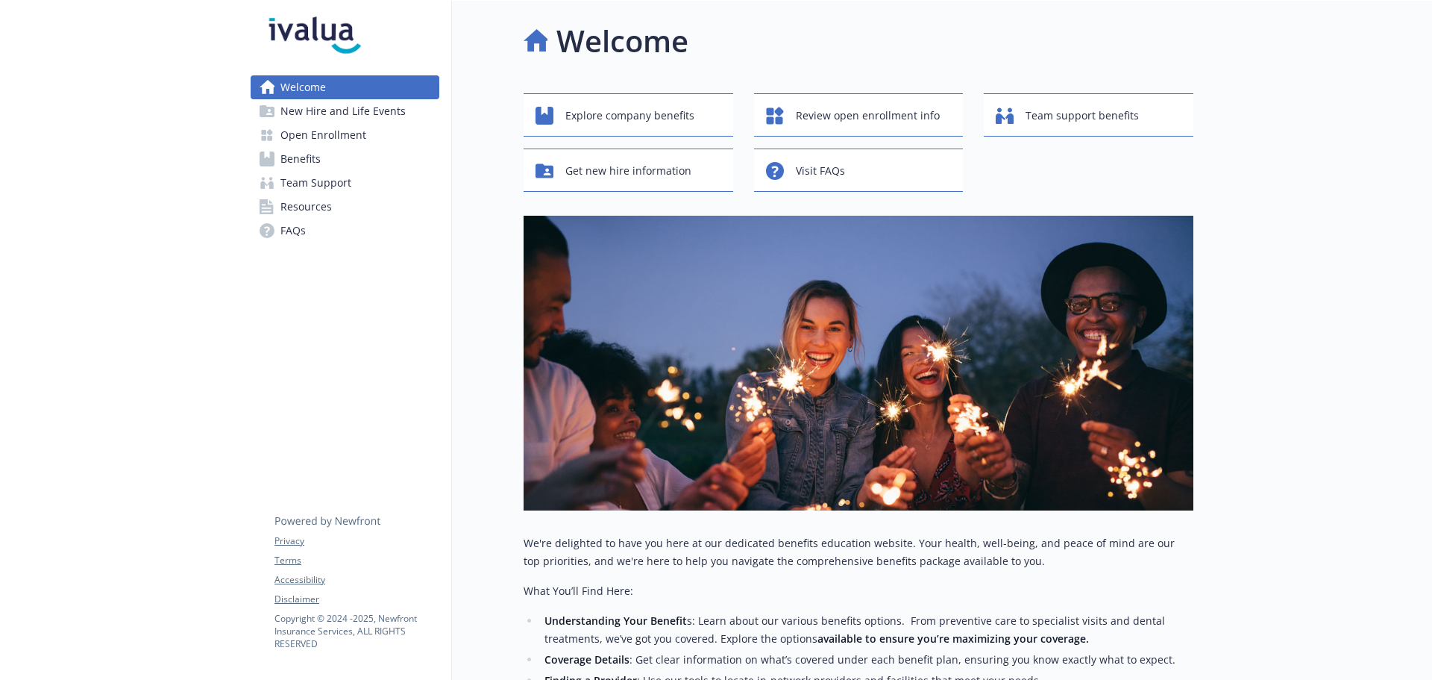
click at [295, 166] on span "Benefits" at bounding box center [301, 159] width 40 height 24
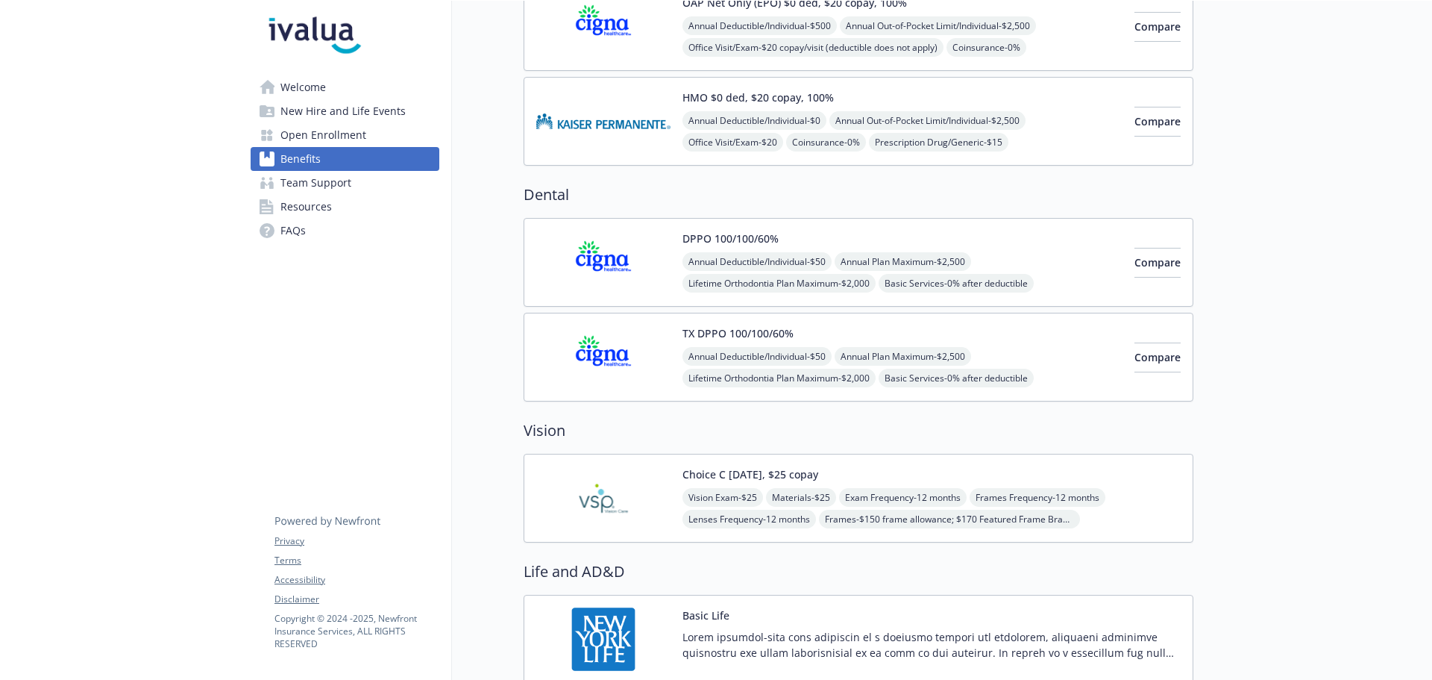
click at [755, 108] on div "HMO $0 ded, $20 copay, 100% Annual Deductible/Individual - $0 Annual Out-of-Poc…" at bounding box center [903, 121] width 440 height 63
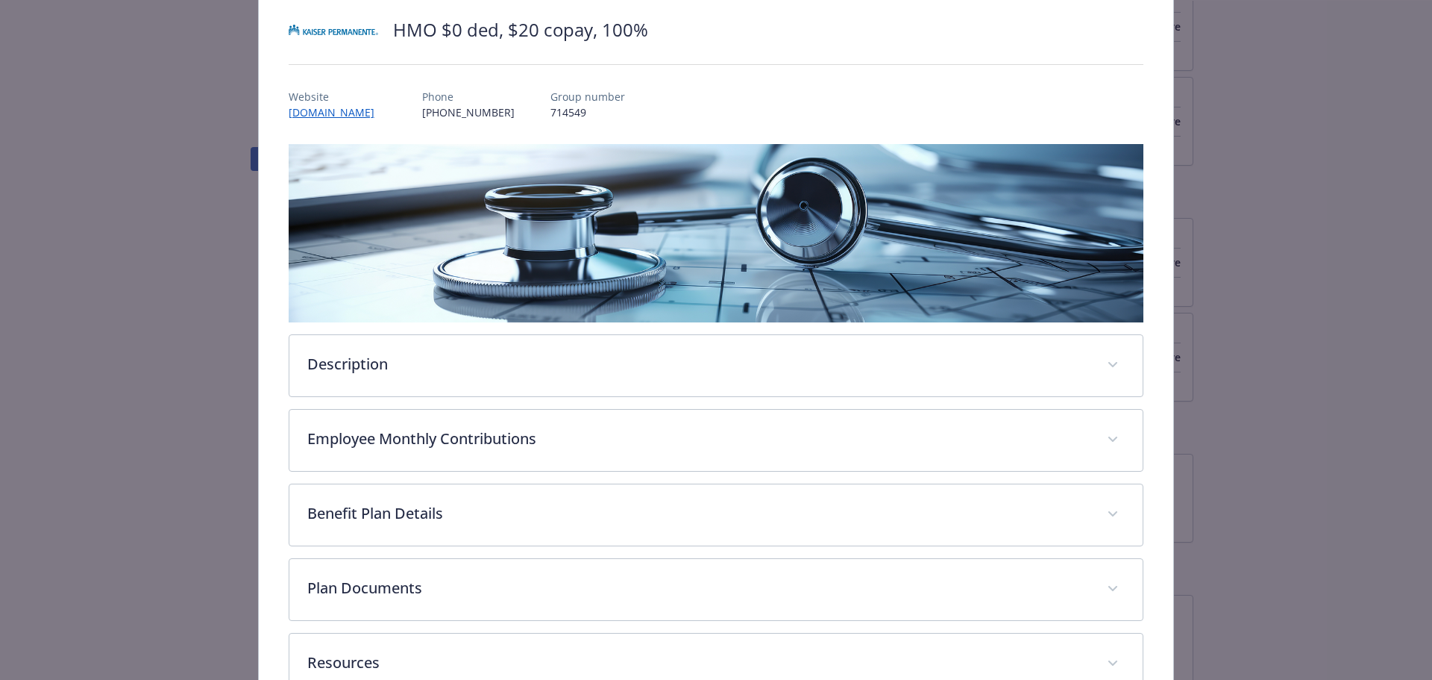
scroll to position [206, 0]
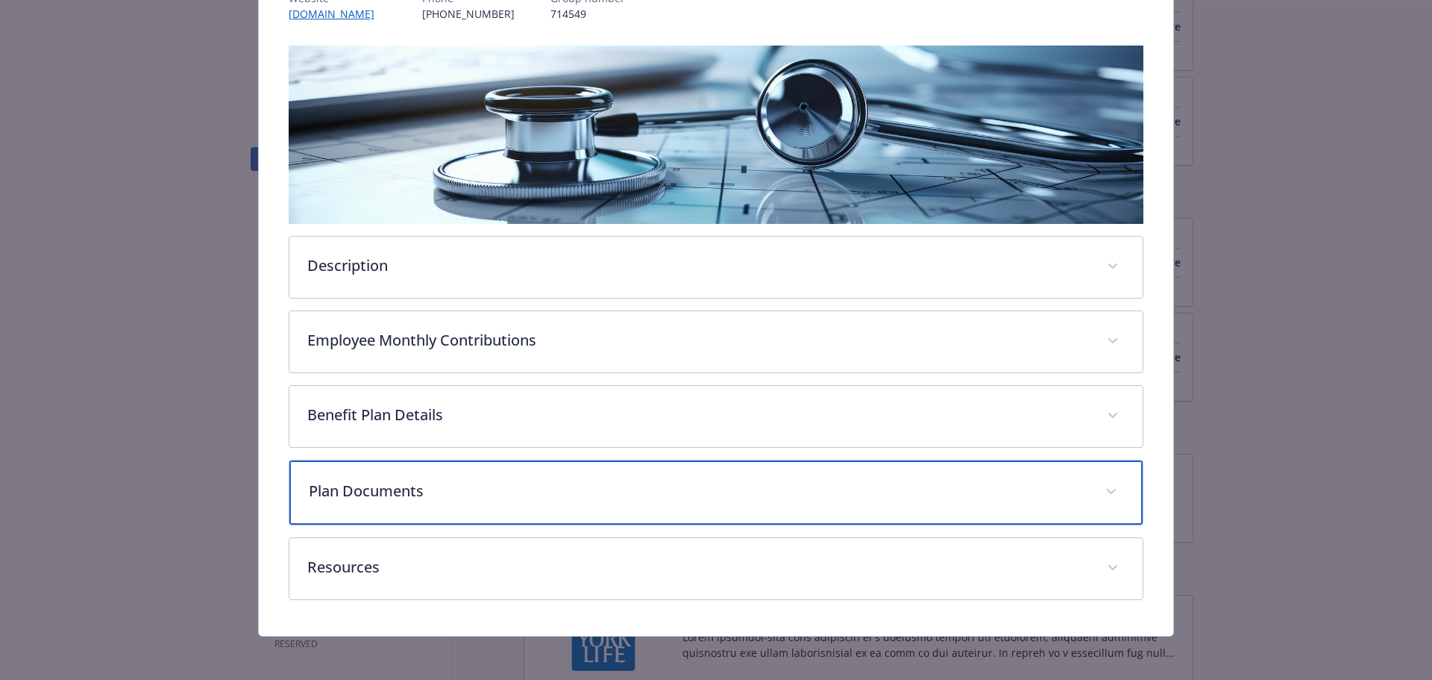
click at [460, 480] on p "Plan Documents" at bounding box center [699, 491] width 780 height 22
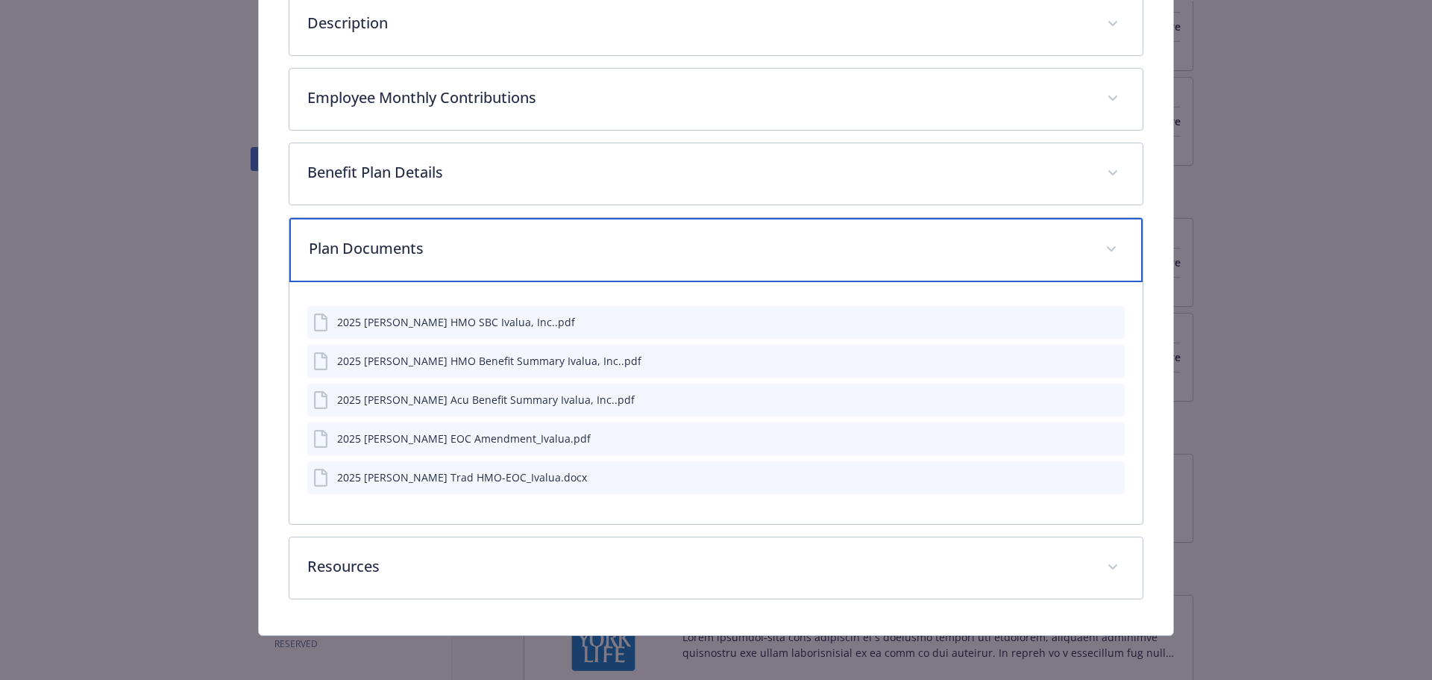
scroll to position [451, 0]
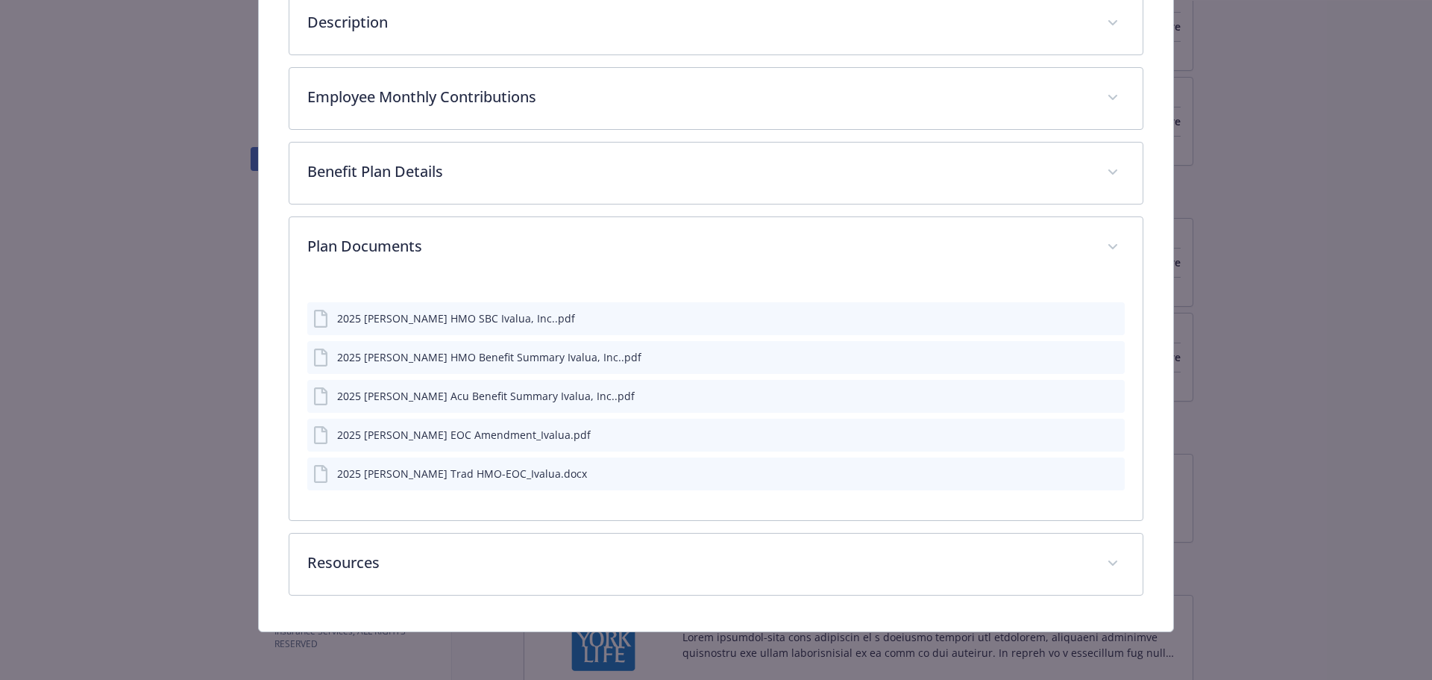
click at [1096, 316] on div "details for plan Medical - HMO $0 ded, $20 copay, 100% - Medical HMO" at bounding box center [1100, 318] width 37 height 16
click at [1104, 316] on icon "preview file" at bounding box center [1110, 318] width 13 height 10
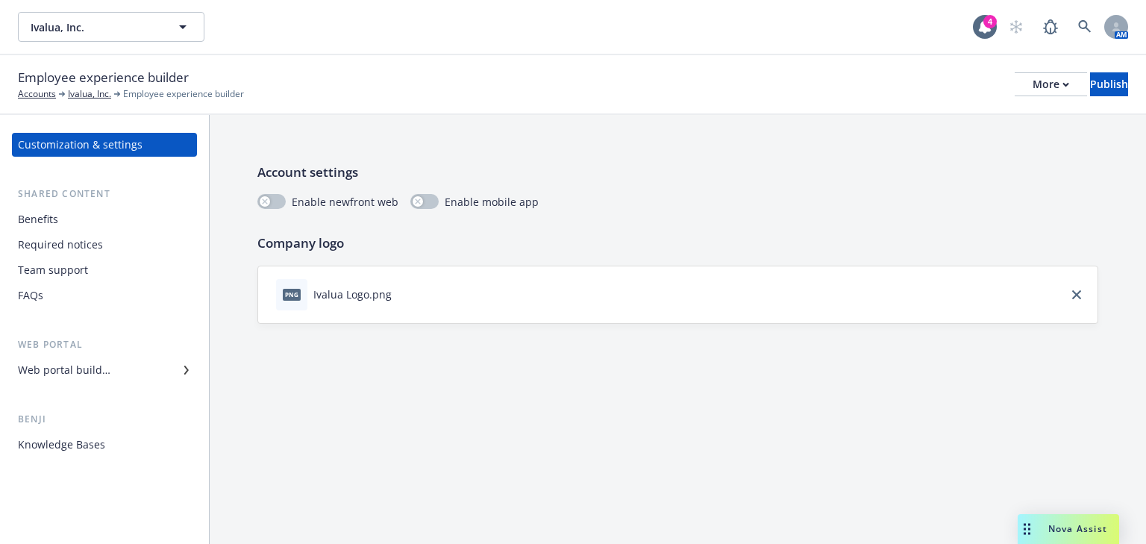
click at [43, 220] on div "Benefits" at bounding box center [38, 219] width 40 height 24
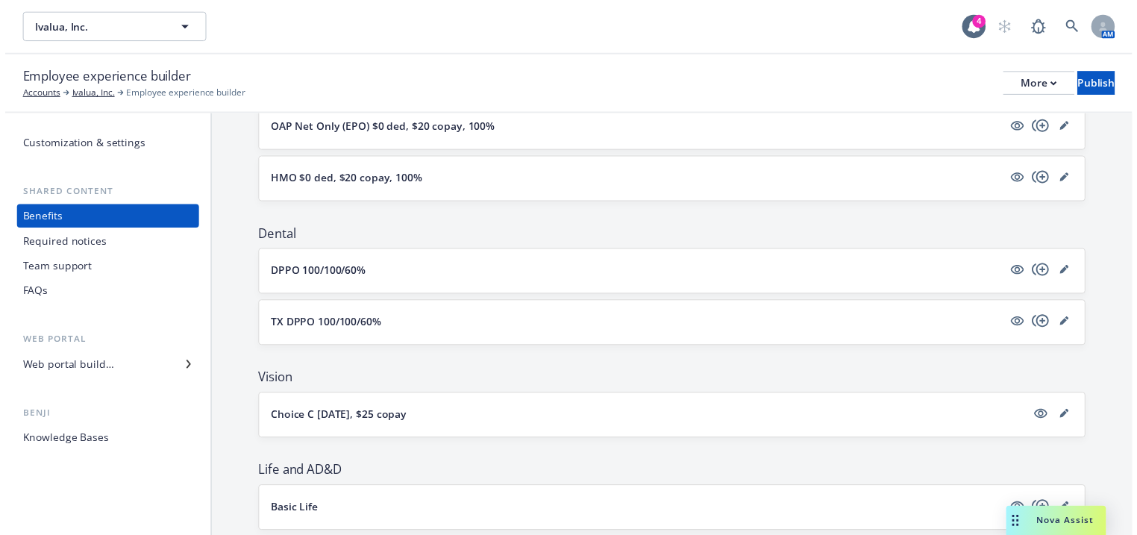
scroll to position [298, 0]
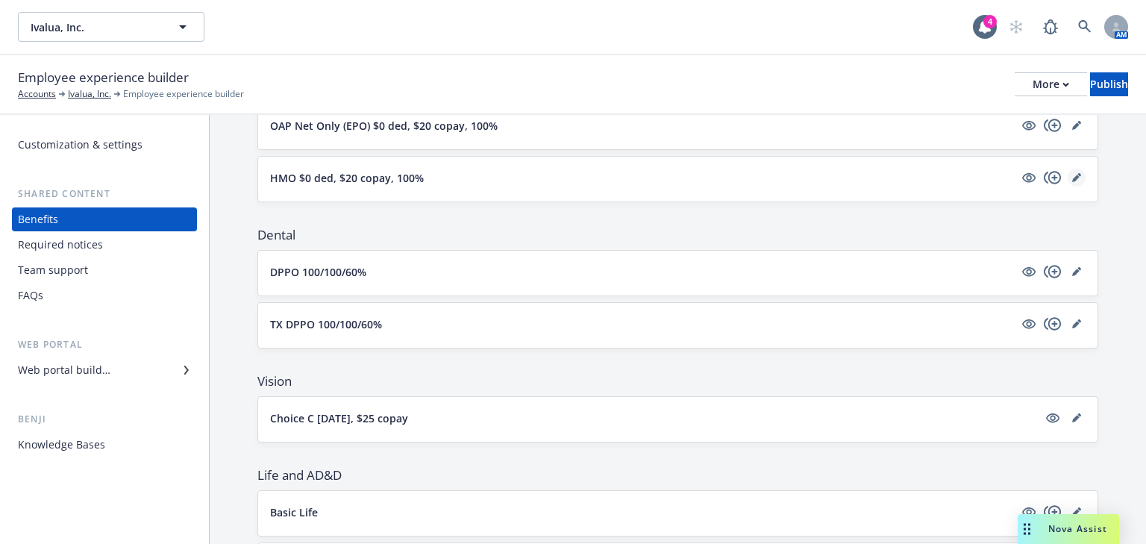
click at [1072, 176] on icon "editPencil" at bounding box center [1076, 177] width 9 height 9
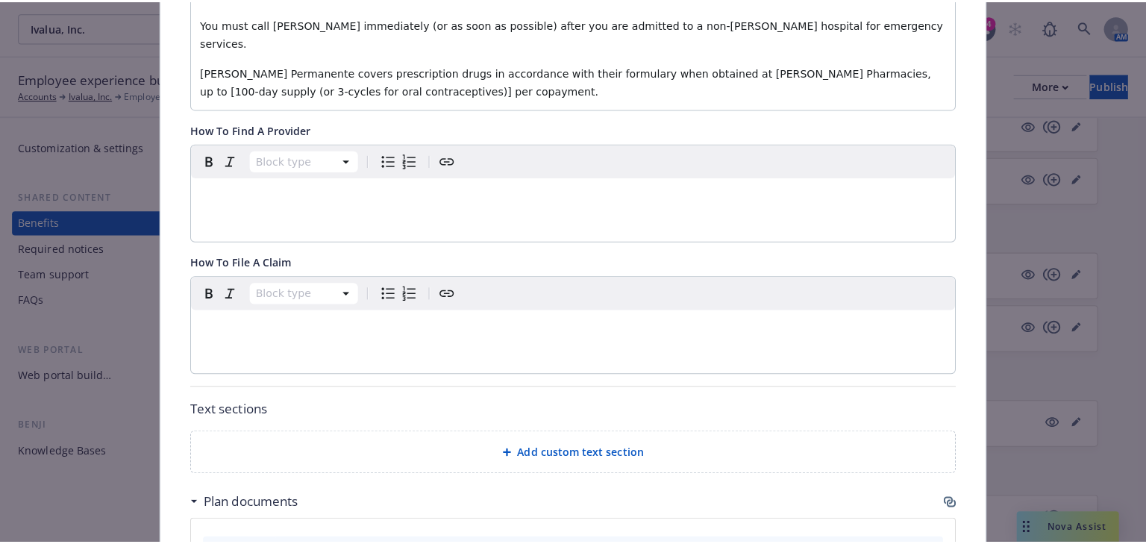
scroll to position [761, 0]
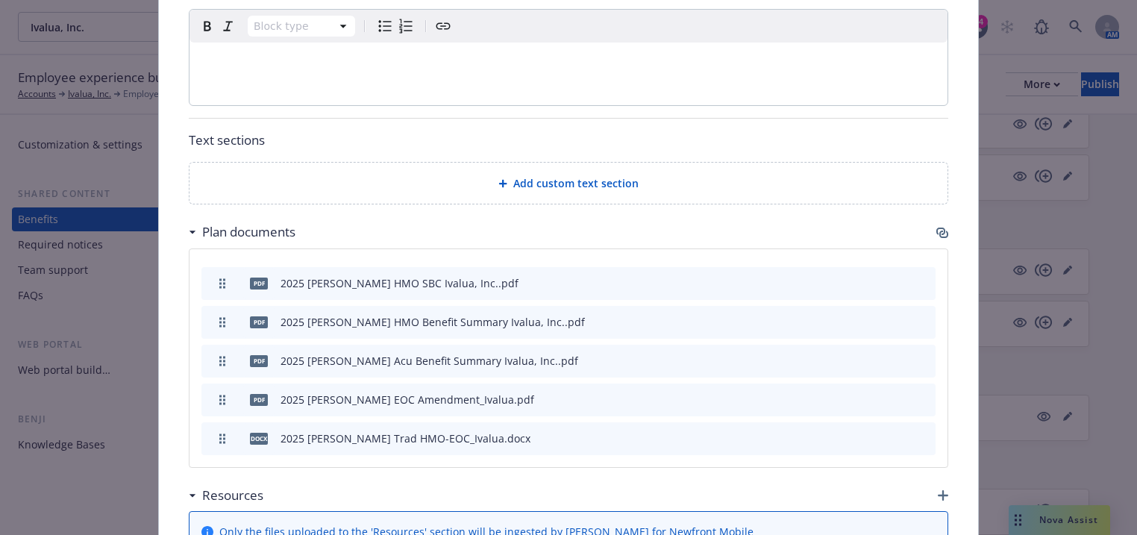
click at [940, 228] on icon "button" at bounding box center [940, 231] width 9 height 7
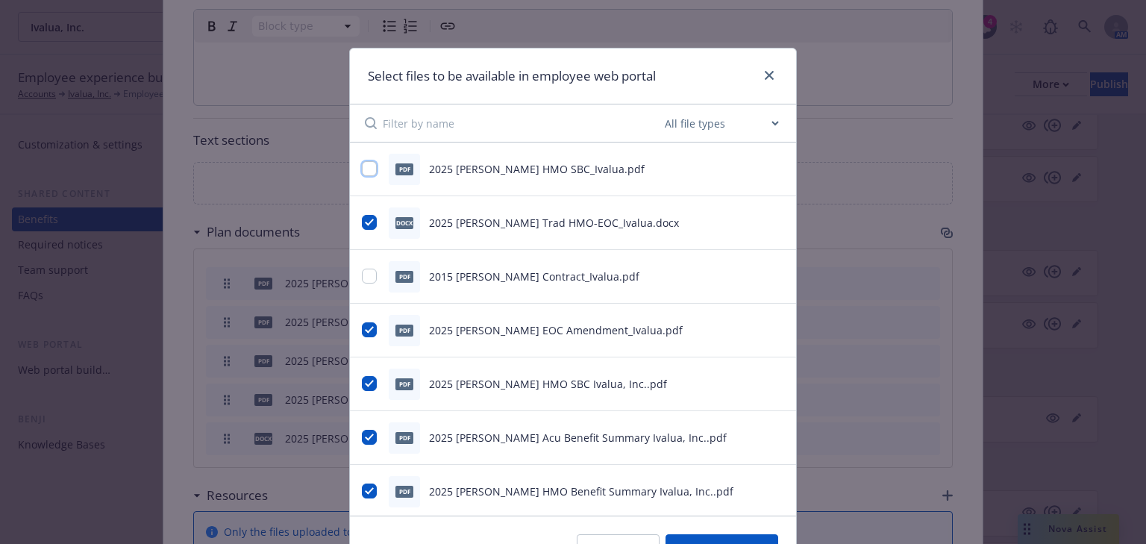
click at [362, 167] on input "checkbox" at bounding box center [369, 168] width 15 height 15
checkbox input "true"
drag, startPoint x: 363, startPoint y: 386, endPoint x: 370, endPoint y: 386, distance: 7.5
click at [363, 386] on input "checkbox" at bounding box center [369, 383] width 15 height 15
checkbox input "false"
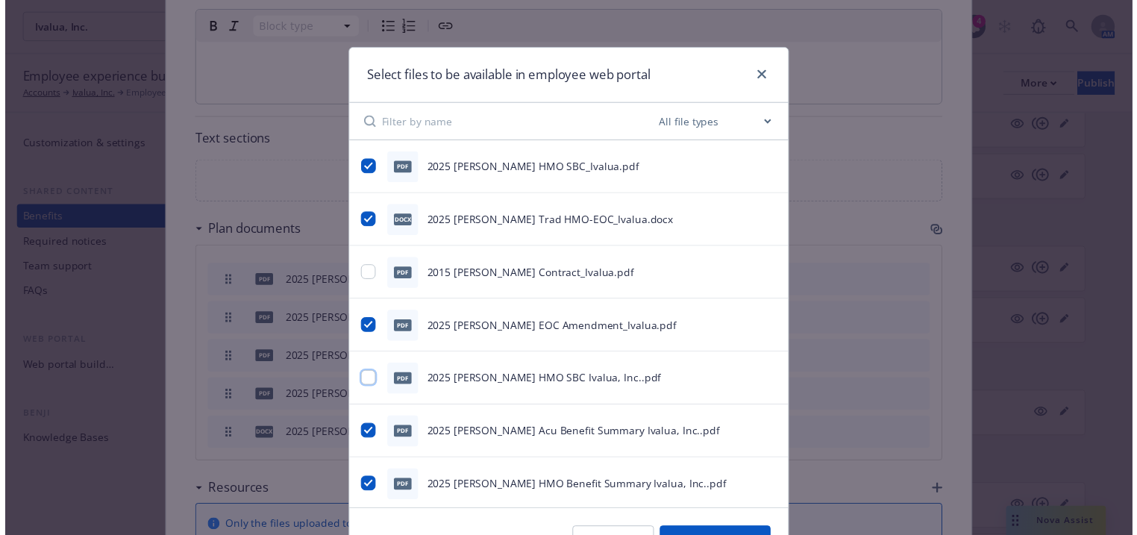
scroll to position [39, 0]
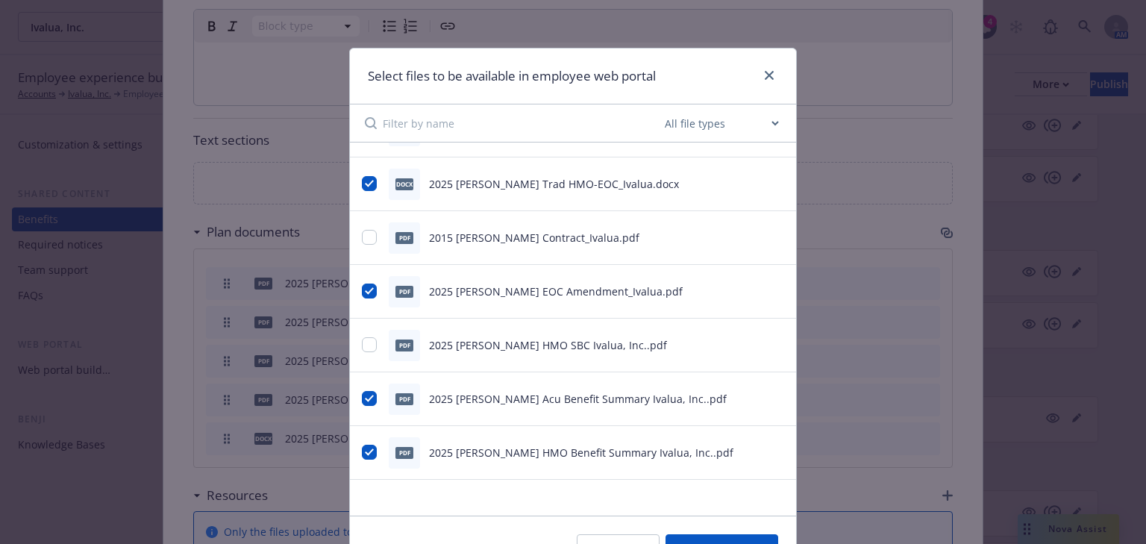
click at [712, 538] on button "Select 5 files" at bounding box center [721, 549] width 113 height 30
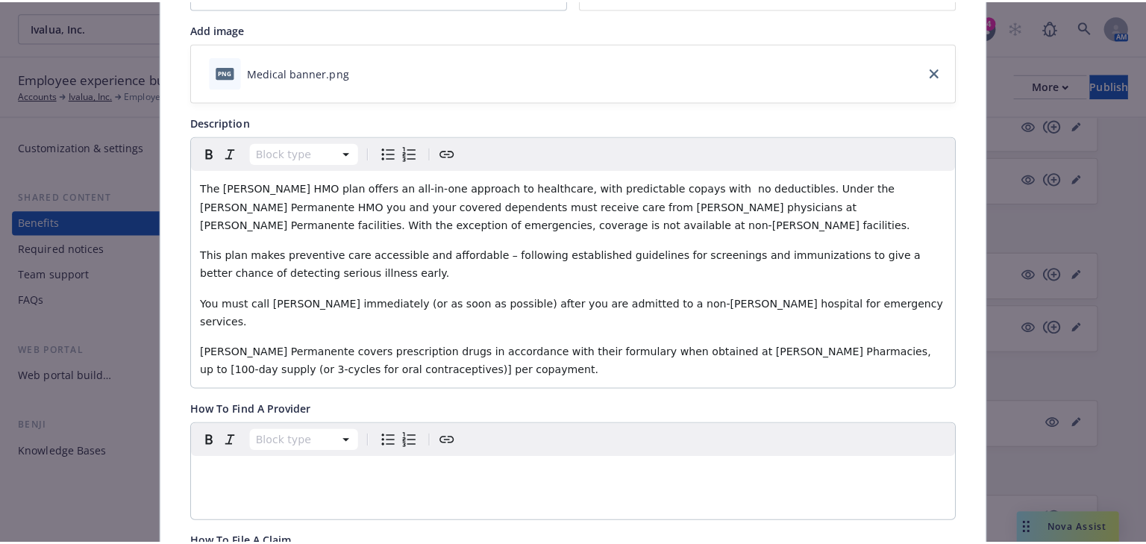
scroll to position [0, 0]
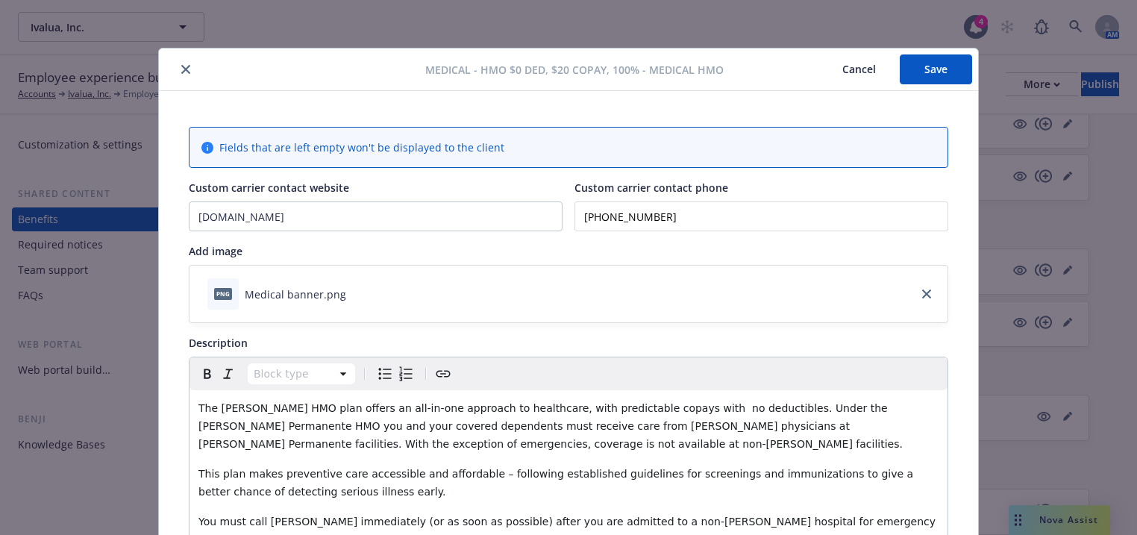
click at [933, 69] on button "Save" at bounding box center [936, 69] width 72 height 30
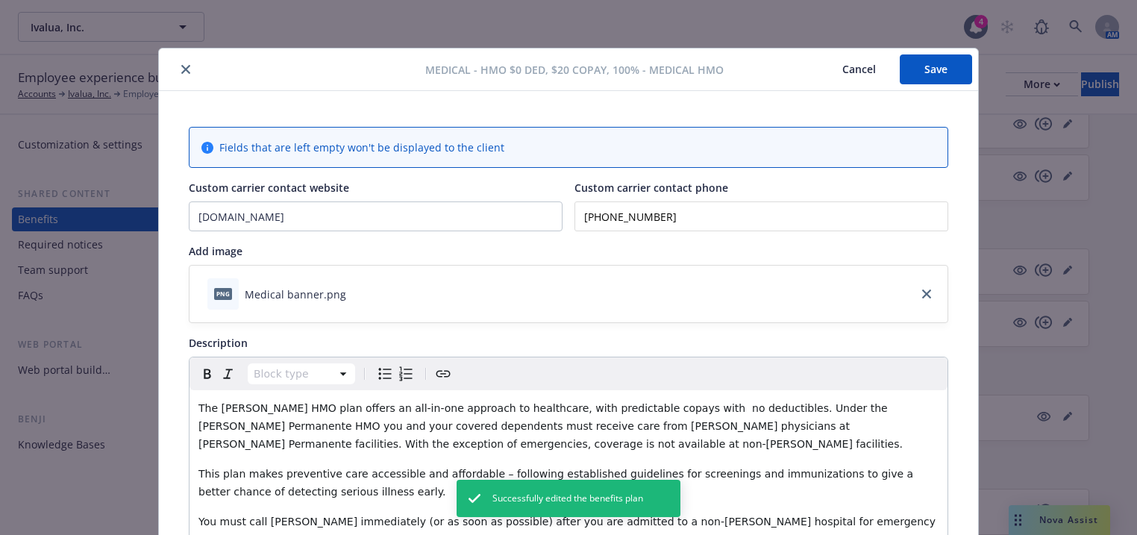
click at [182, 65] on icon "close" at bounding box center [185, 69] width 9 height 9
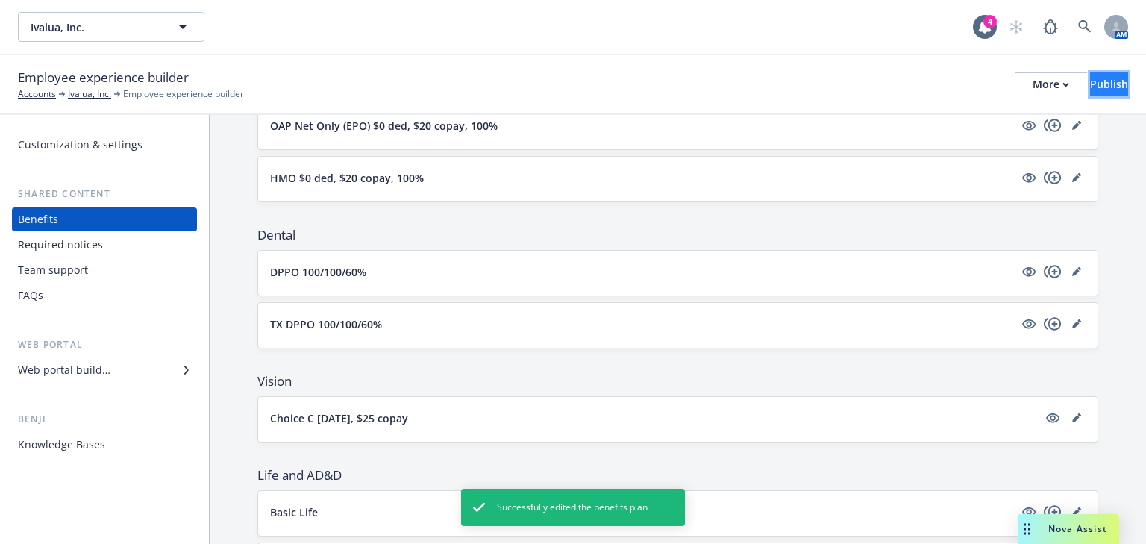
click at [1090, 91] on div "Publish" at bounding box center [1109, 84] width 38 height 22
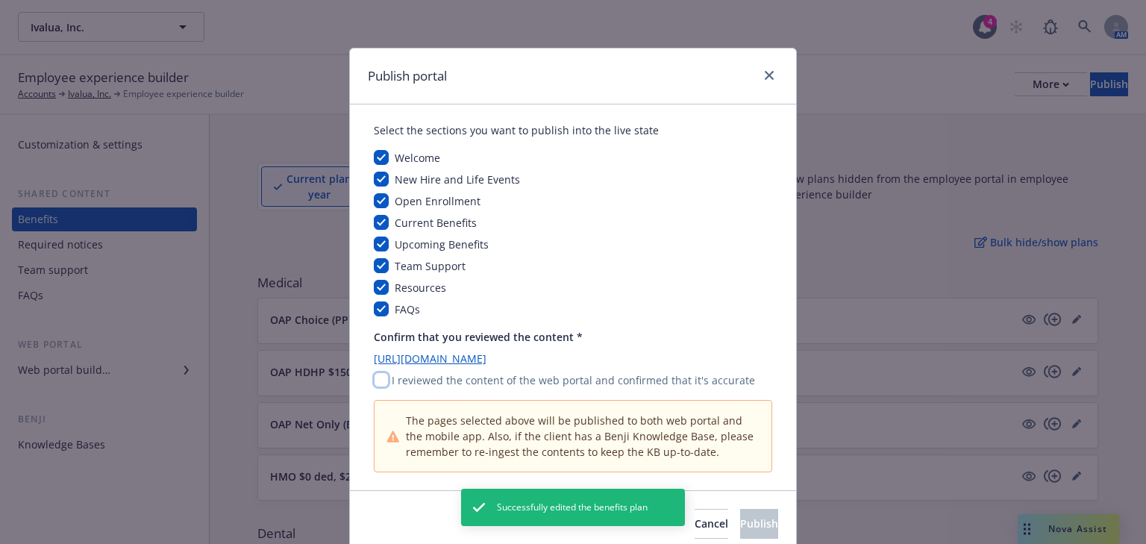
click at [374, 383] on input "checkbox" at bounding box center [381, 379] width 15 height 15
checkbox input "true"
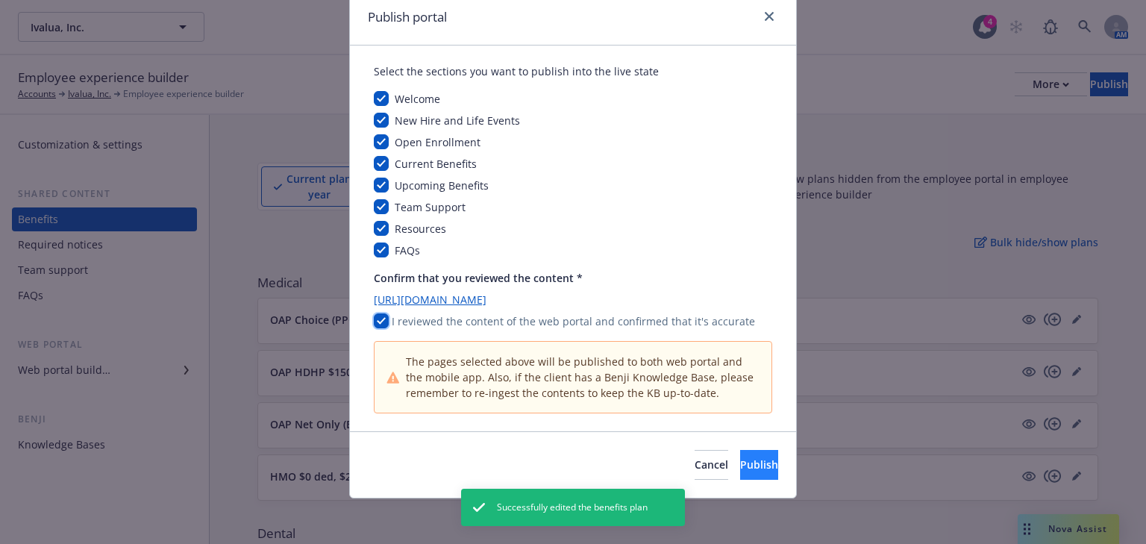
scroll to position [60, 0]
click at [740, 463] on span "Publish" at bounding box center [759, 463] width 38 height 14
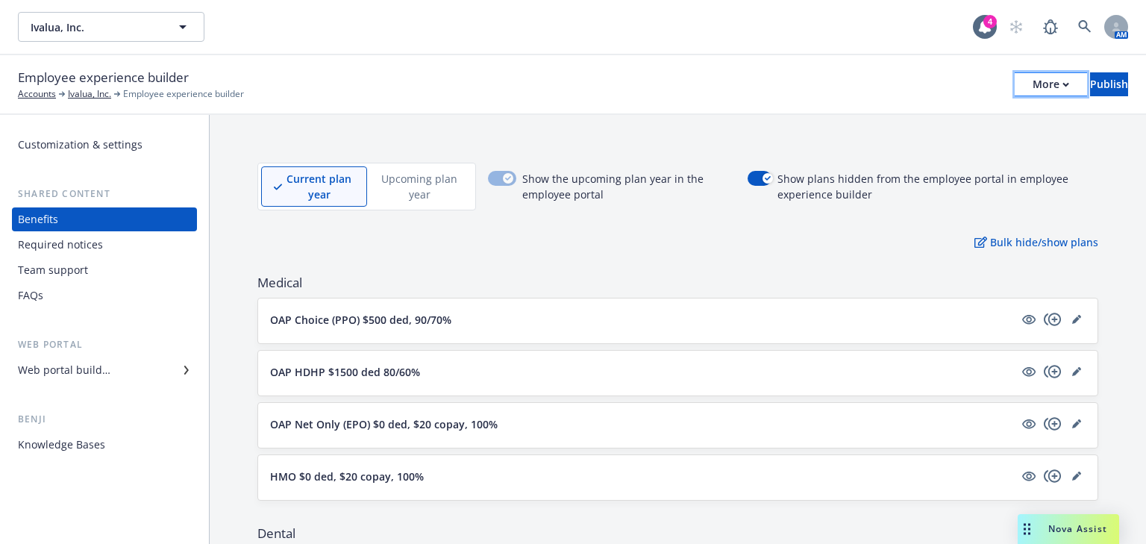
click at [1033, 90] on div "More" at bounding box center [1051, 84] width 37 height 22
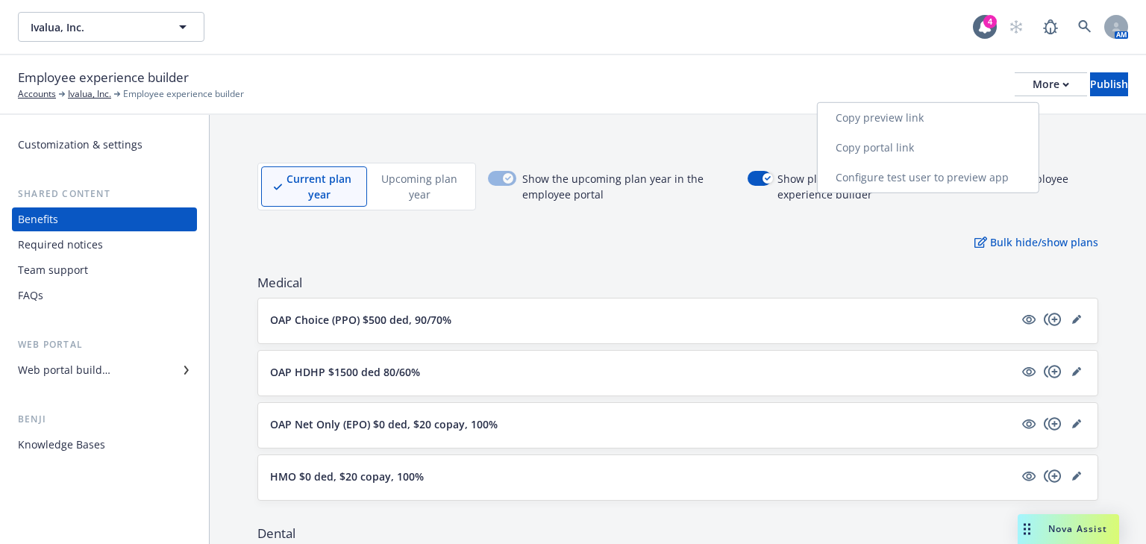
click at [915, 146] on link "Copy portal link" at bounding box center [928, 148] width 221 height 30
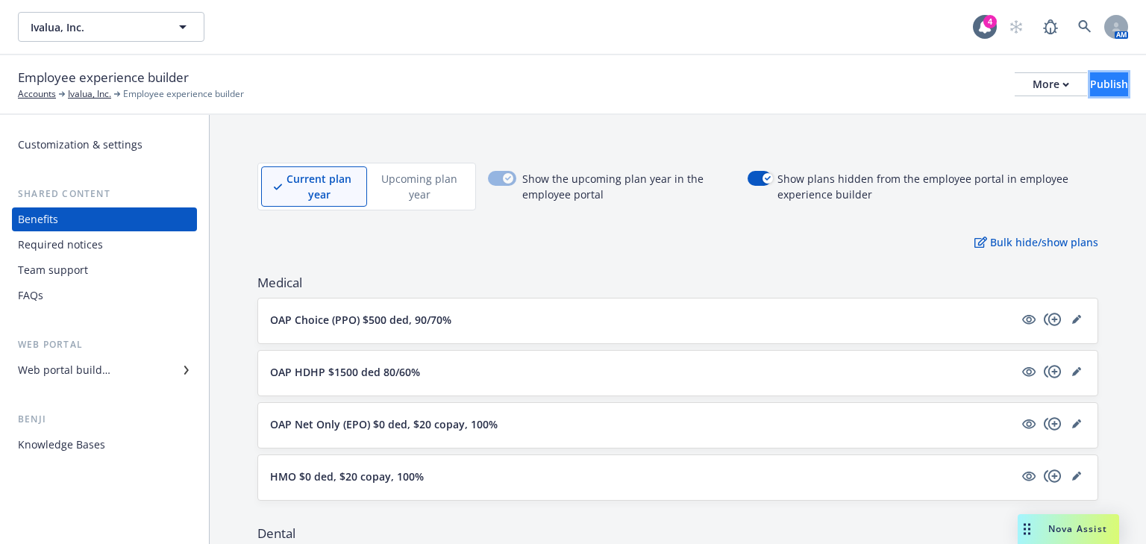
click at [1090, 89] on div "Publish" at bounding box center [1109, 84] width 38 height 22
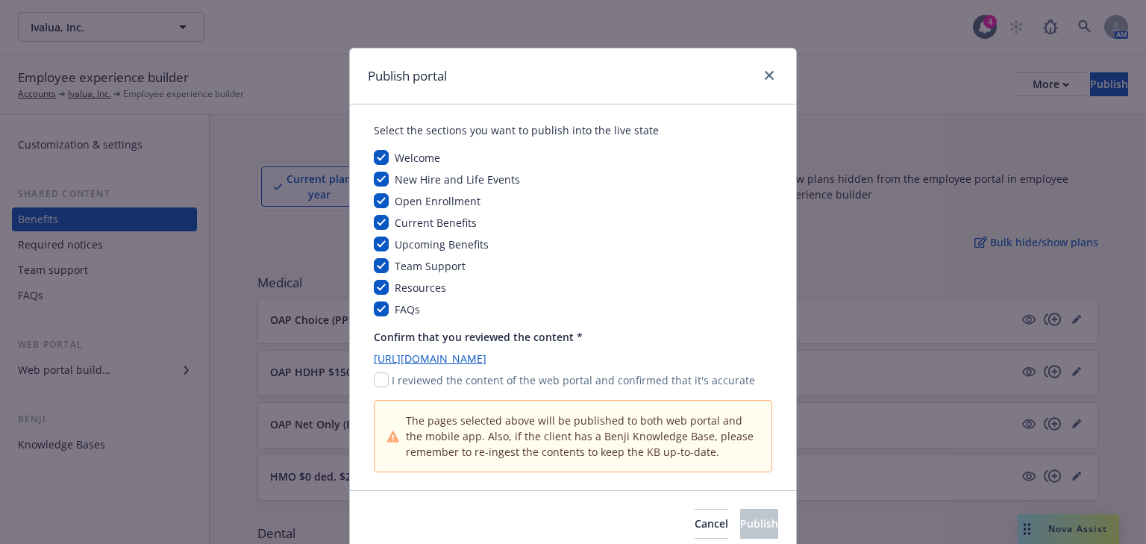
click at [385, 375] on div "I reviewed the content of the web portal and confirmed that it's accurate" at bounding box center [573, 380] width 398 height 16
click at [375, 385] on input "checkbox" at bounding box center [381, 379] width 15 height 15
checkbox input "true"
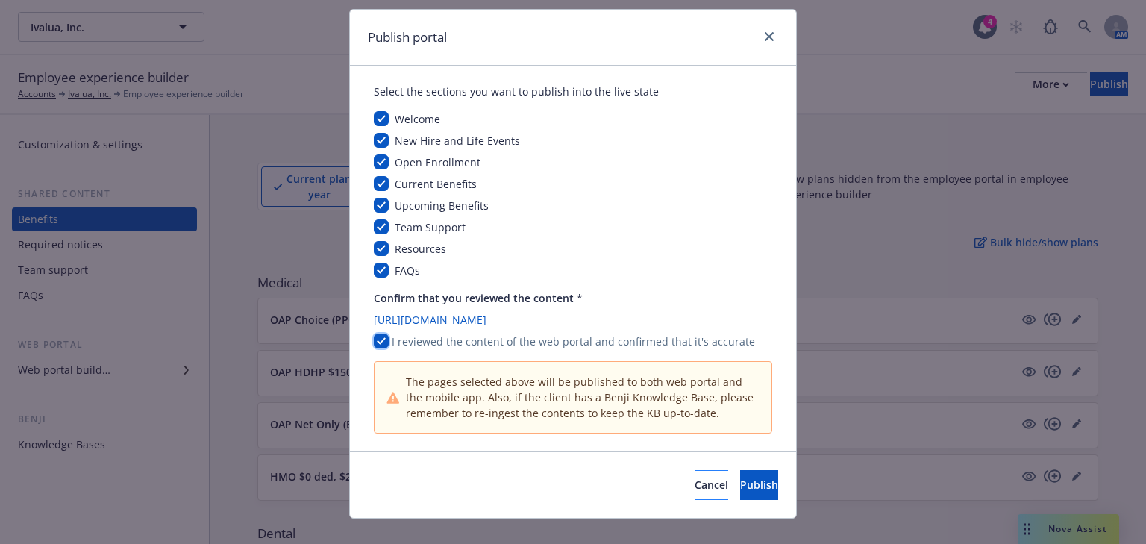
scroll to position [60, 0]
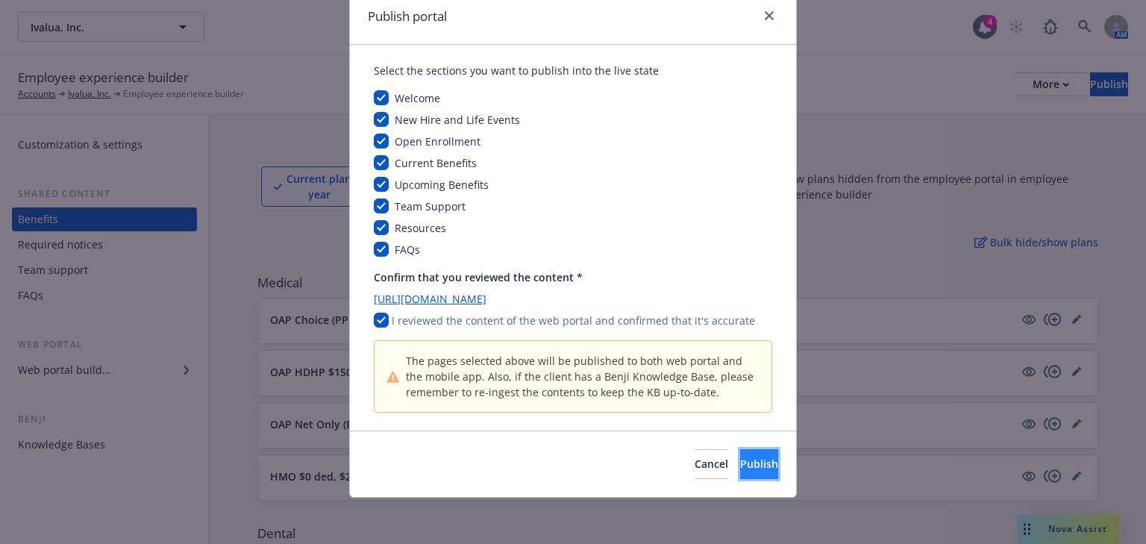
click at [740, 464] on span "Publish" at bounding box center [759, 464] width 38 height 14
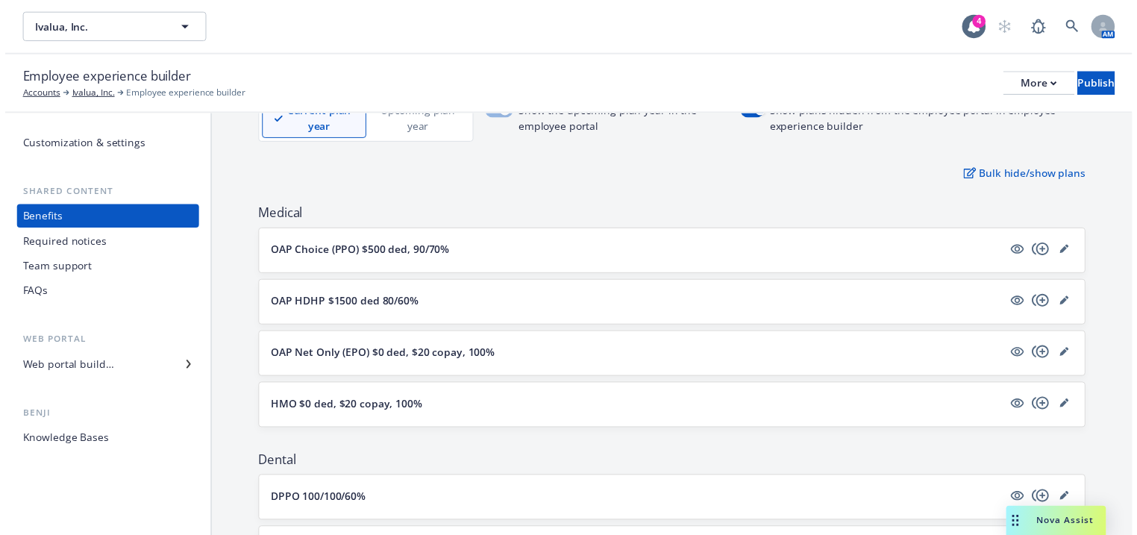
scroll to position [179, 0]
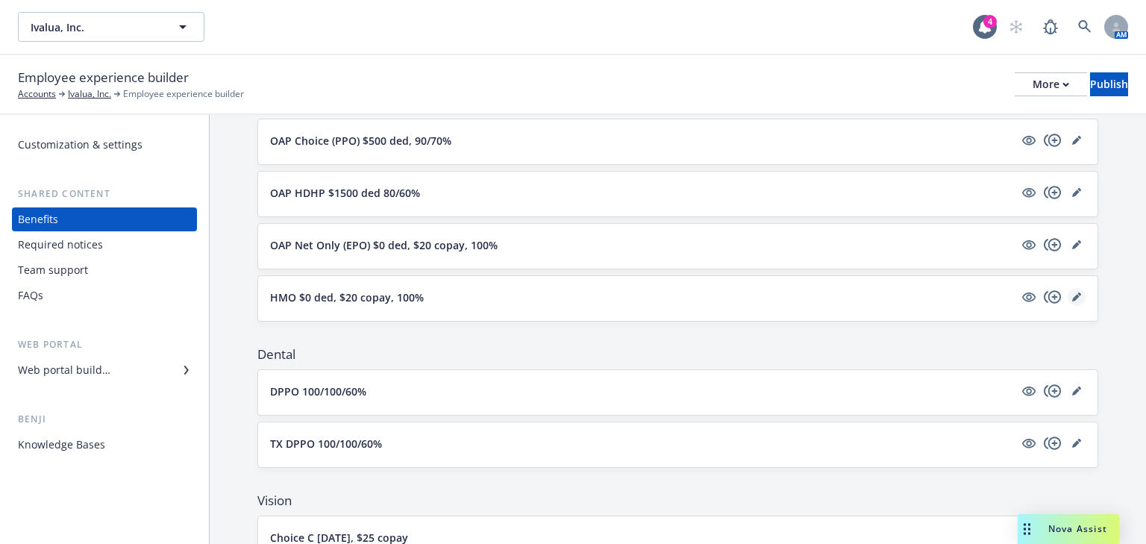
click at [1072, 294] on icon "editPencil" at bounding box center [1075, 297] width 7 height 7
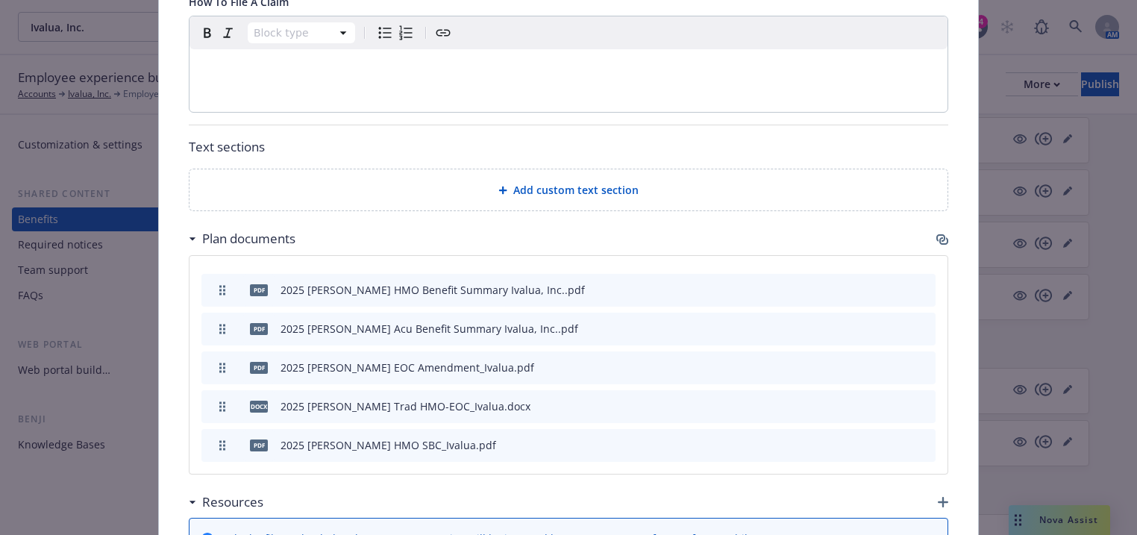
scroll to position [821, 0]
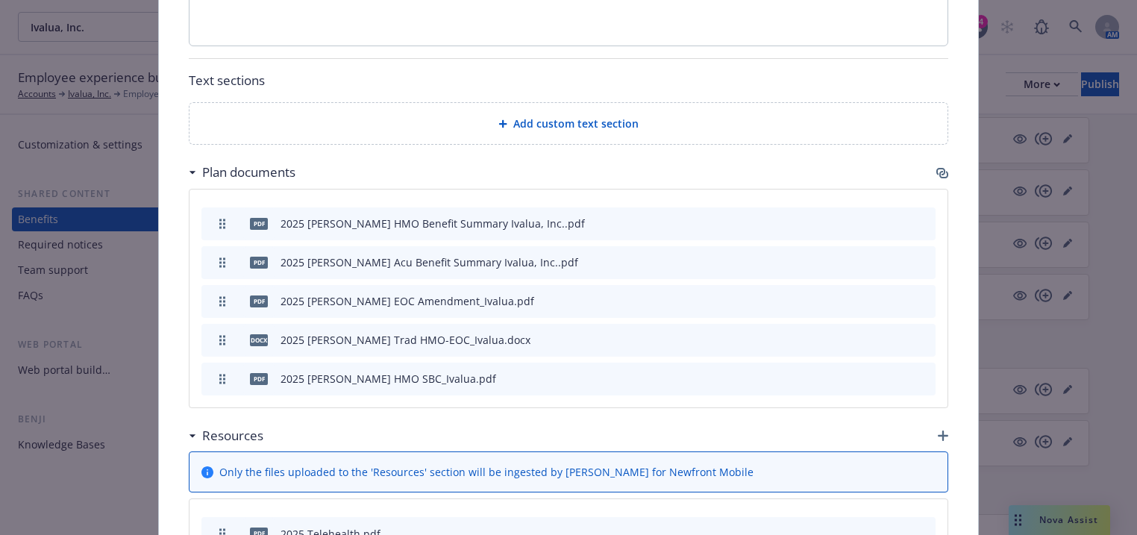
click at [920, 216] on icon "archive file" at bounding box center [922, 222] width 12 height 12
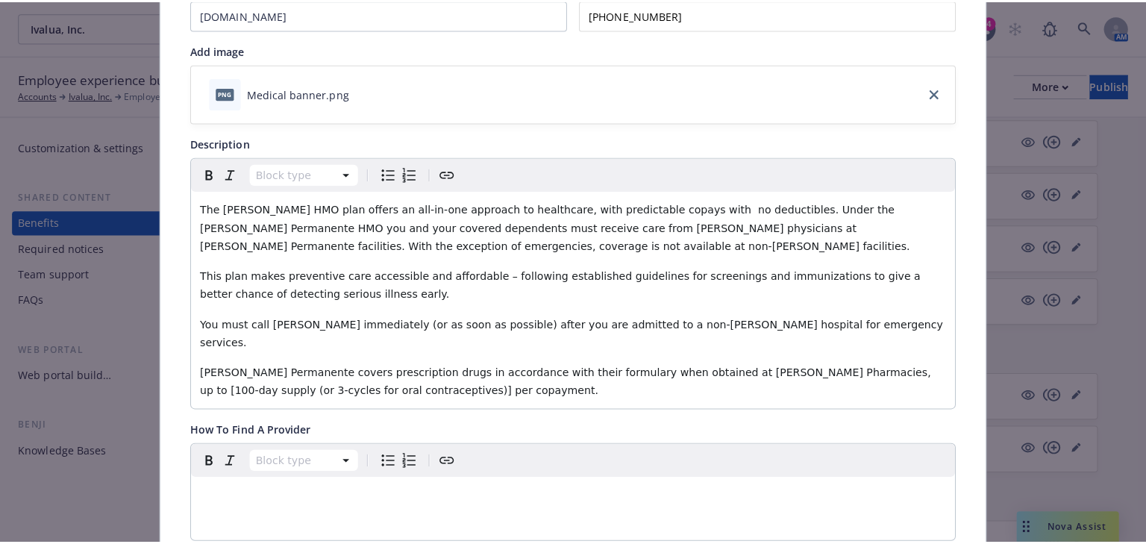
scroll to position [0, 0]
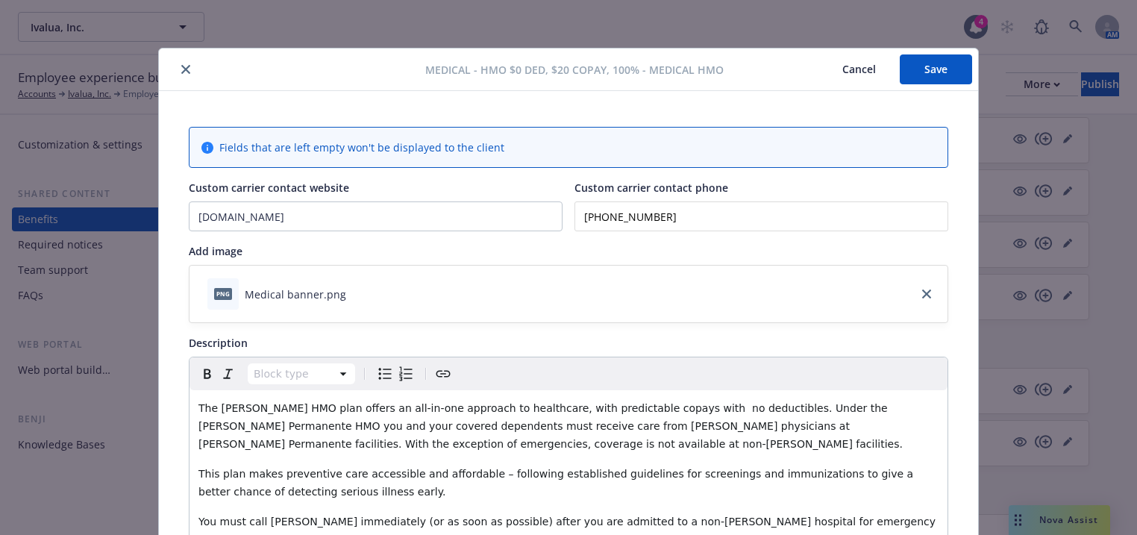
click at [863, 75] on button "Cancel" at bounding box center [858, 69] width 81 height 30
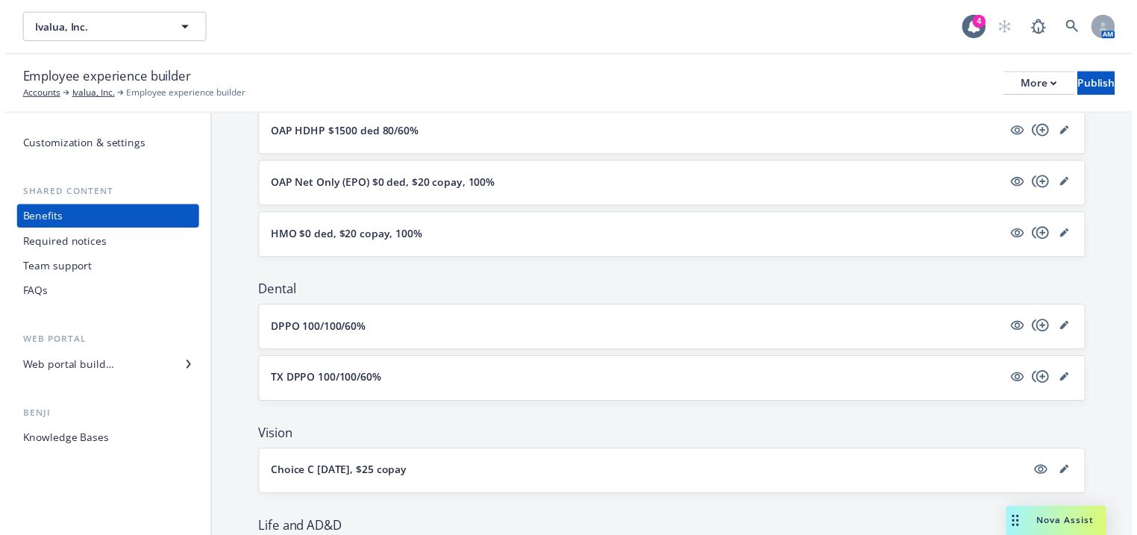
scroll to position [239, 0]
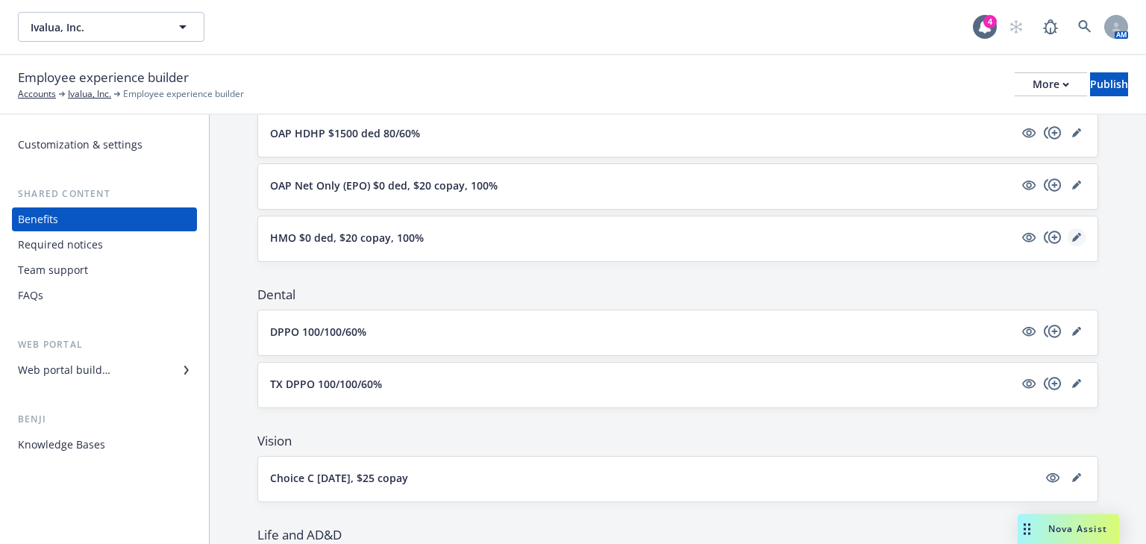
click at [1068, 231] on link "editPencil" at bounding box center [1077, 237] width 18 height 18
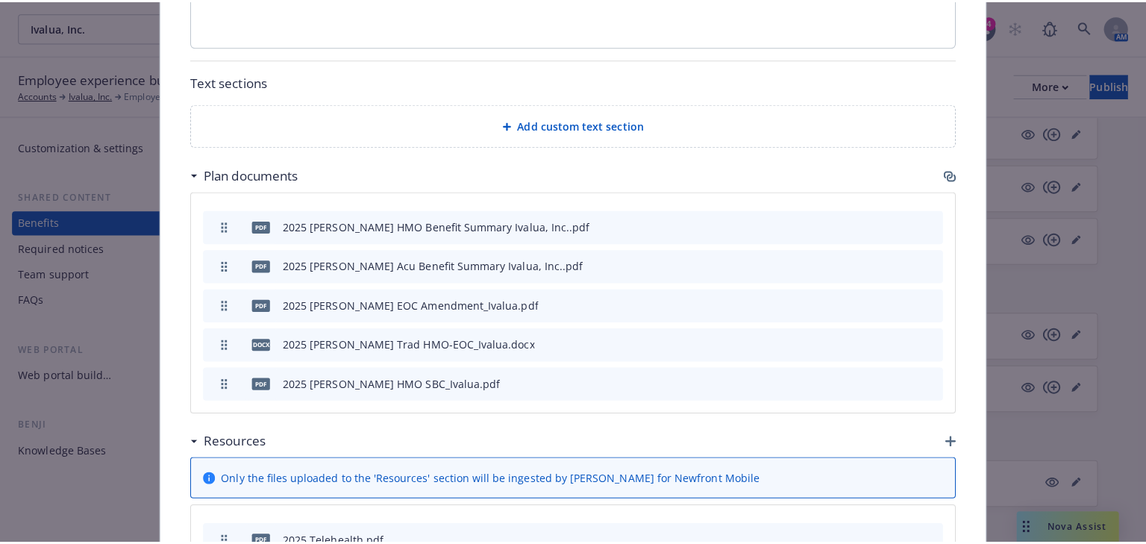
scroll to position [821, 0]
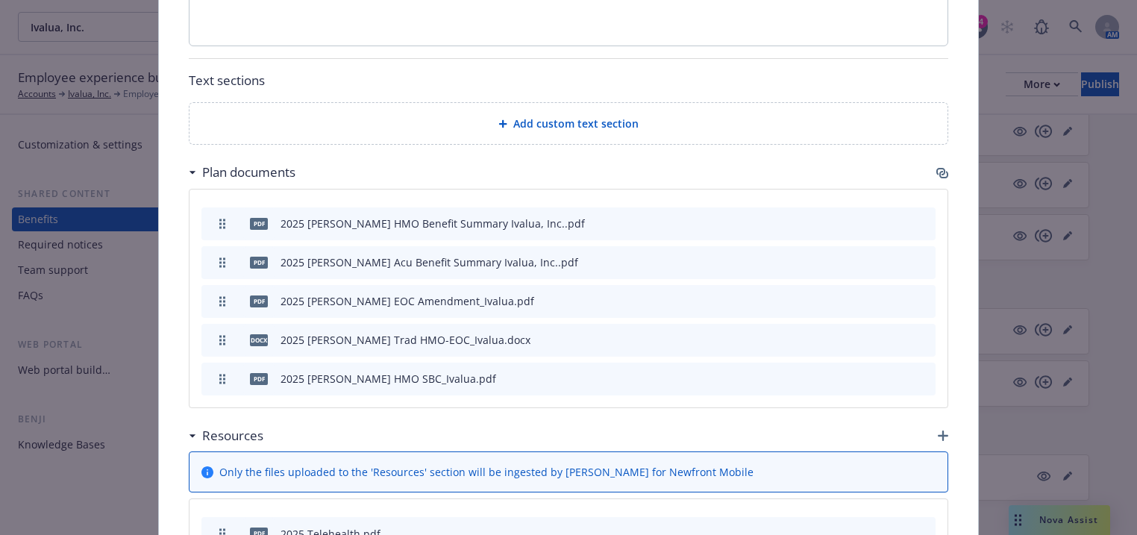
click at [942, 167] on icon "button" at bounding box center [942, 173] width 12 height 12
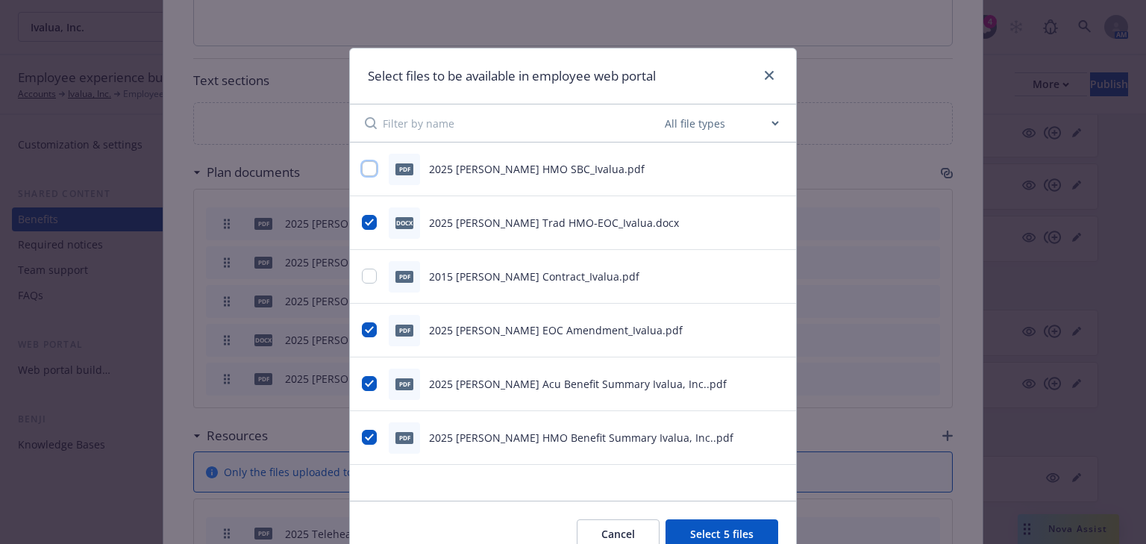
click at [369, 164] on input "checkbox" at bounding box center [369, 168] width 15 height 15
checkbox input "true"
click at [699, 528] on button "Select 6 files" at bounding box center [721, 534] width 113 height 30
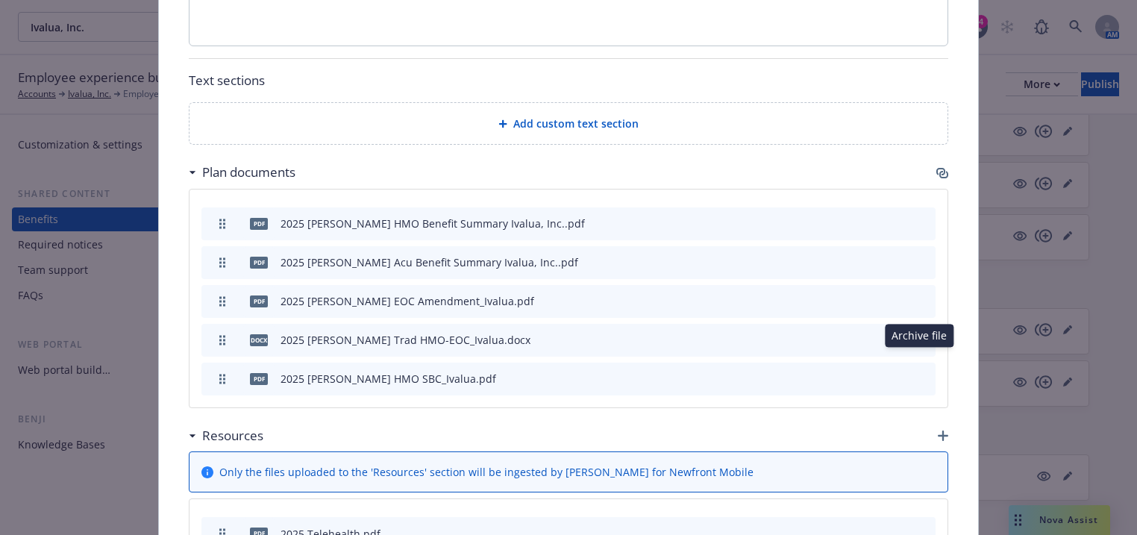
click at [922, 372] on icon "archive file" at bounding box center [922, 378] width 10 height 12
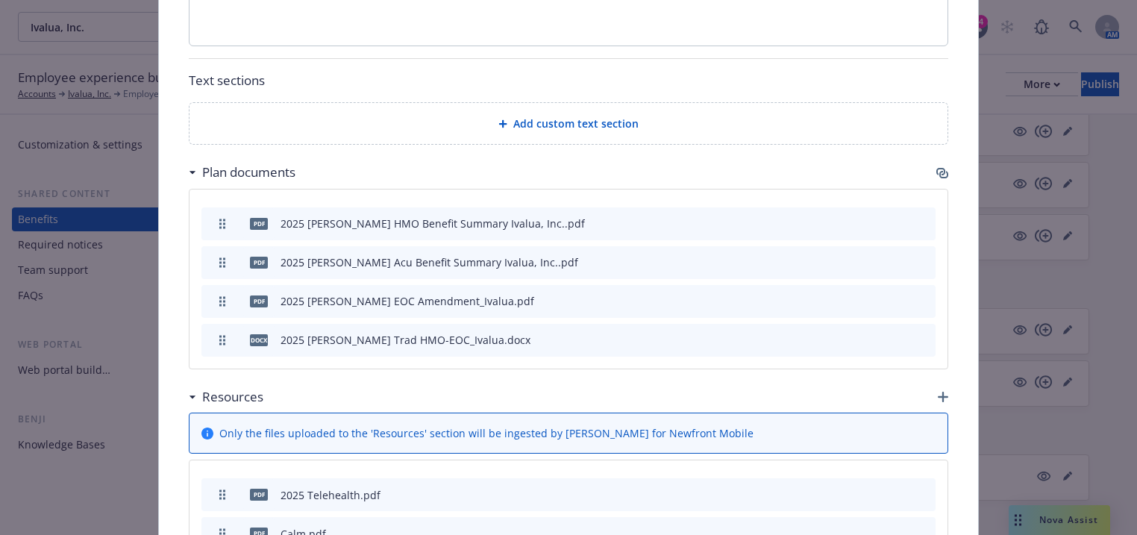
click at [936, 159] on div "Plan documents" at bounding box center [568, 172] width 759 height 31
click at [936, 168] on icon "button" at bounding box center [940, 171] width 9 height 7
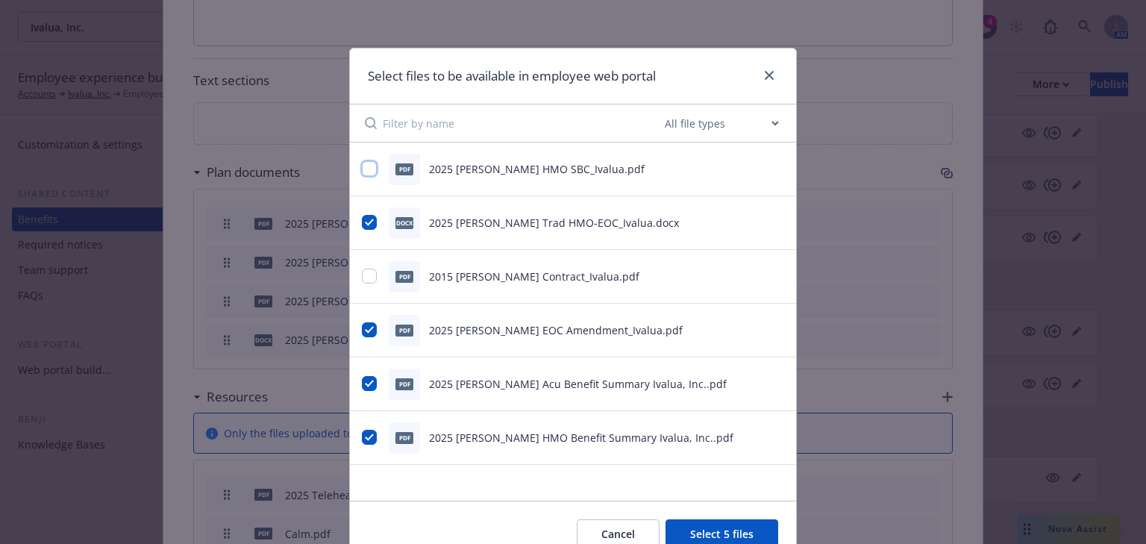
click at [366, 170] on input "checkbox" at bounding box center [369, 168] width 15 height 15
checkbox input "true"
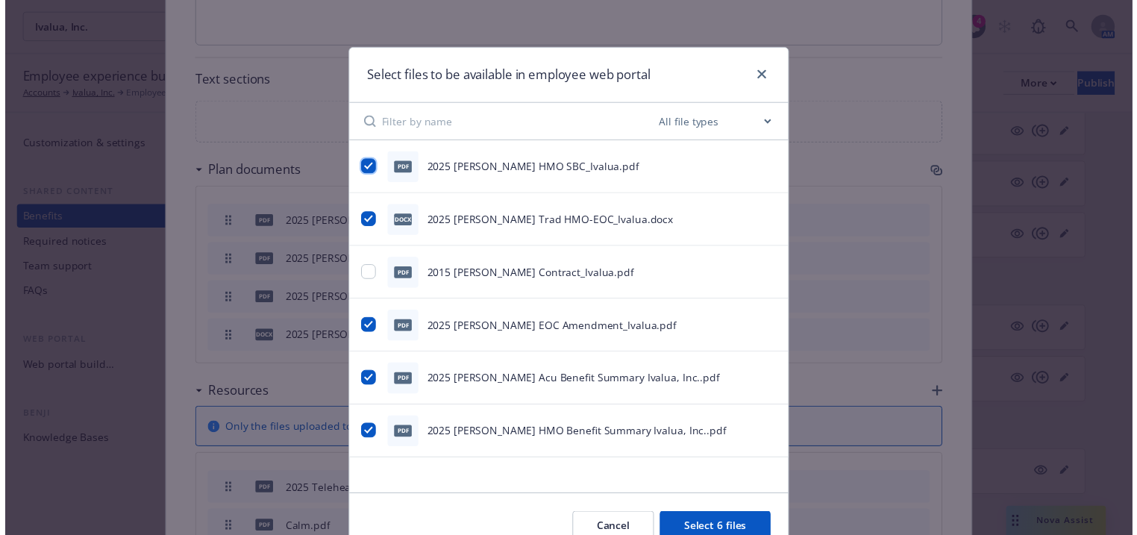
scroll to position [60, 0]
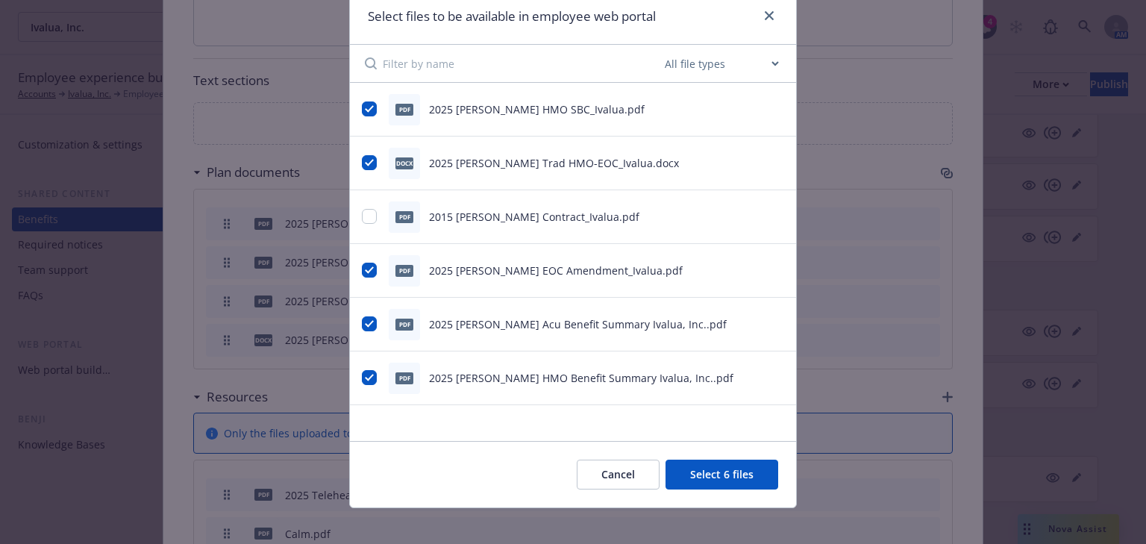
click at [705, 474] on button "Select 6 files" at bounding box center [721, 475] width 113 height 30
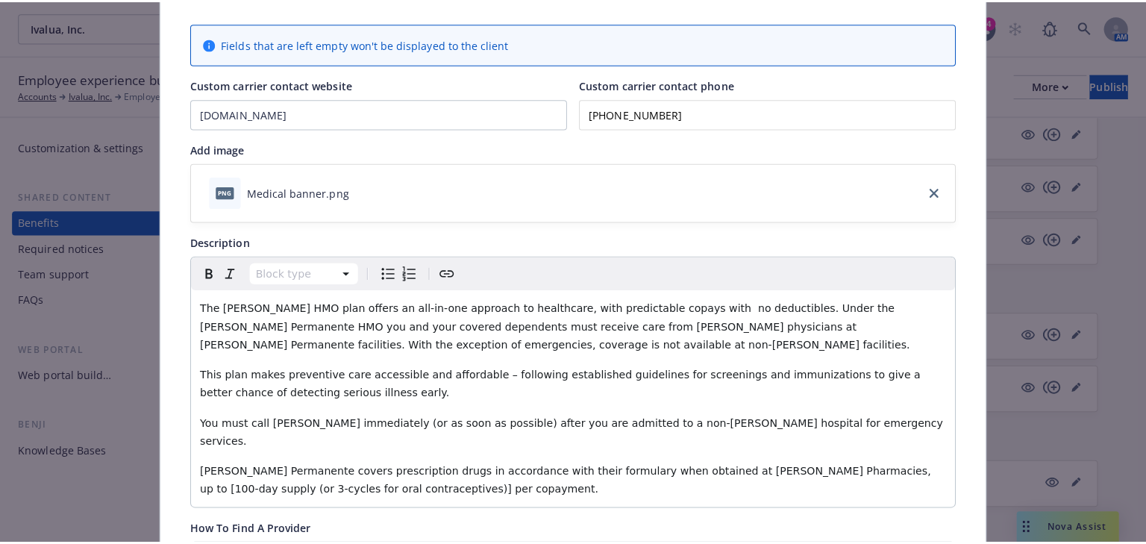
scroll to position [0, 0]
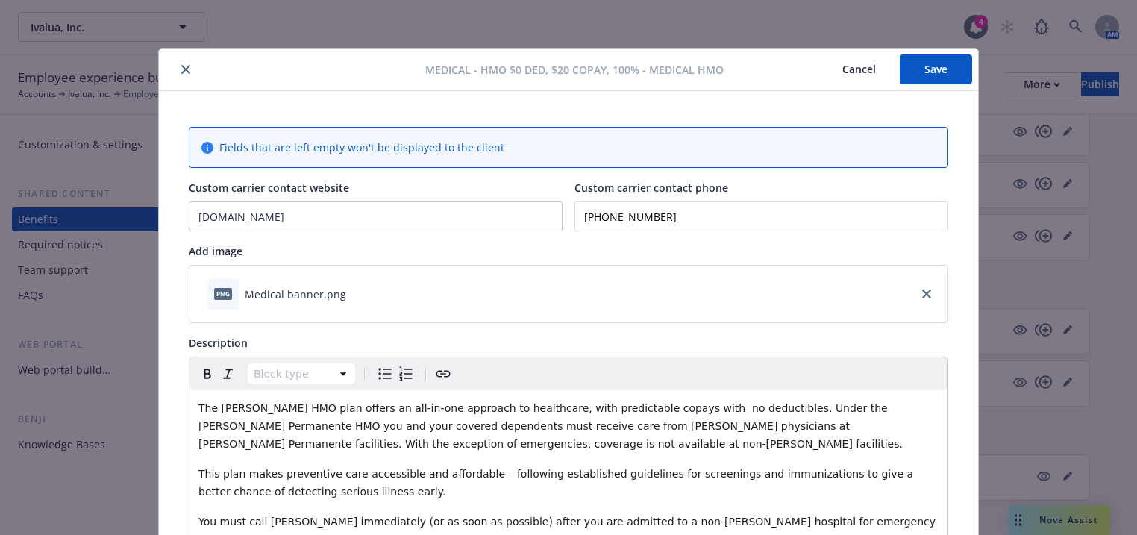
click at [919, 82] on button "Save" at bounding box center [936, 69] width 72 height 30
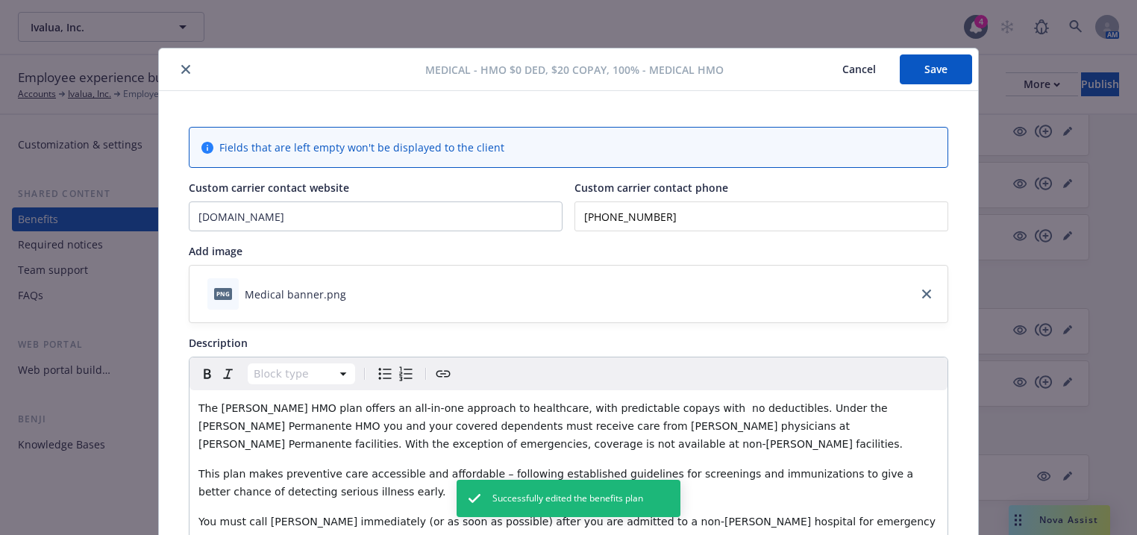
click at [177, 66] on button "close" at bounding box center [186, 69] width 18 height 18
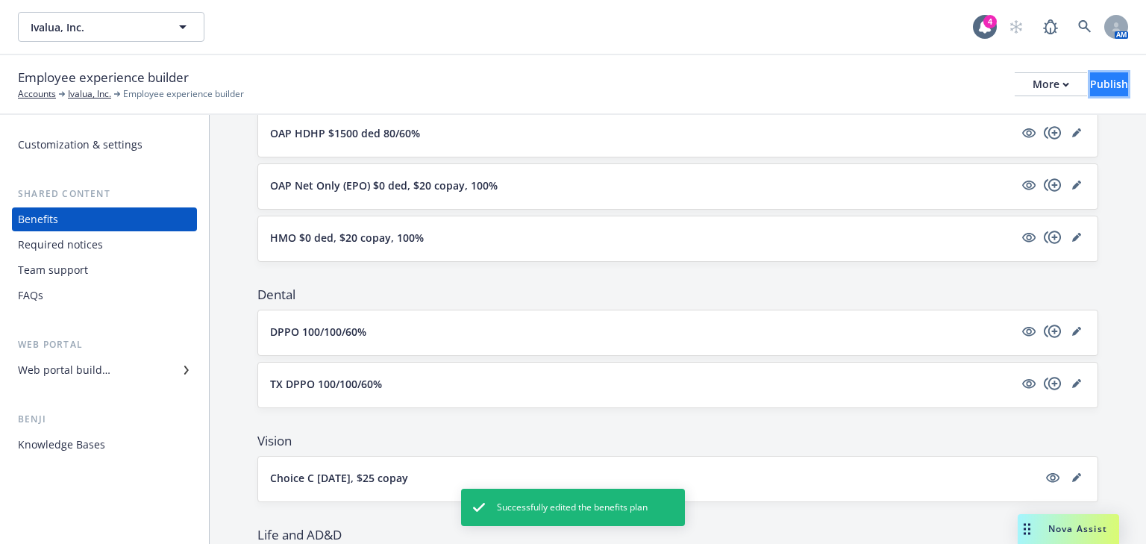
click at [1090, 84] on button "Publish" at bounding box center [1109, 84] width 38 height 24
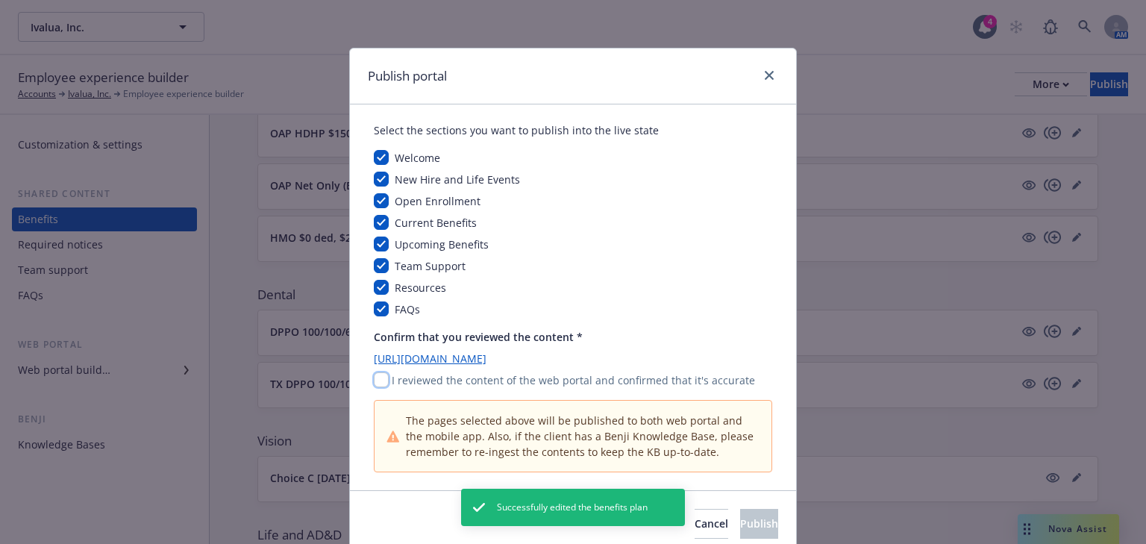
click at [375, 386] on input "checkbox" at bounding box center [381, 379] width 15 height 15
checkbox input "true"
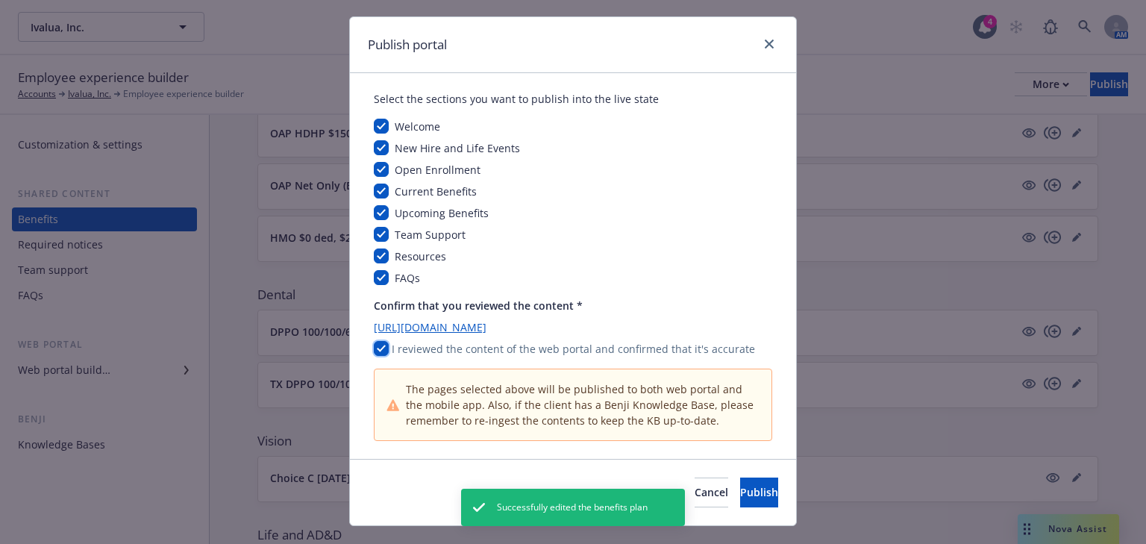
scroll to position [60, 0]
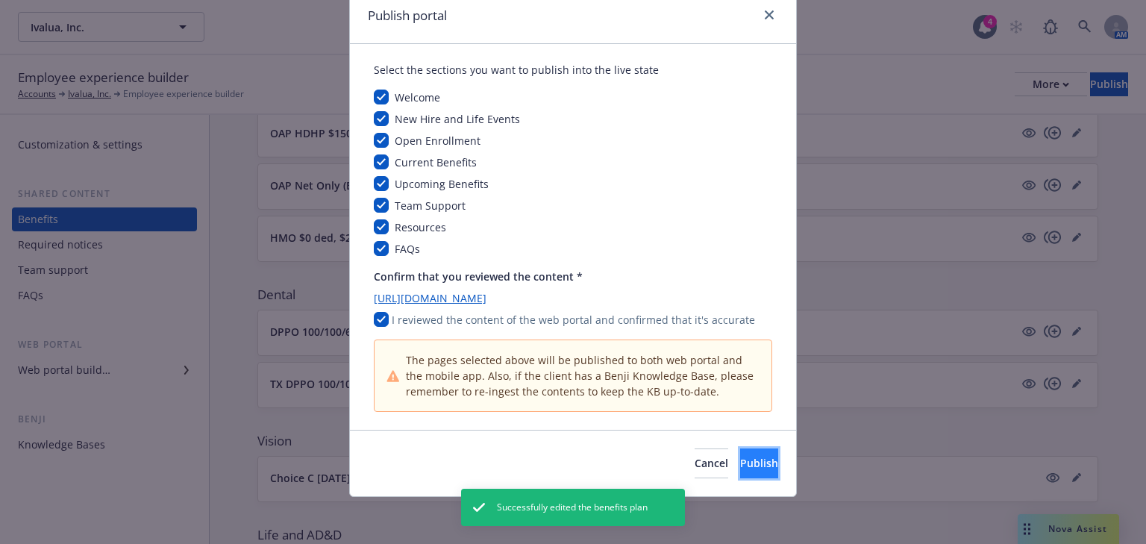
click at [740, 466] on span "Publish" at bounding box center [759, 463] width 38 height 14
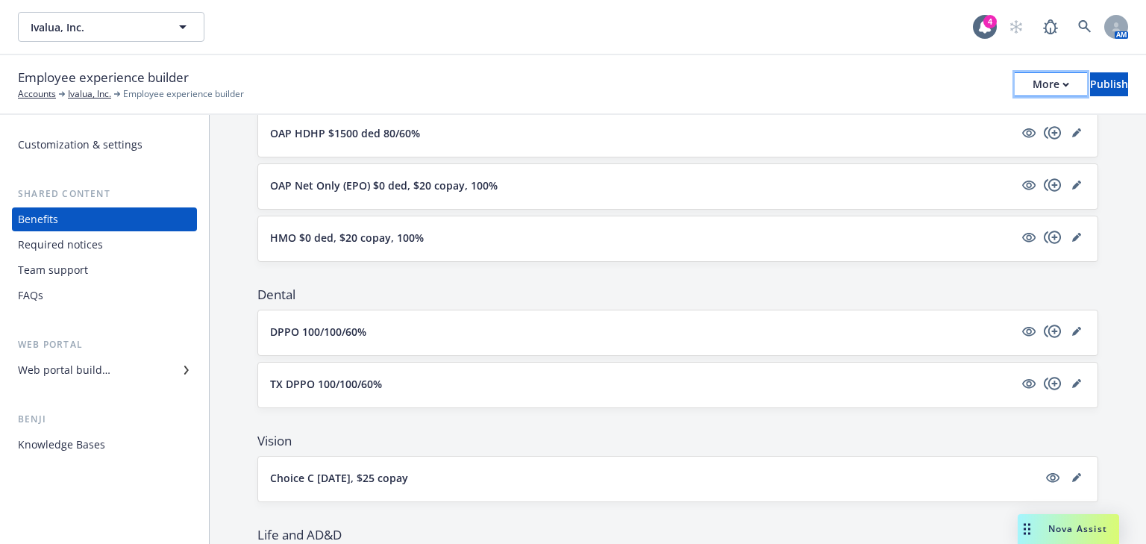
click at [1033, 88] on div "More" at bounding box center [1051, 84] width 37 height 22
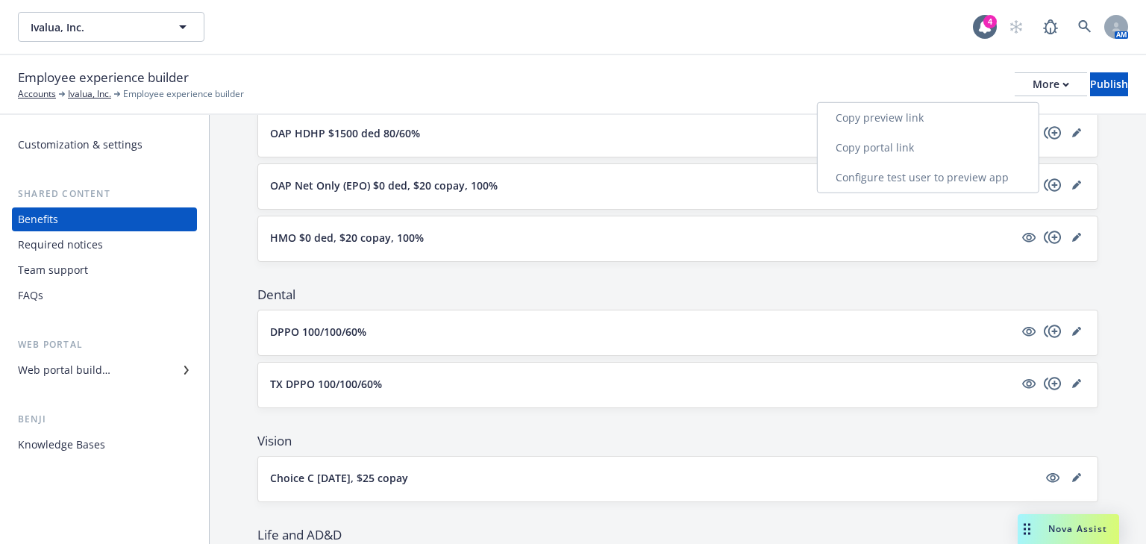
click at [897, 153] on link "Copy portal link" at bounding box center [928, 148] width 221 height 30
click at [328, 239] on p "HMO $0 ded, $20 copay, 100%" at bounding box center [347, 238] width 154 height 16
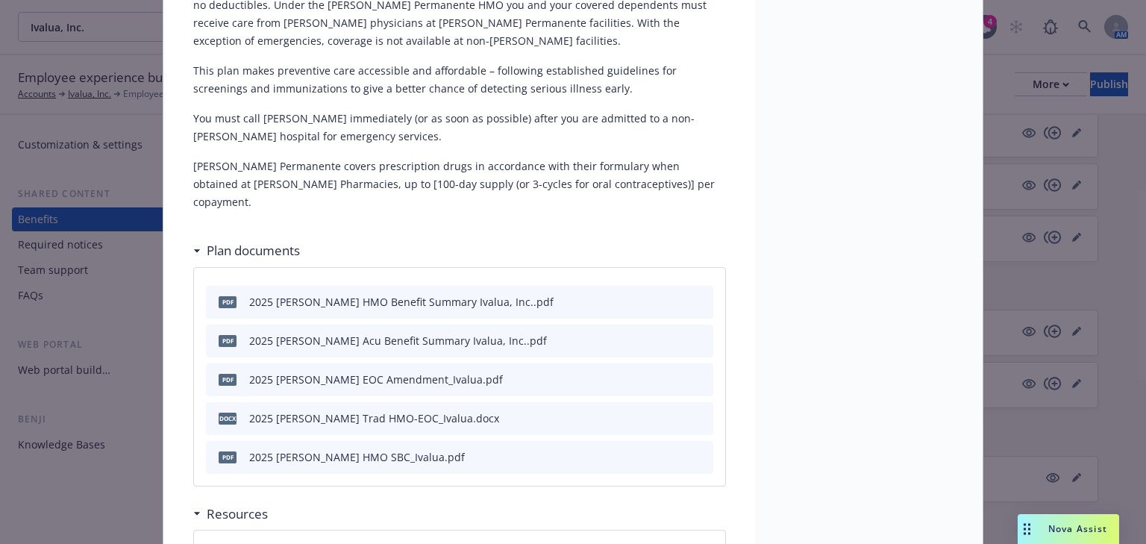
scroll to position [477, 0]
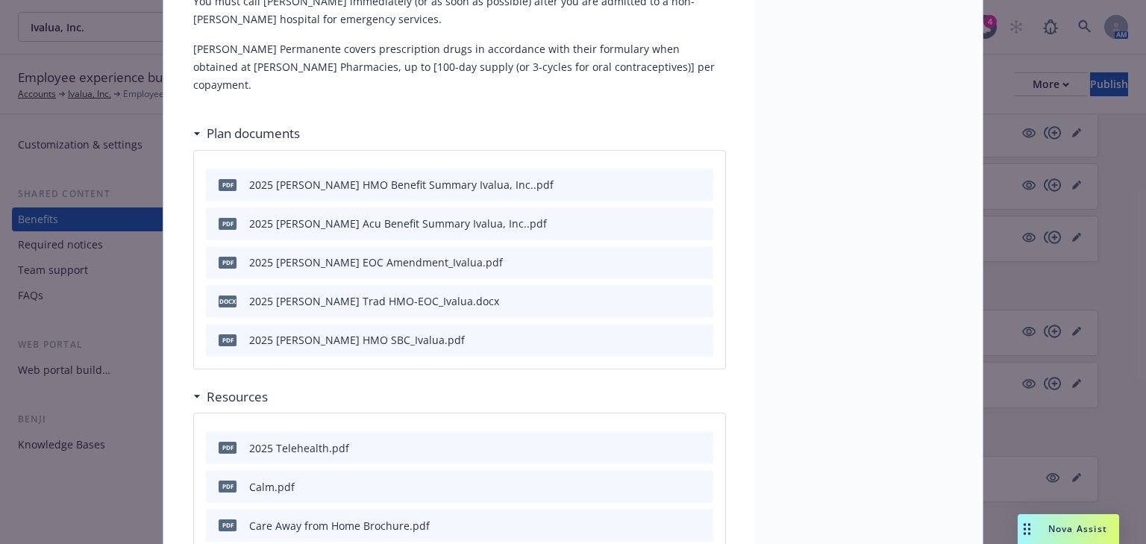
click at [695, 333] on icon "preview file" at bounding box center [698, 338] width 13 height 10
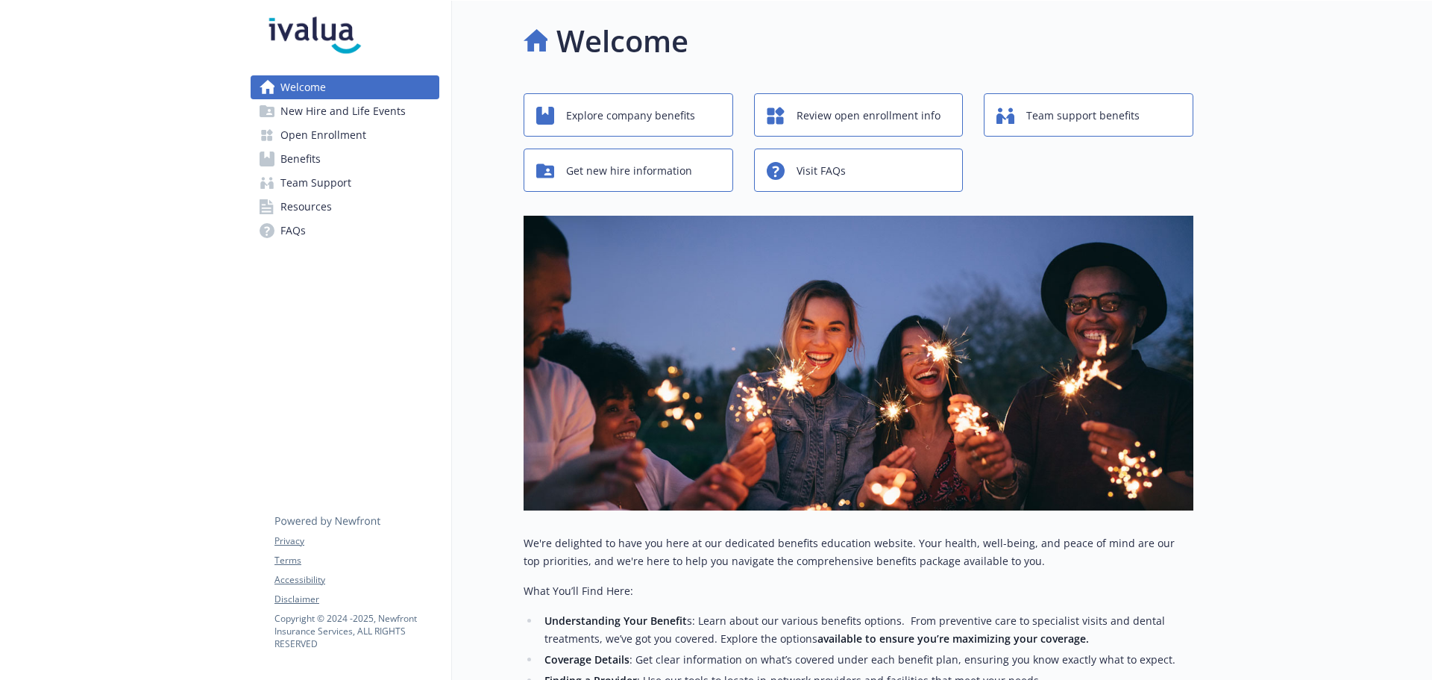
click at [313, 157] on span "Benefits" at bounding box center [301, 159] width 40 height 24
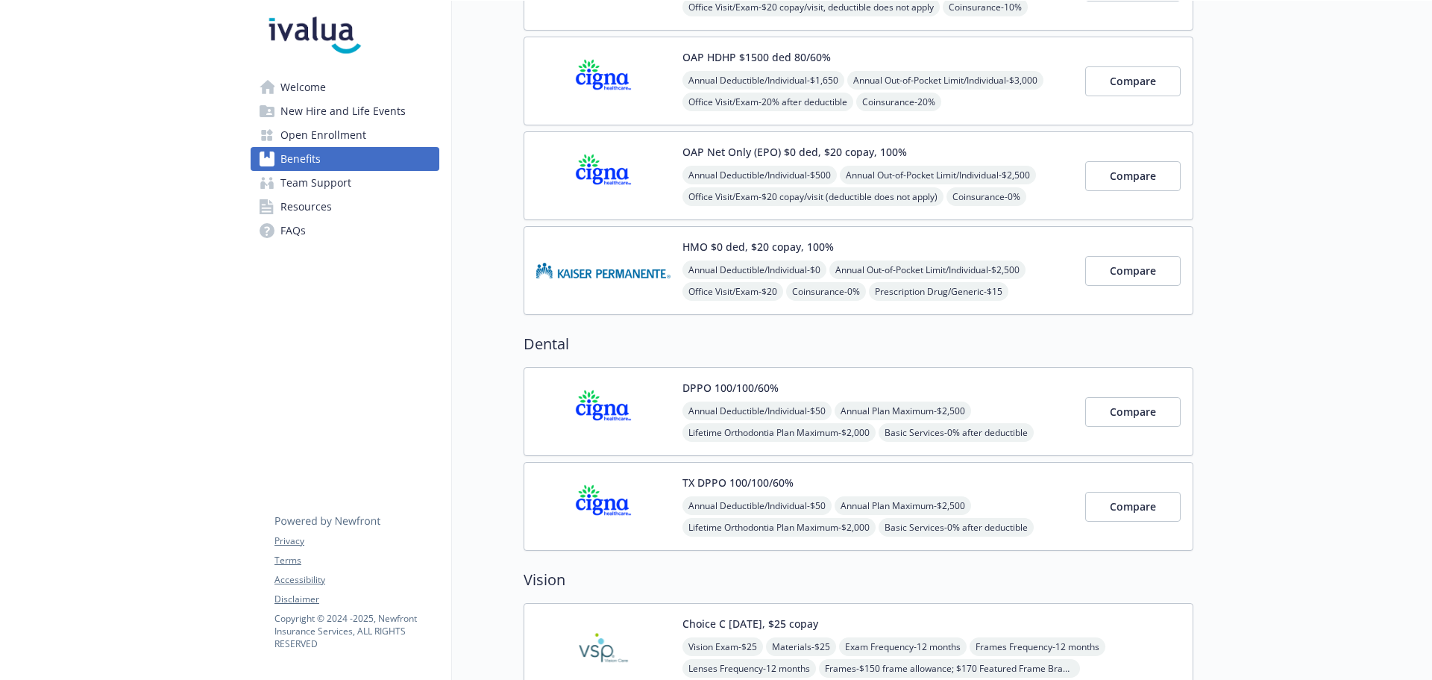
click at [966, 274] on span "Annual Out-of-Pocket Limit/Individual - $2,500" at bounding box center [928, 269] width 196 height 19
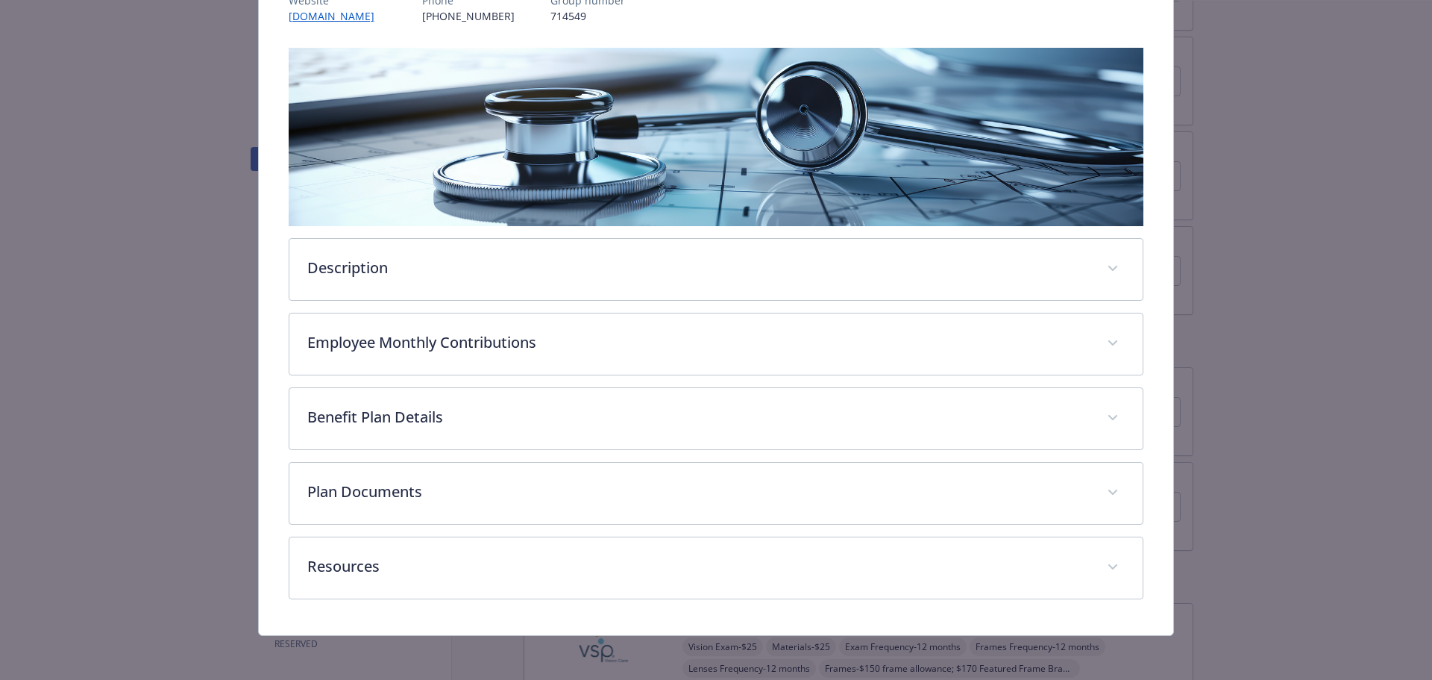
scroll to position [206, 0]
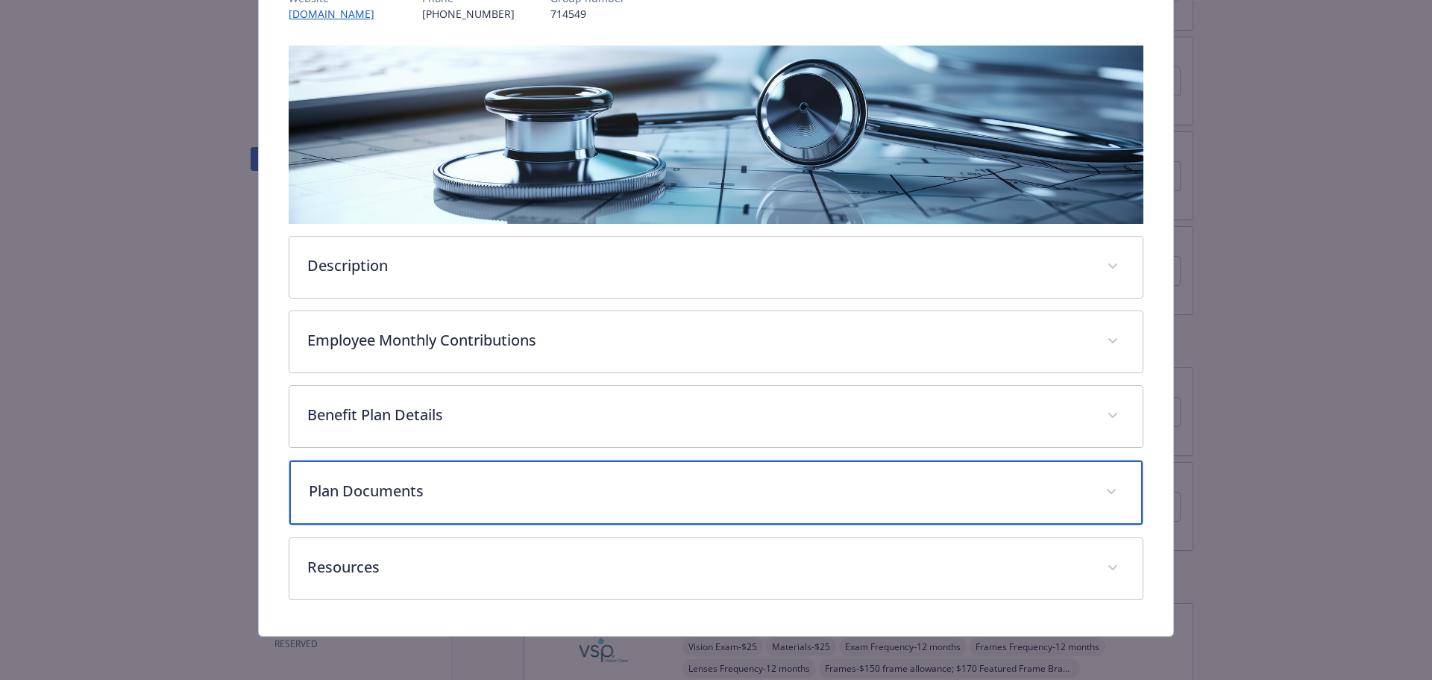
click at [461, 476] on div "Plan Documents" at bounding box center [716, 492] width 854 height 64
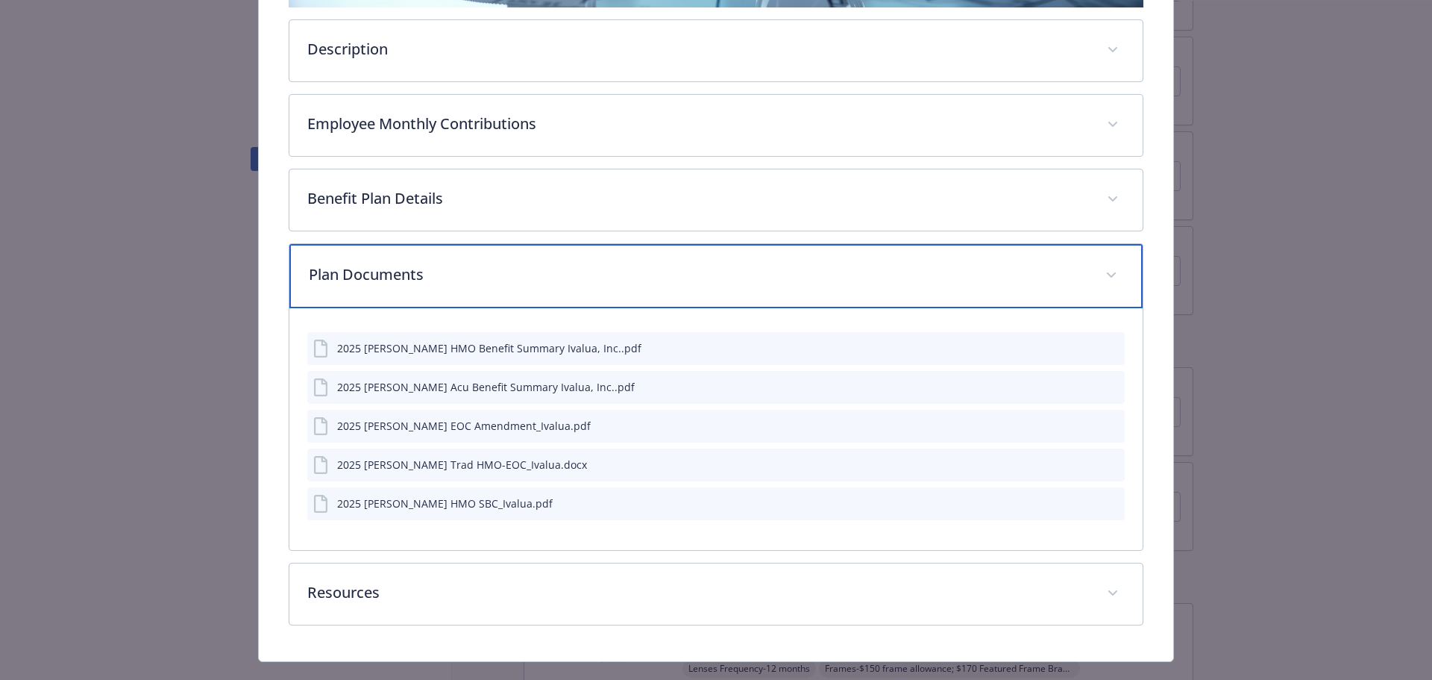
scroll to position [430, 0]
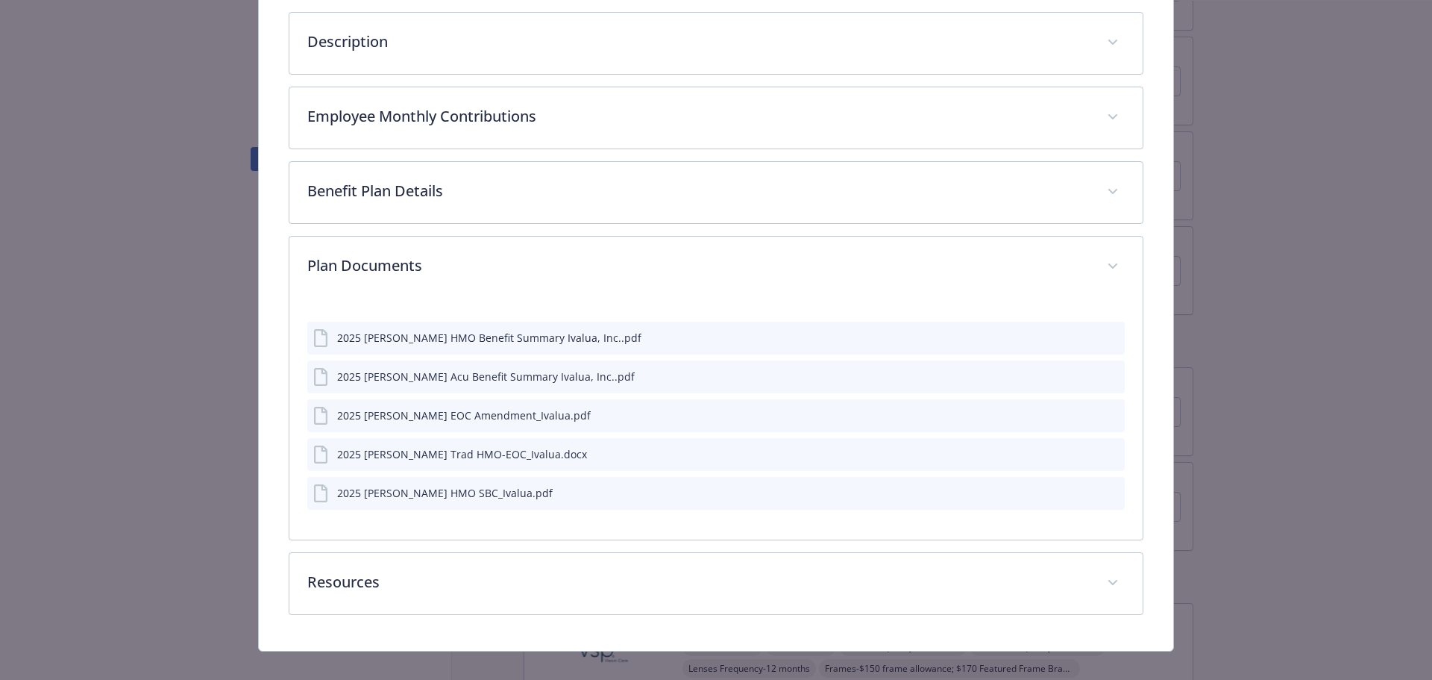
click at [1109, 494] on icon "preview file" at bounding box center [1110, 491] width 13 height 10
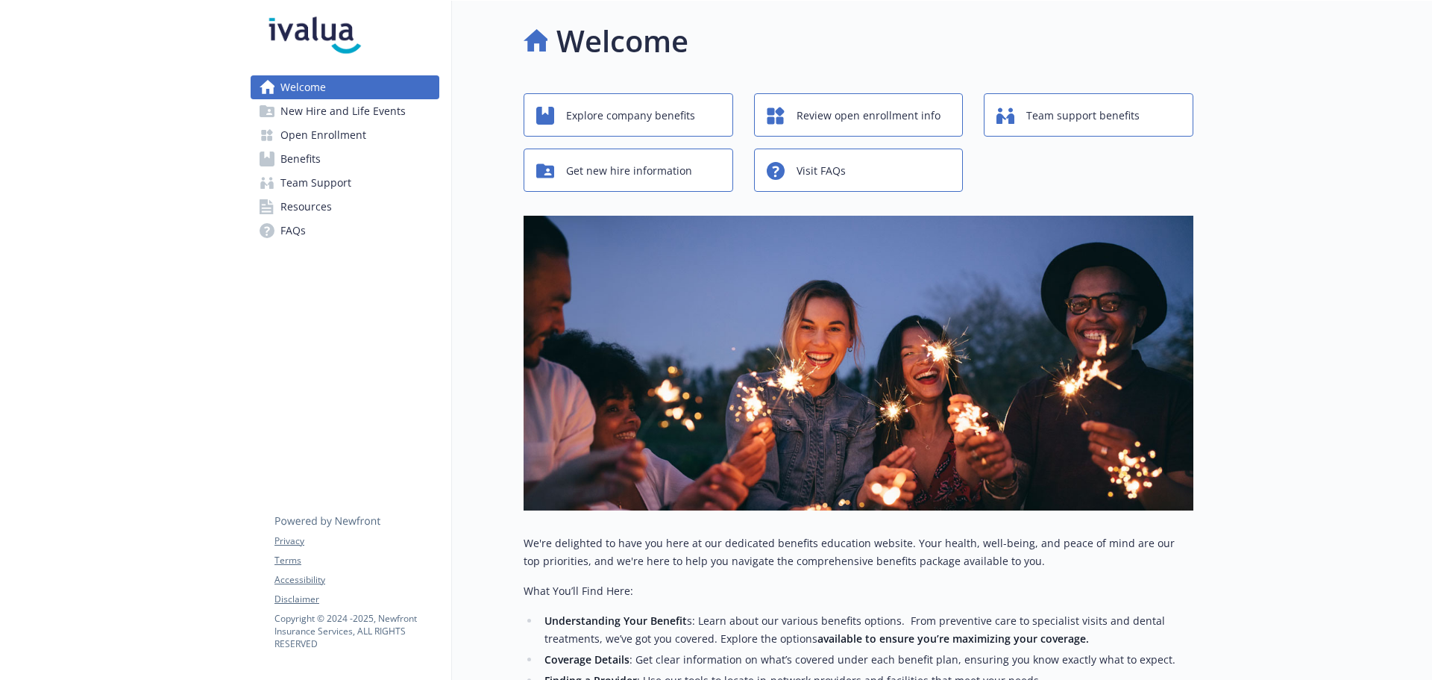
click at [295, 156] on span "Benefits" at bounding box center [301, 159] width 40 height 24
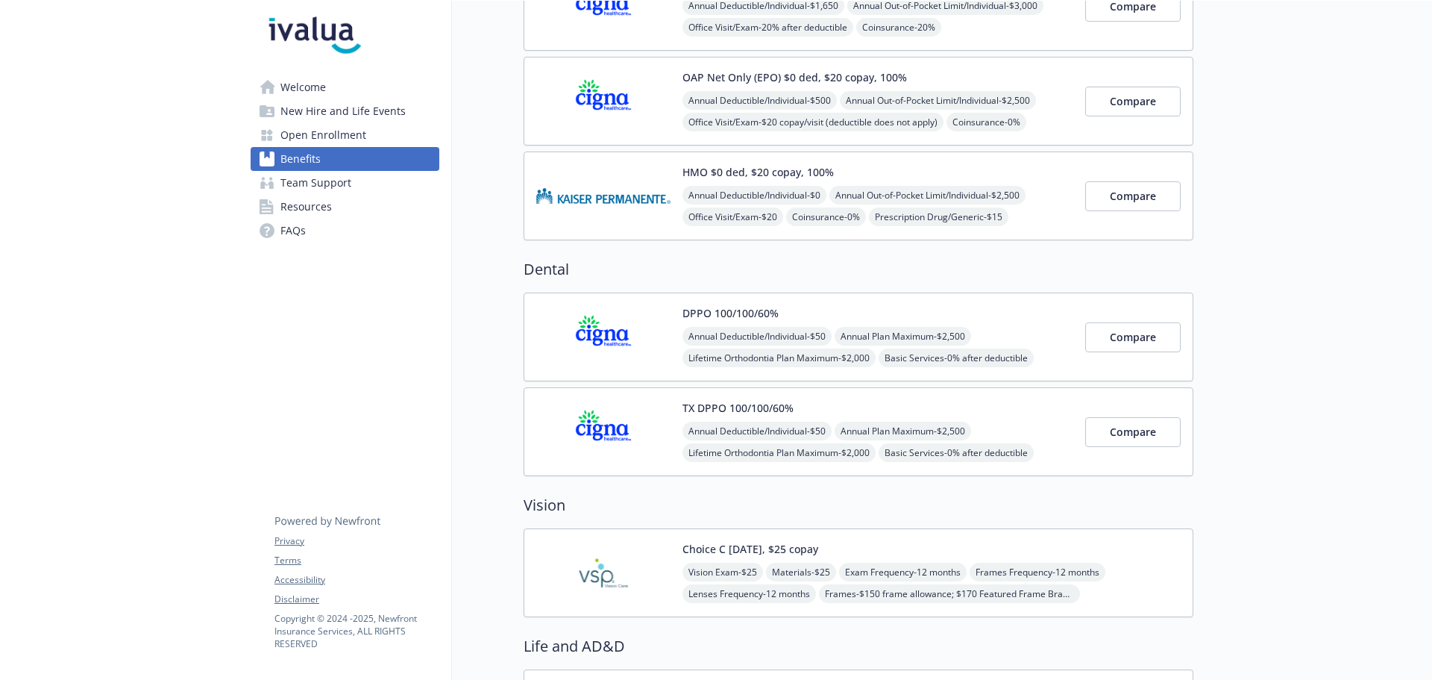
click at [811, 199] on span "Annual Deductible/Individual - $0" at bounding box center [755, 195] width 144 height 19
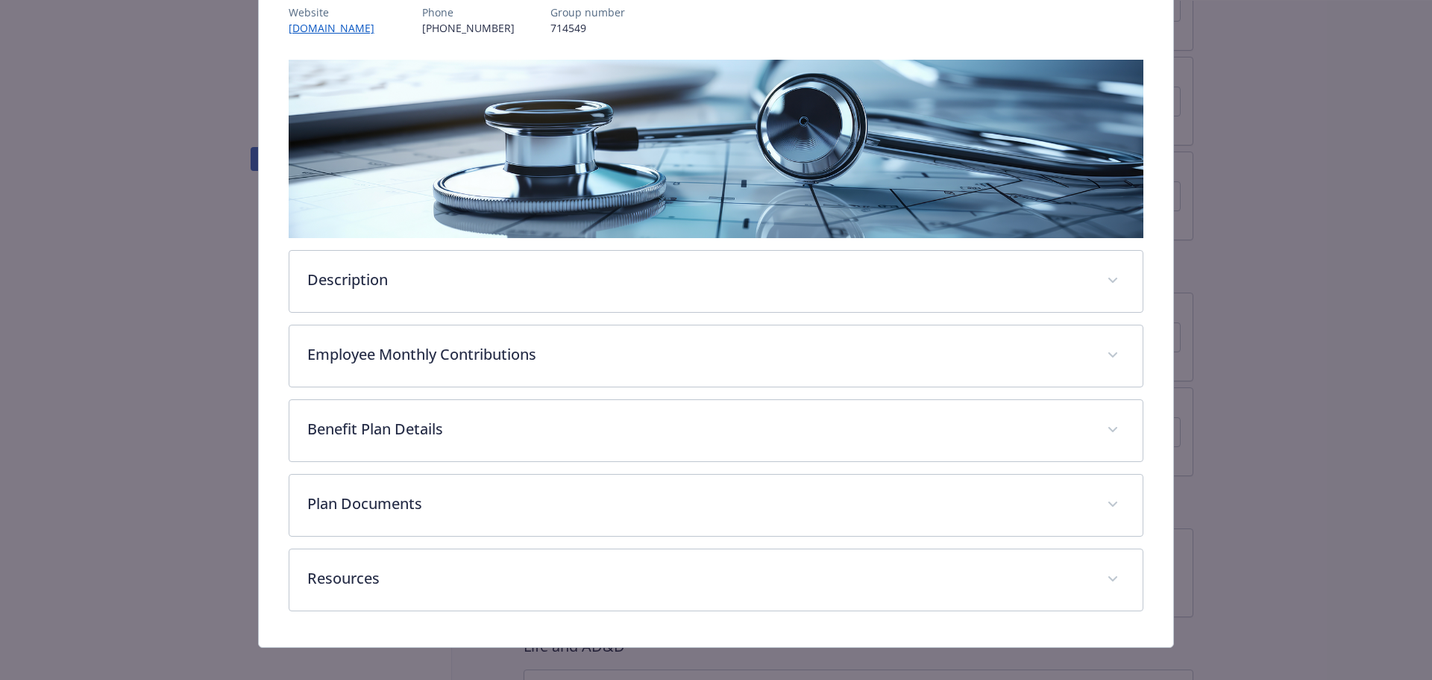
scroll to position [206, 0]
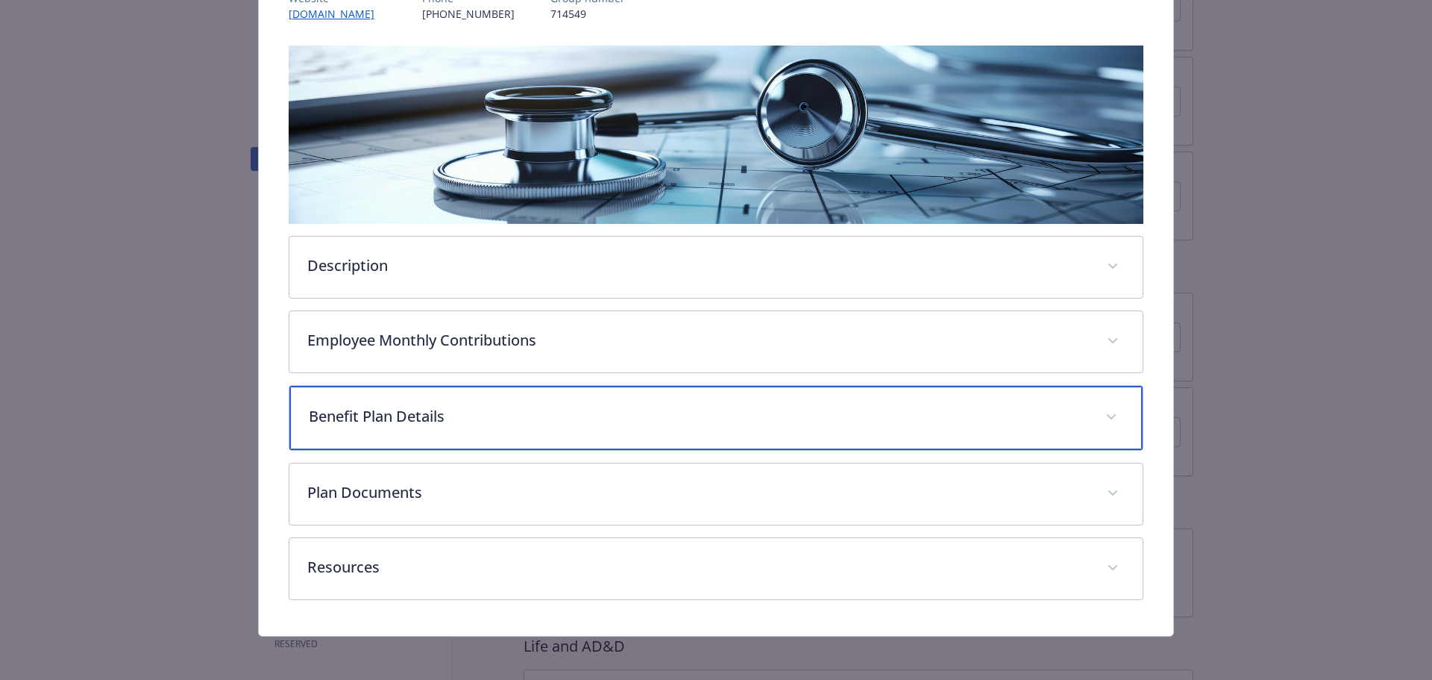
click at [406, 418] on p "Benefit Plan Details" at bounding box center [699, 416] width 780 height 22
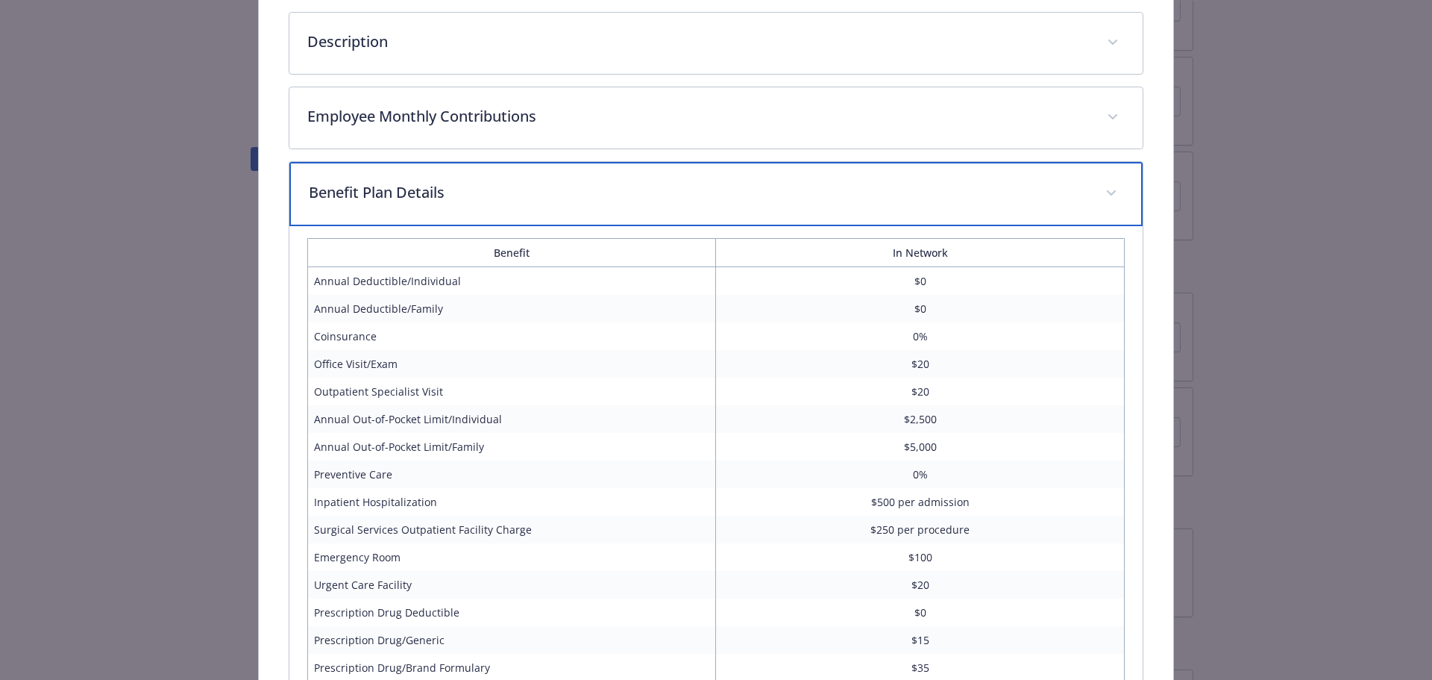
click at [415, 198] on p "Benefit Plan Details" at bounding box center [699, 192] width 780 height 22
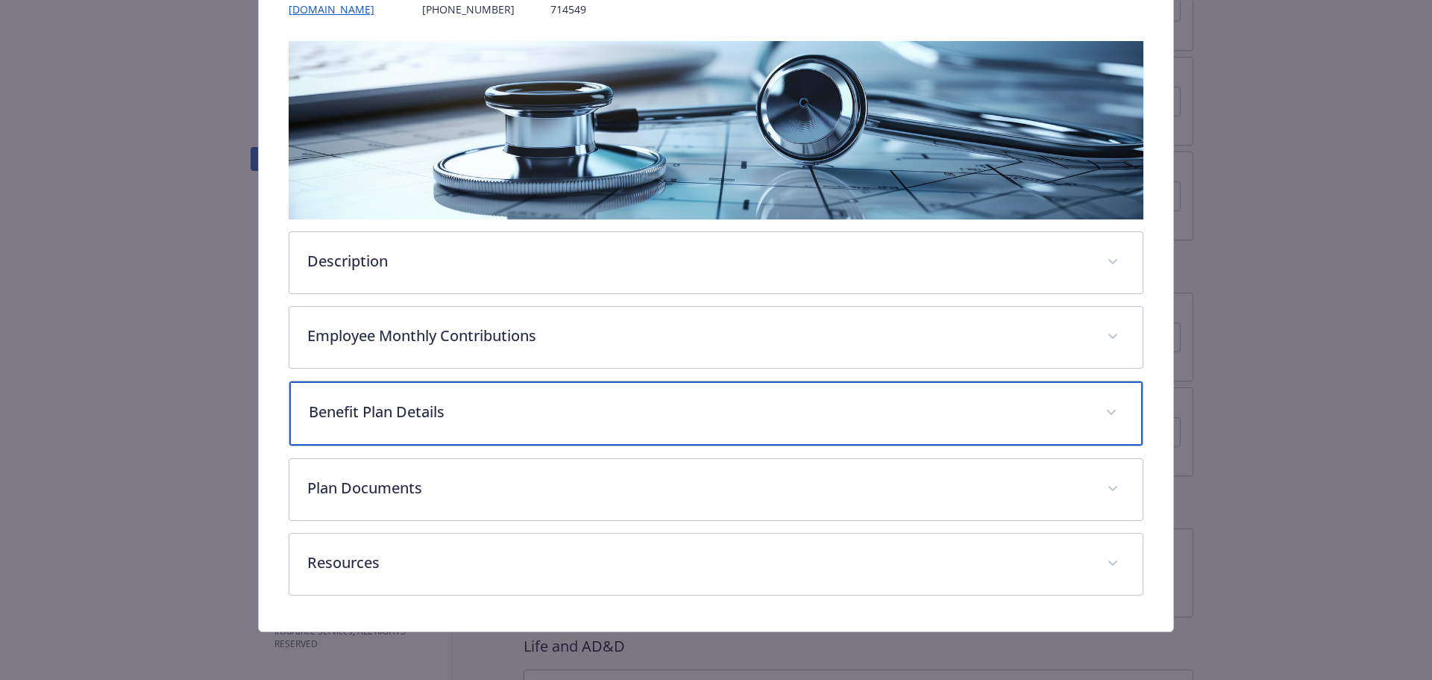
scroll to position [209, 0]
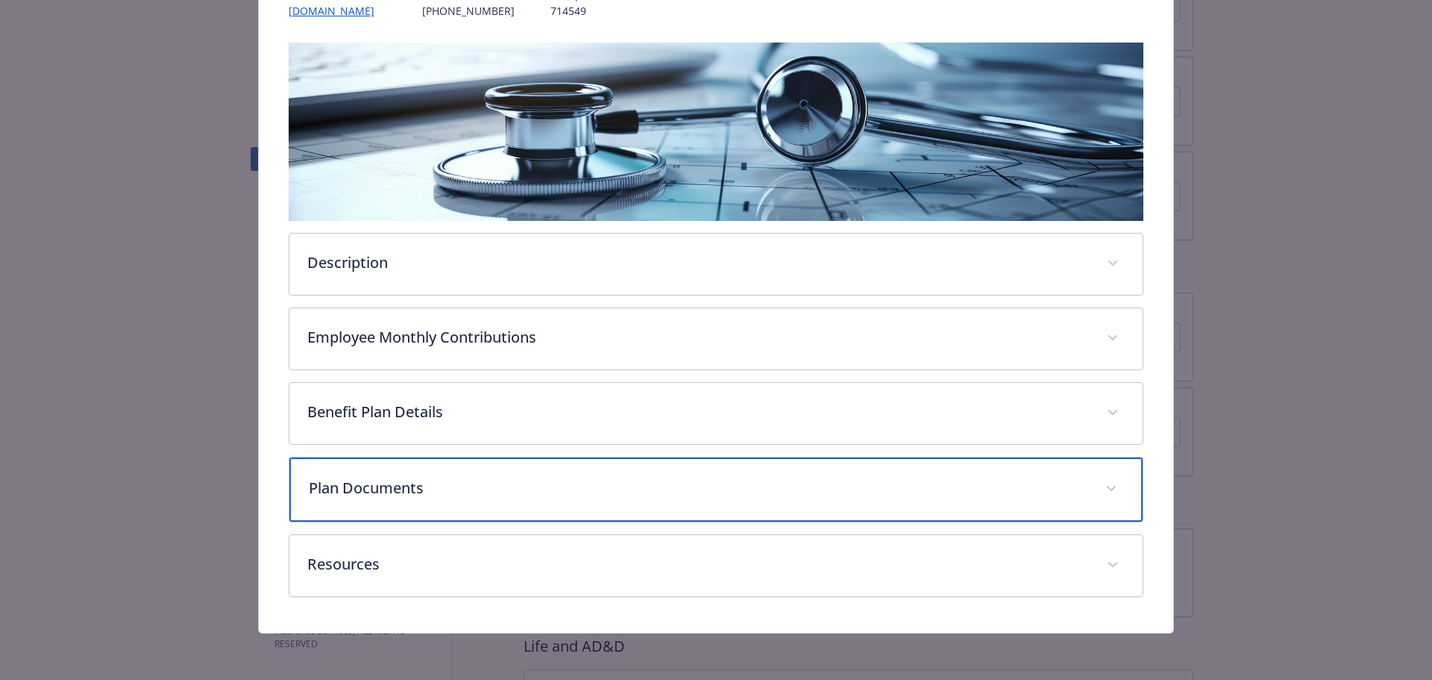
click at [366, 484] on p "Plan Documents" at bounding box center [699, 488] width 780 height 22
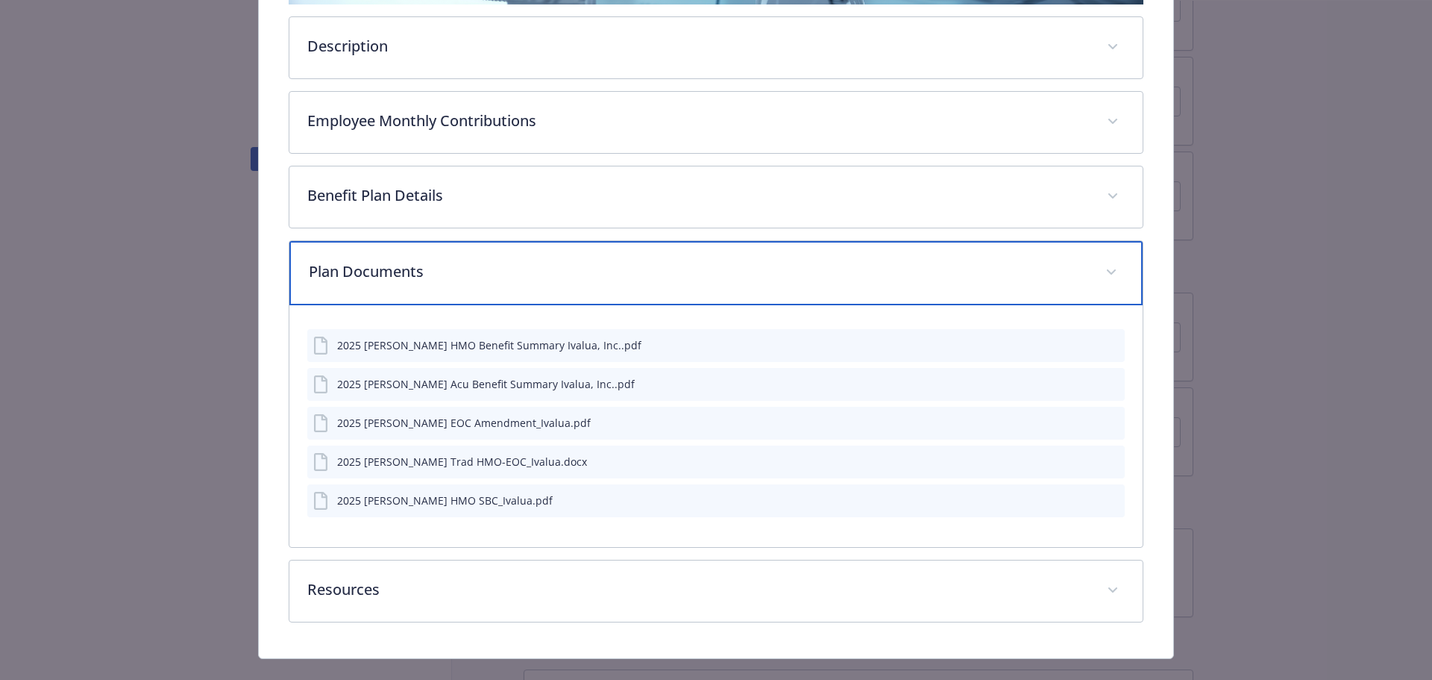
scroll to position [451, 0]
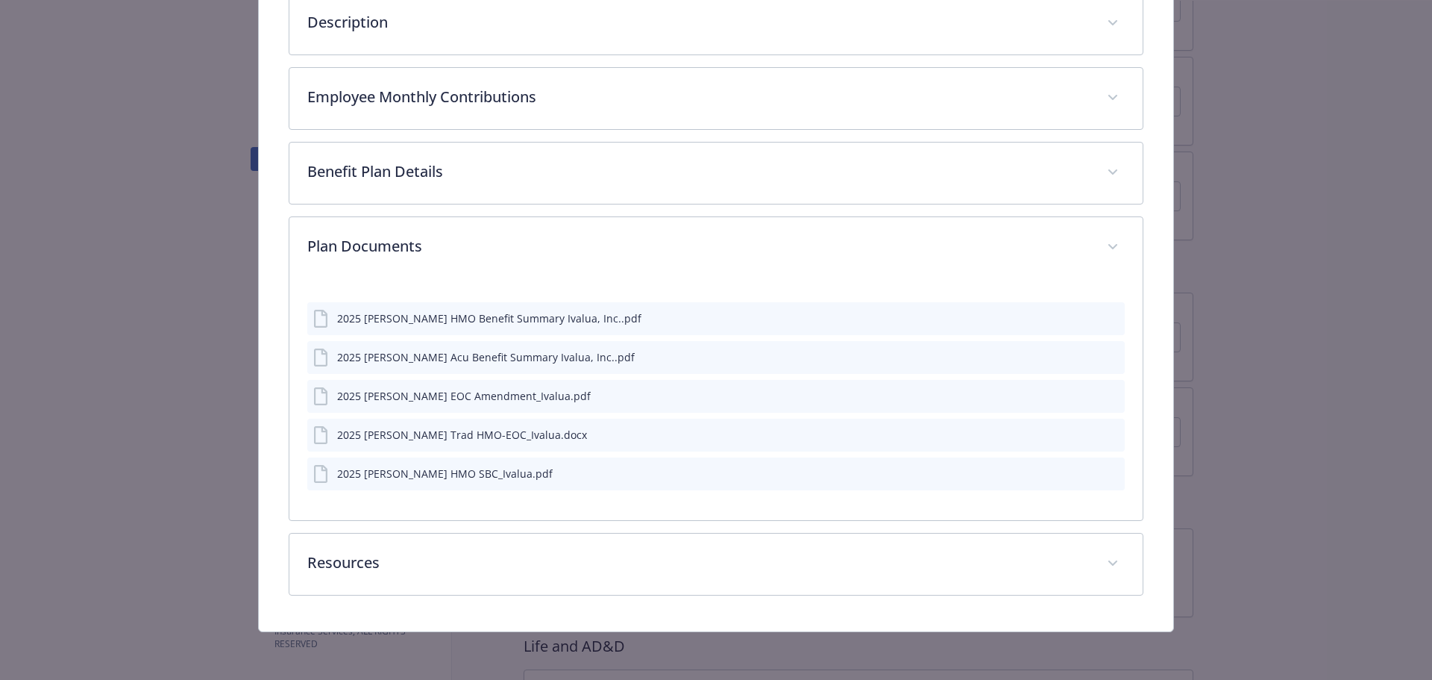
click at [1107, 474] on icon "preview file" at bounding box center [1110, 473] width 13 height 10
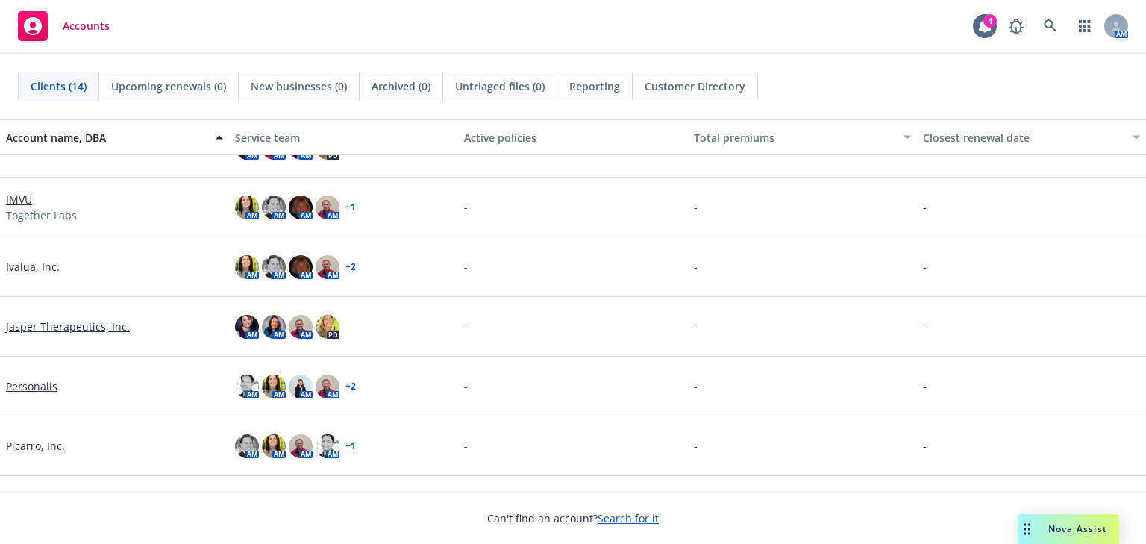
scroll to position [358, 0]
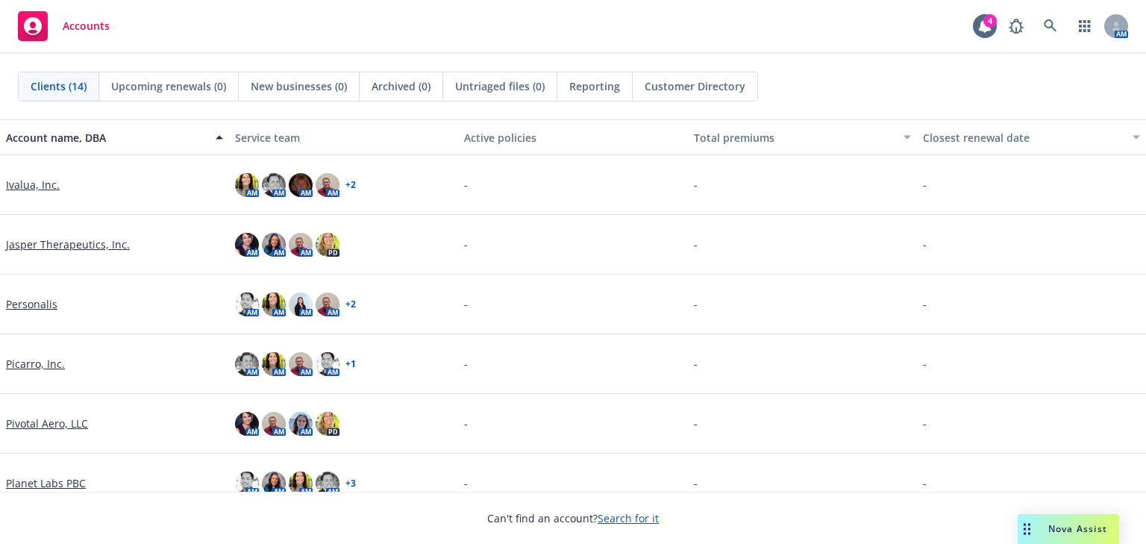
click at [32, 361] on link "Picarro, Inc." at bounding box center [35, 364] width 59 height 16
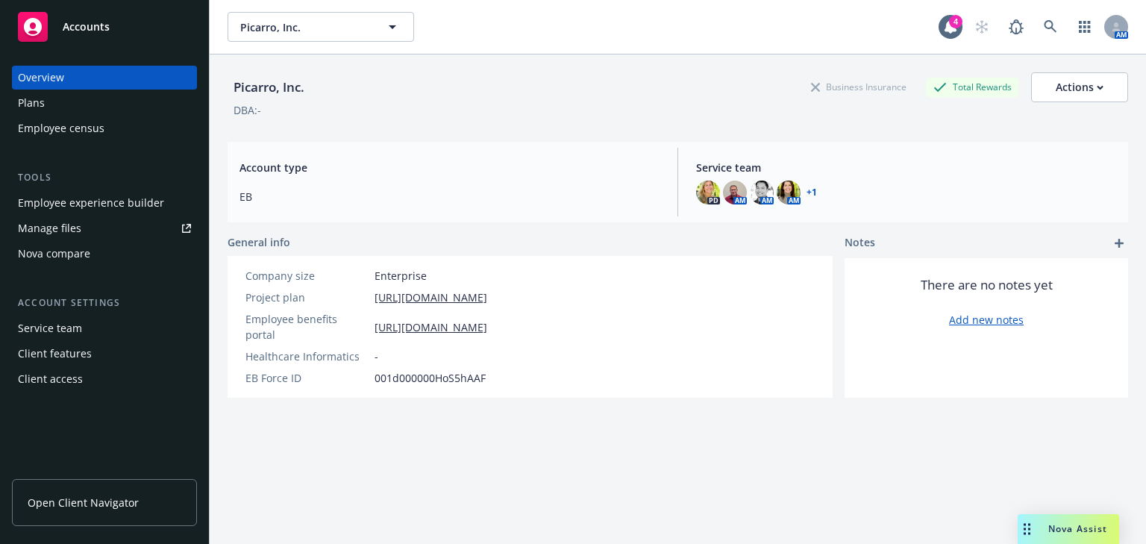
click at [97, 206] on div "Employee experience builder" at bounding box center [91, 203] width 146 height 24
click at [57, 203] on div "Employee experience builder" at bounding box center [91, 203] width 146 height 24
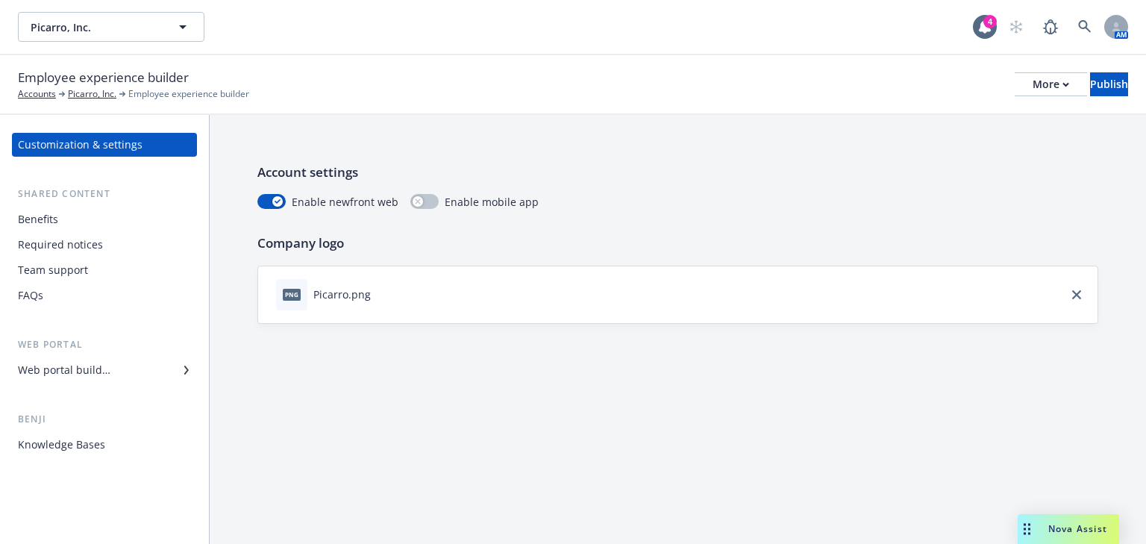
click at [90, 375] on div "Web portal builder" at bounding box center [64, 370] width 93 height 24
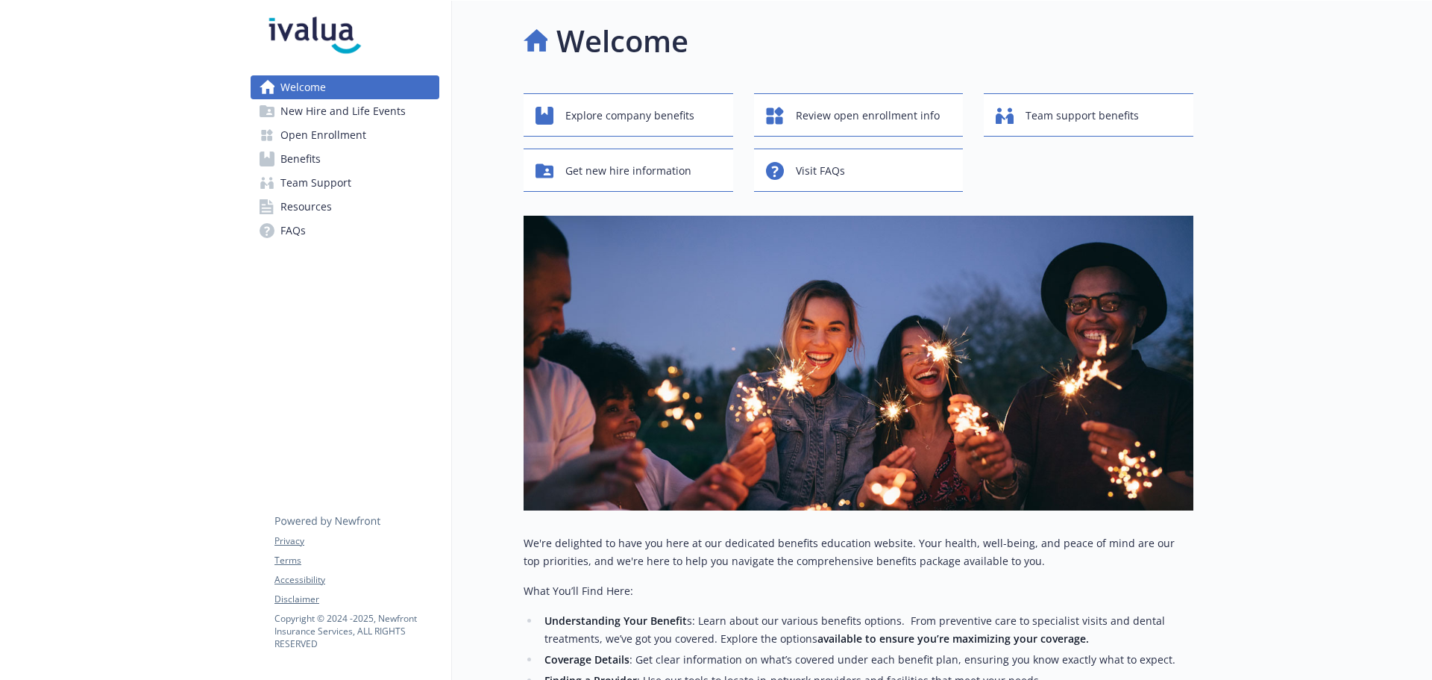
click at [325, 154] on link "Benefits" at bounding box center [345, 159] width 189 height 24
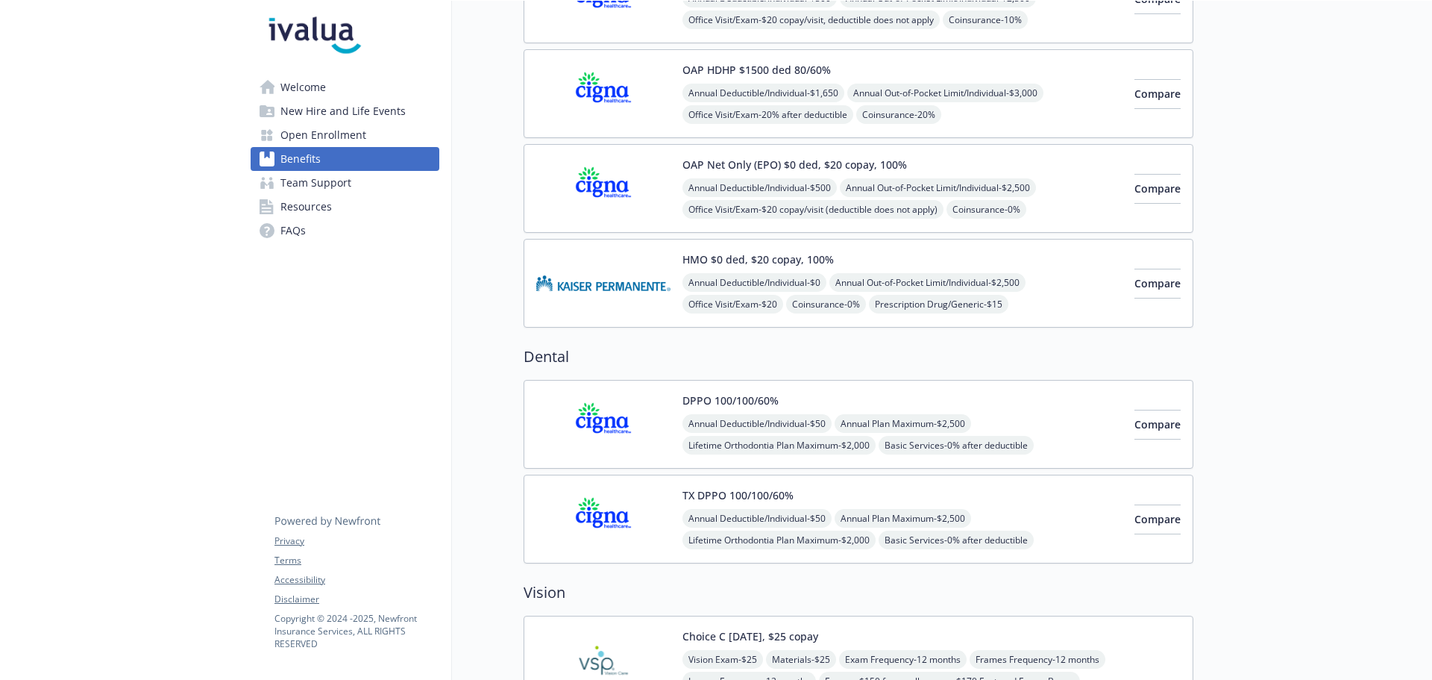
scroll to position [224, 0]
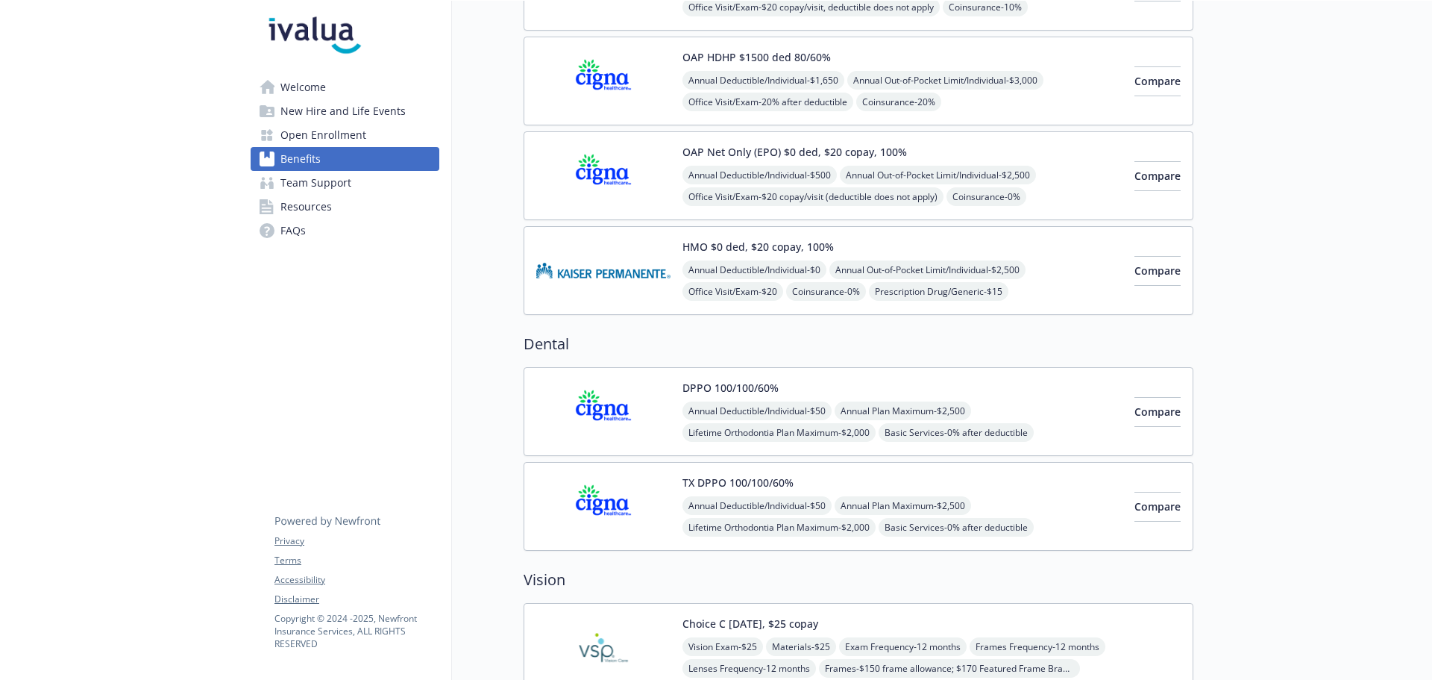
click at [794, 254] on div "HMO $0 ded, $20 copay, 100% Annual Deductible/Individual - $0 Annual Out-of-Poc…" at bounding box center [903, 270] width 440 height 63
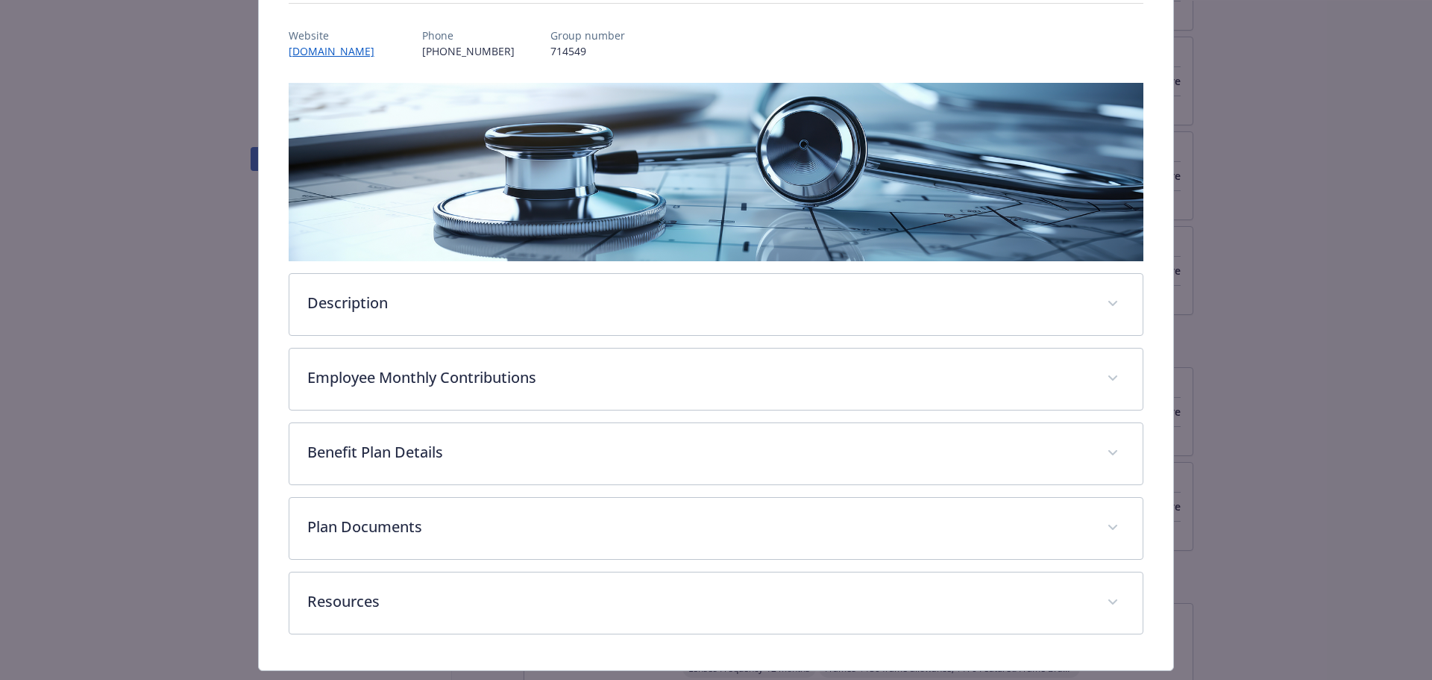
scroll to position [206, 0]
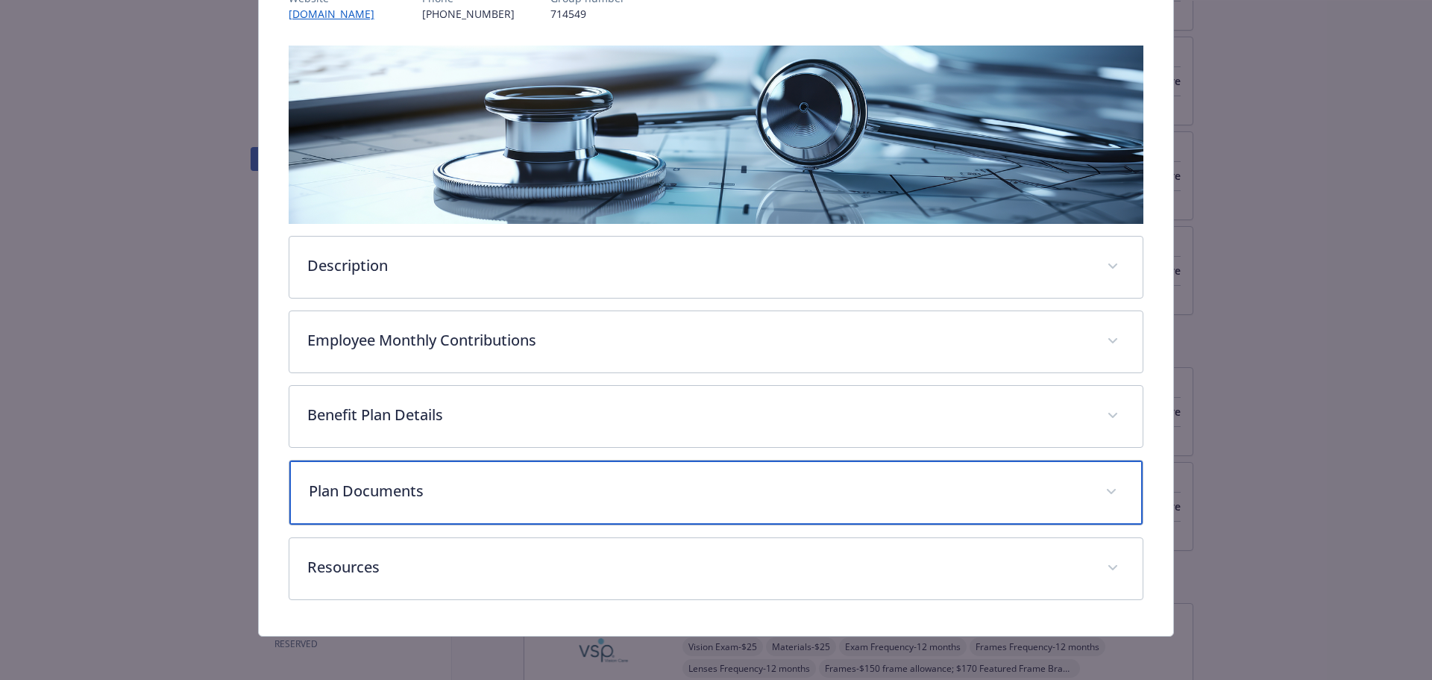
click at [454, 487] on p "Plan Documents" at bounding box center [699, 491] width 780 height 22
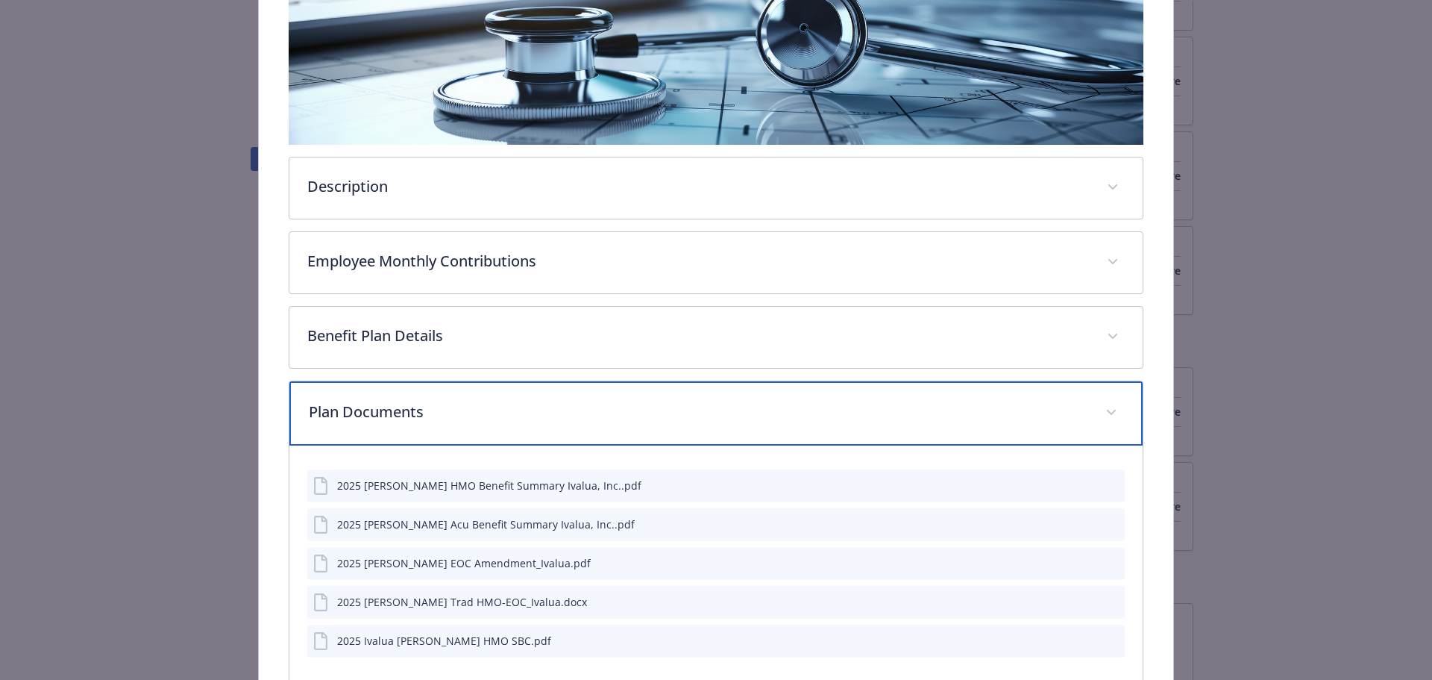
scroll to position [451, 0]
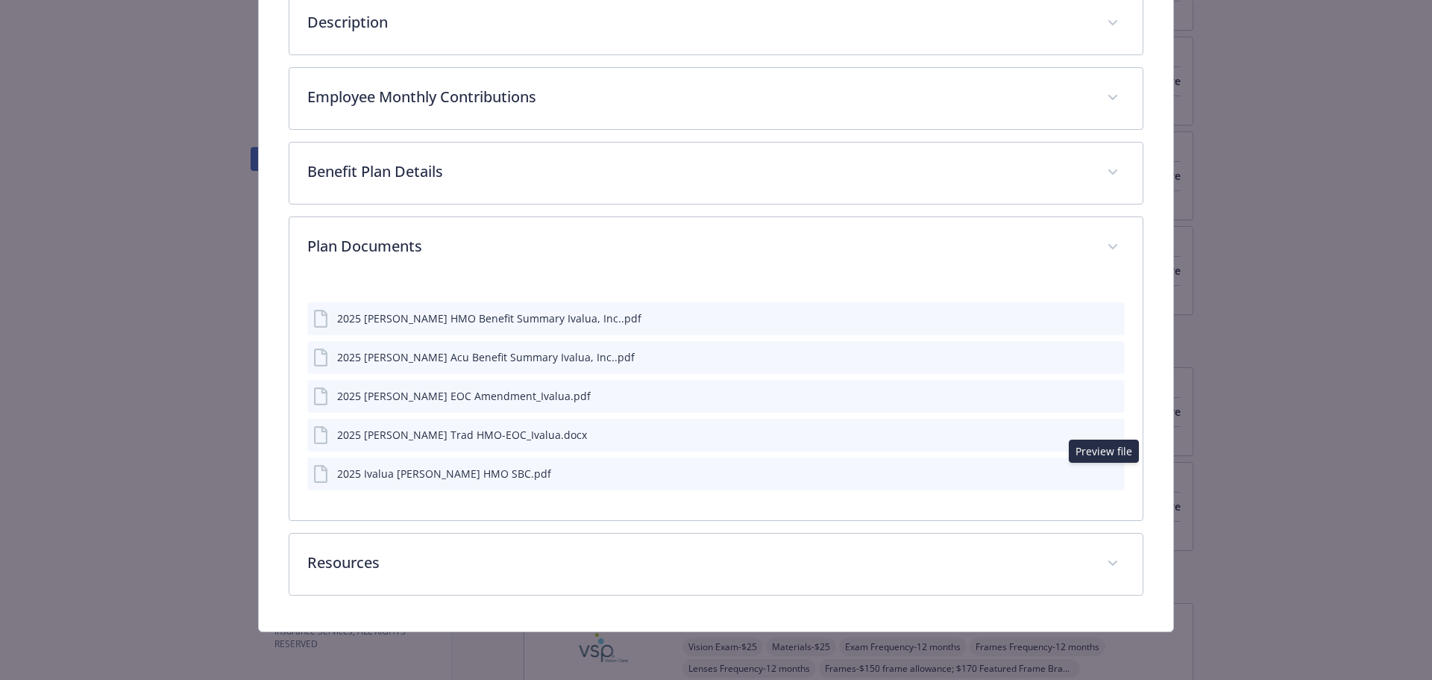
click at [1104, 471] on icon "preview file" at bounding box center [1110, 473] width 13 height 10
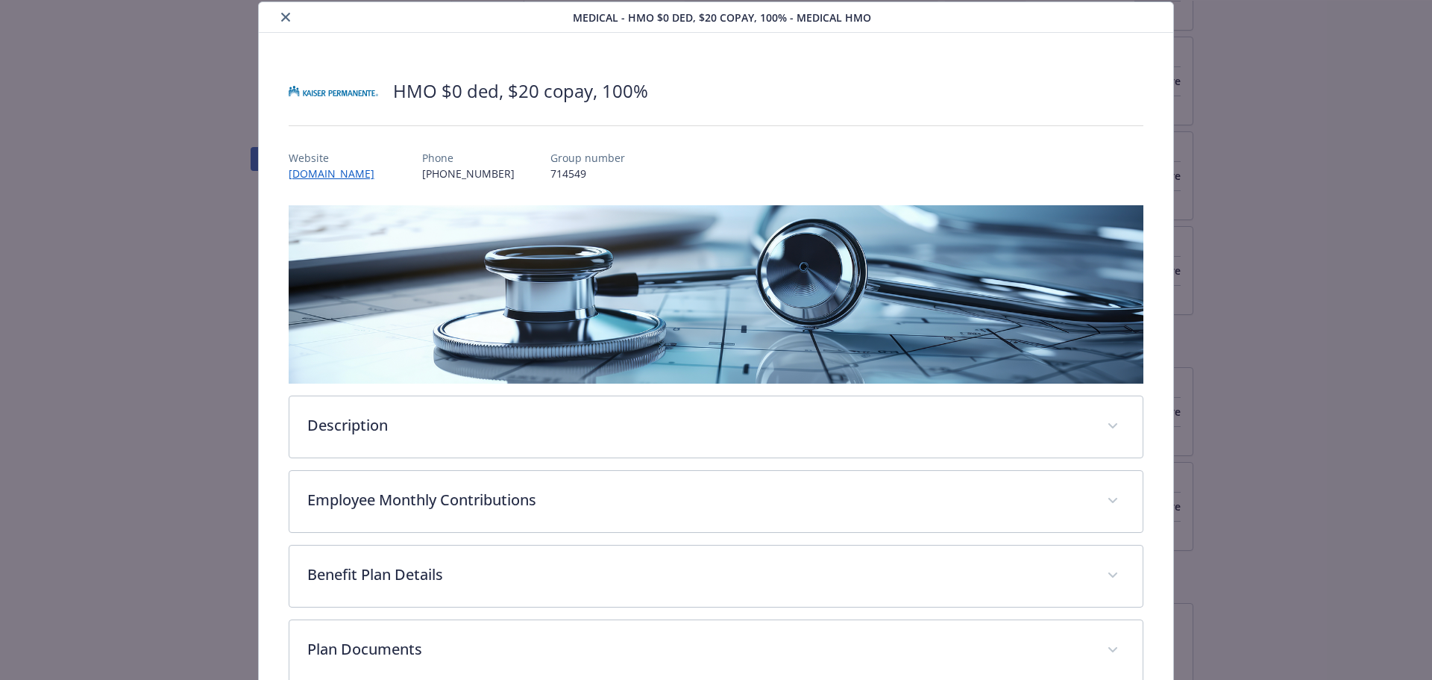
scroll to position [0, 0]
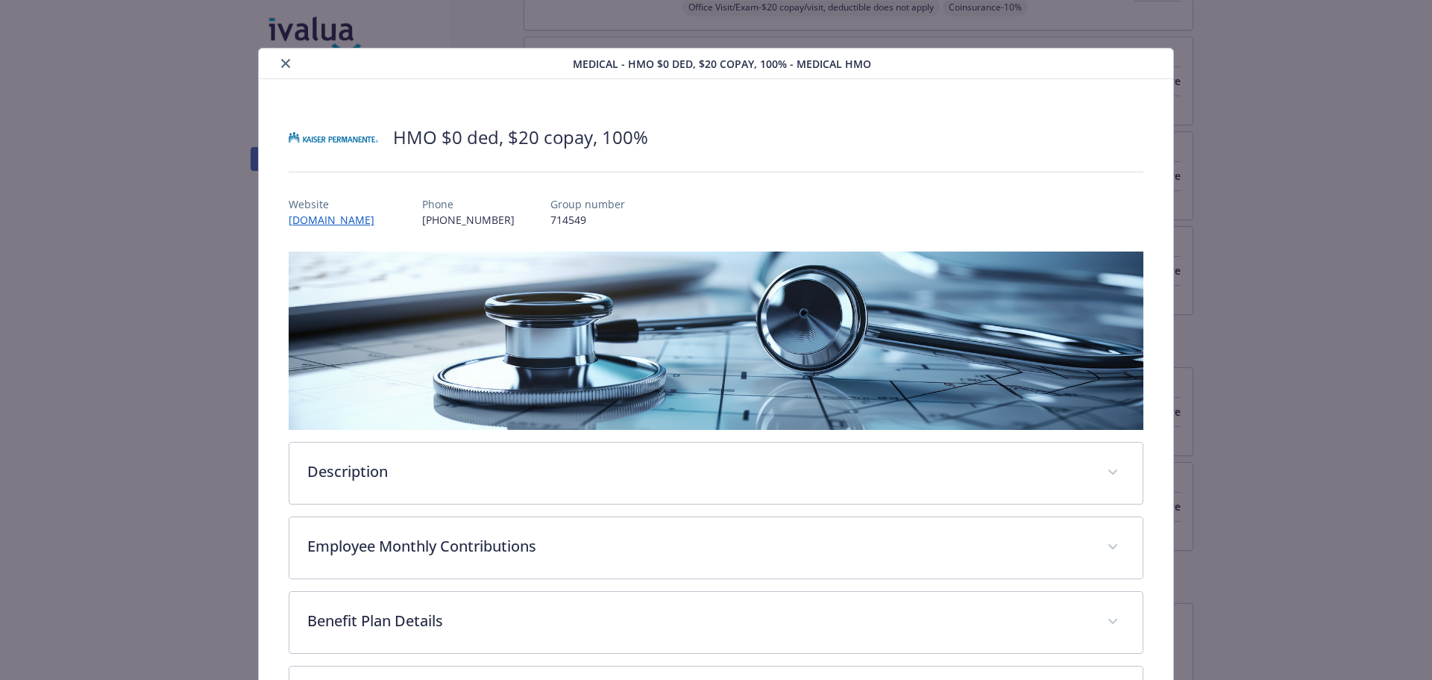
click at [284, 66] on button "close" at bounding box center [286, 63] width 18 height 18
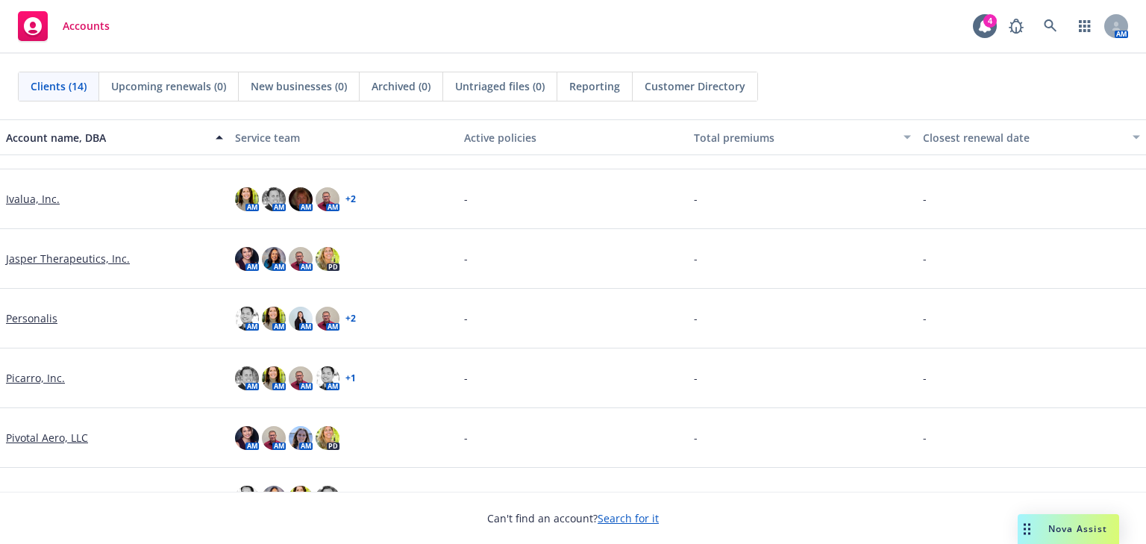
scroll to position [418, 0]
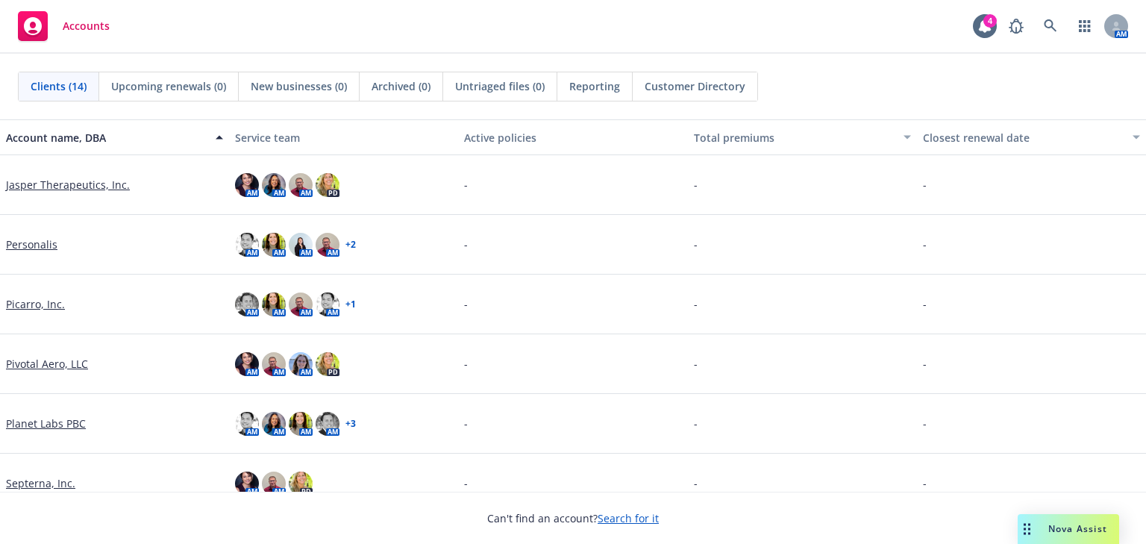
click at [32, 416] on link "Planet Labs PBC" at bounding box center [46, 424] width 80 height 16
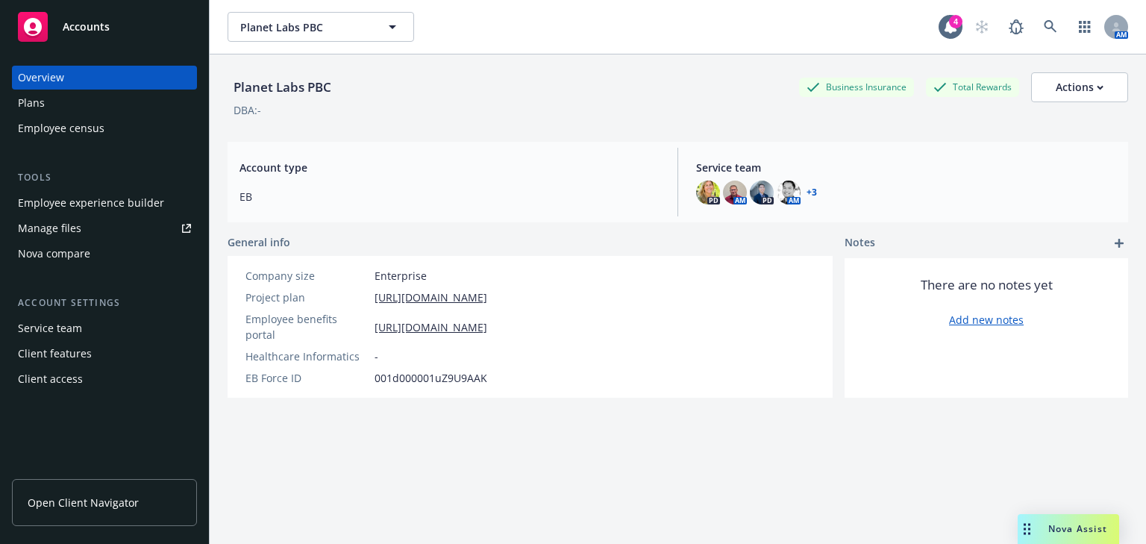
click at [96, 497] on span "Open Client Navigator" at bounding box center [83, 503] width 111 height 16
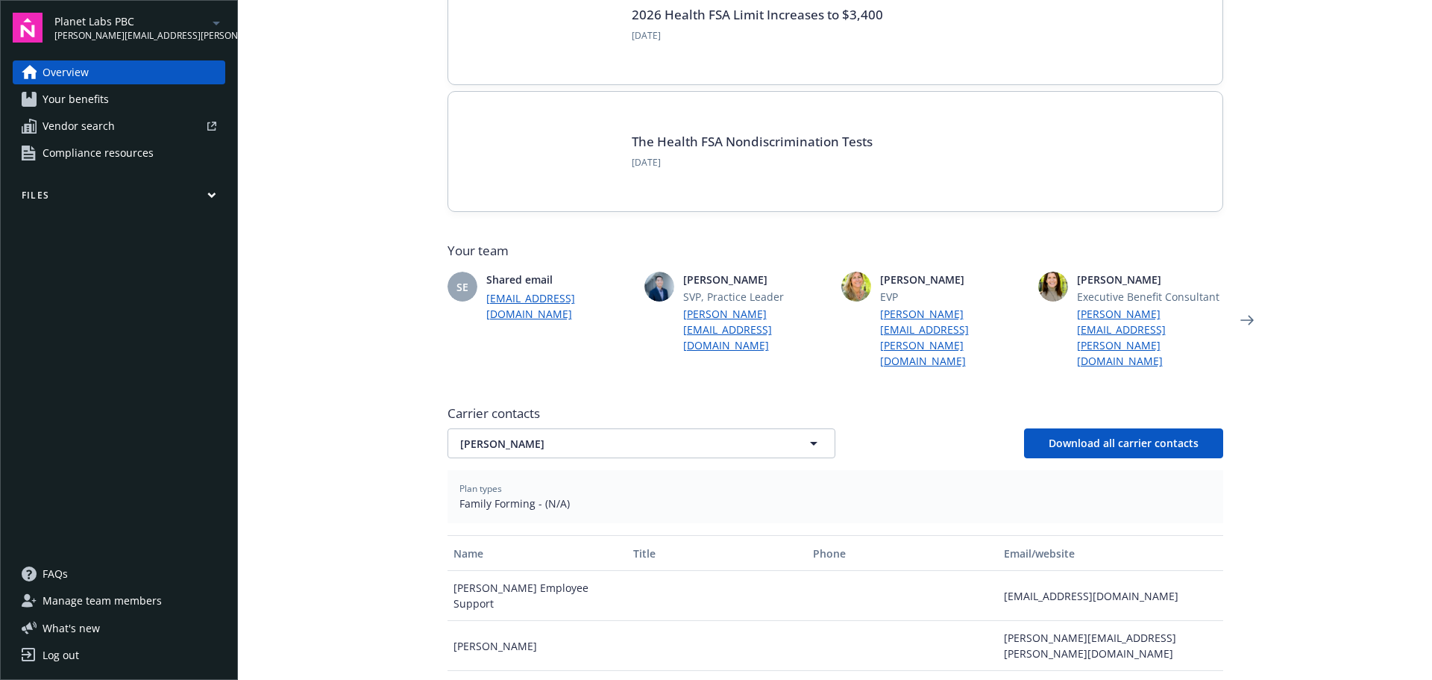
scroll to position [224, 0]
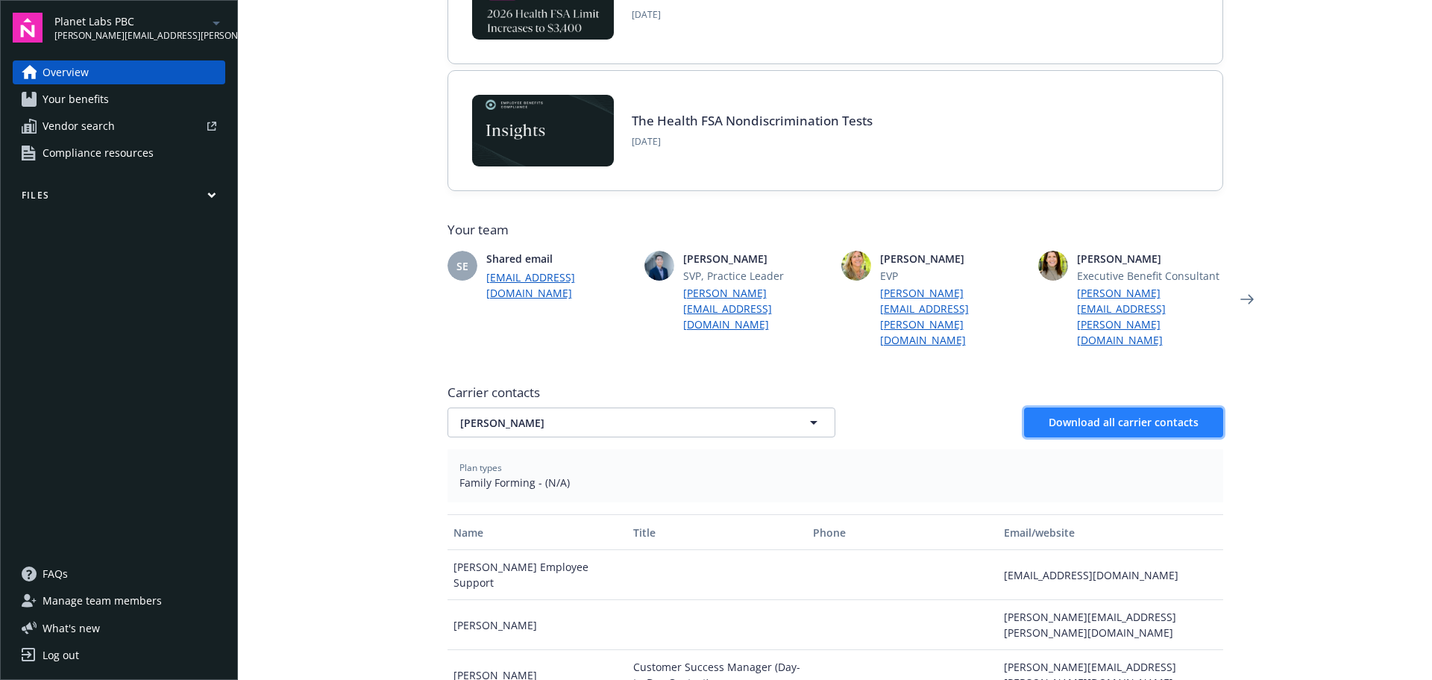
click at [1097, 415] on span "Download all carrier contacts" at bounding box center [1124, 422] width 150 height 14
